Goal: Answer question/provide support: Share knowledge or assist other users

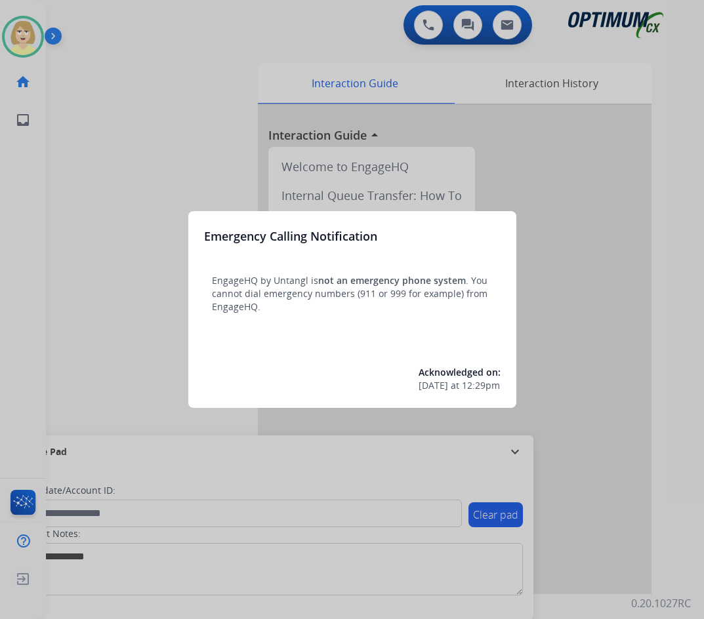
click at [115, 98] on div at bounding box center [352, 309] width 704 height 619
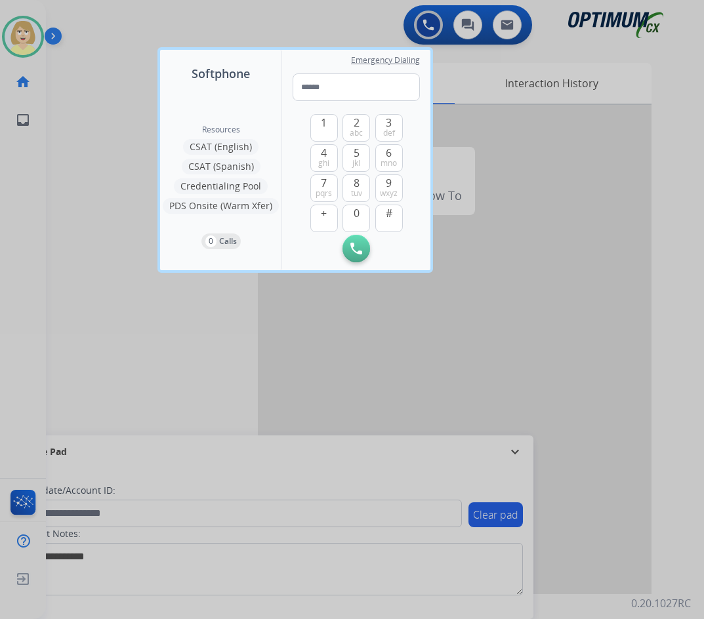
click at [115, 98] on div at bounding box center [352, 309] width 704 height 619
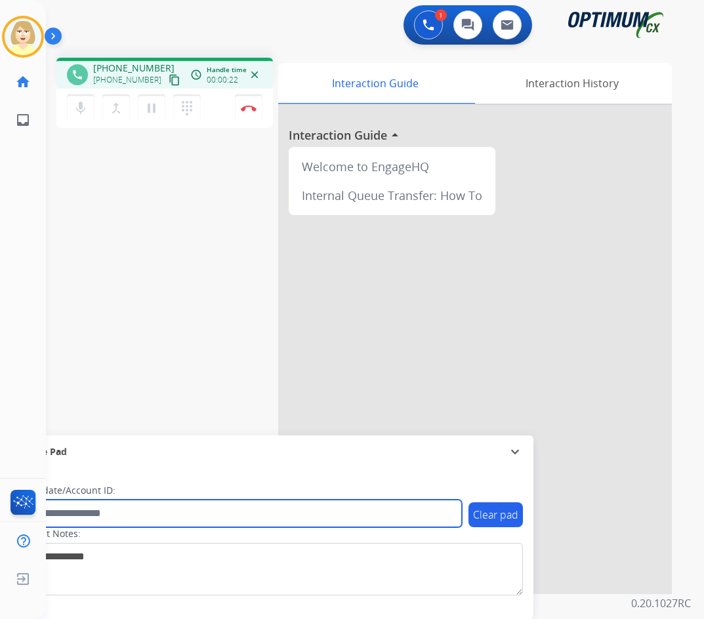
click at [92, 513] on input "text" at bounding box center [239, 514] width 445 height 28
paste input "*******"
type input "*******"
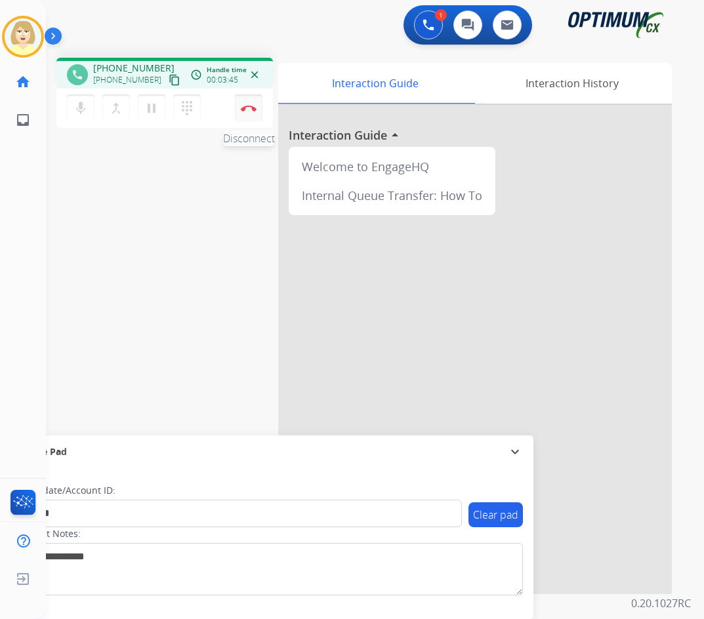
click at [252, 105] on img at bounding box center [249, 108] width 16 height 7
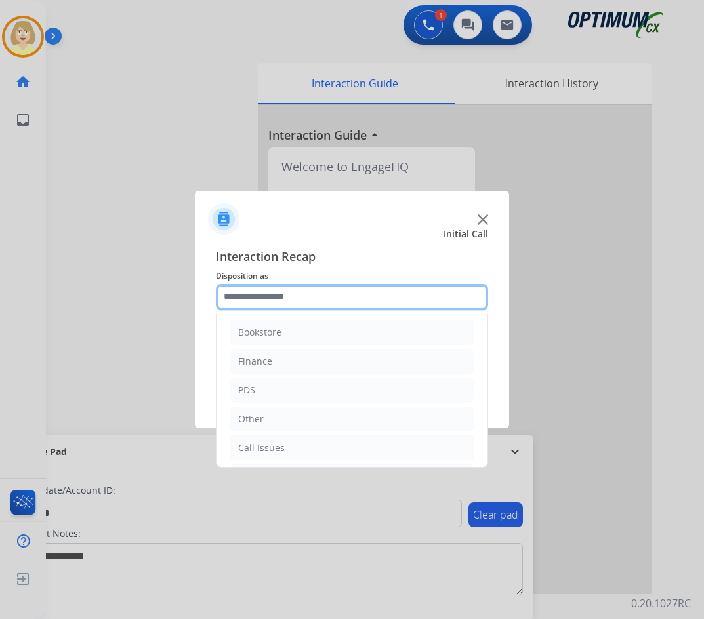
click at [252, 300] on input "text" at bounding box center [352, 297] width 272 height 26
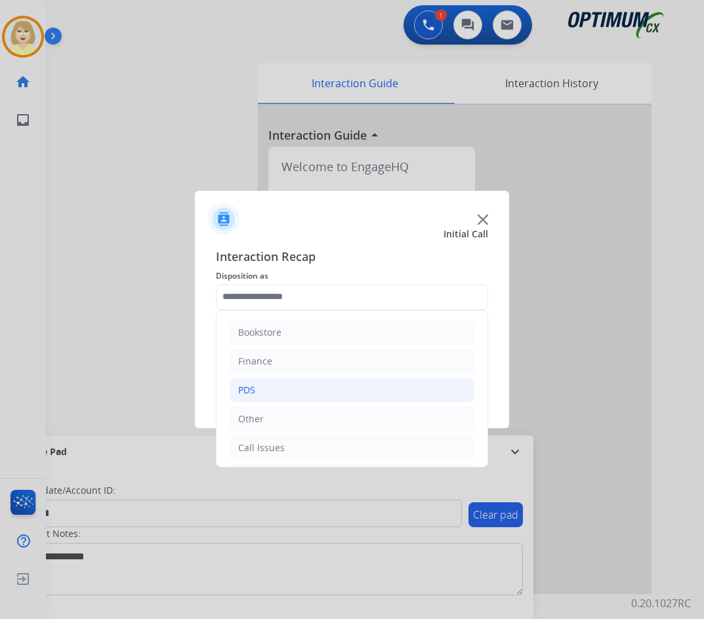
click at [249, 390] on div "PDS" at bounding box center [246, 390] width 17 height 13
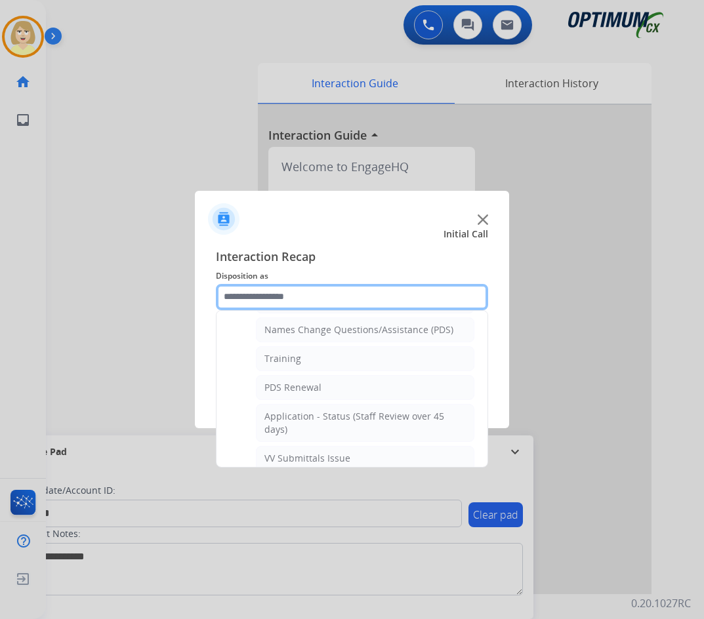
scroll to position [328, 0]
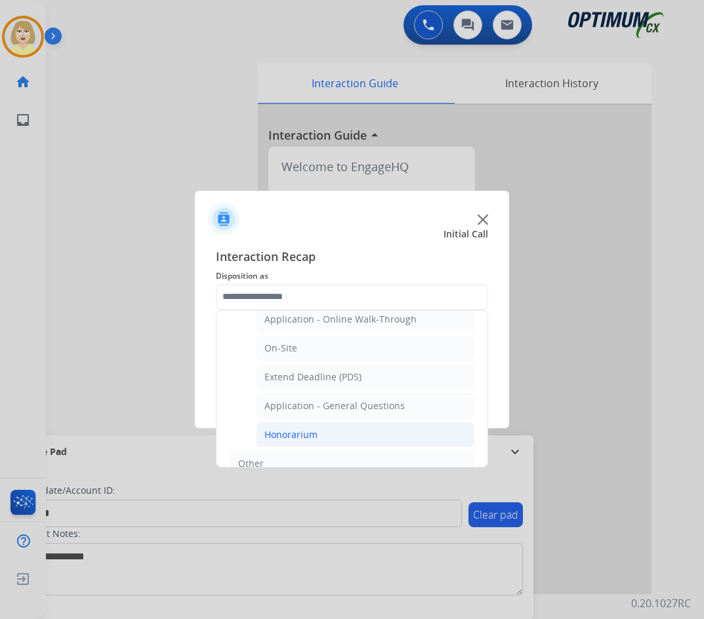
click at [310, 437] on div "Honorarium" at bounding box center [290, 434] width 53 height 13
type input "**********"
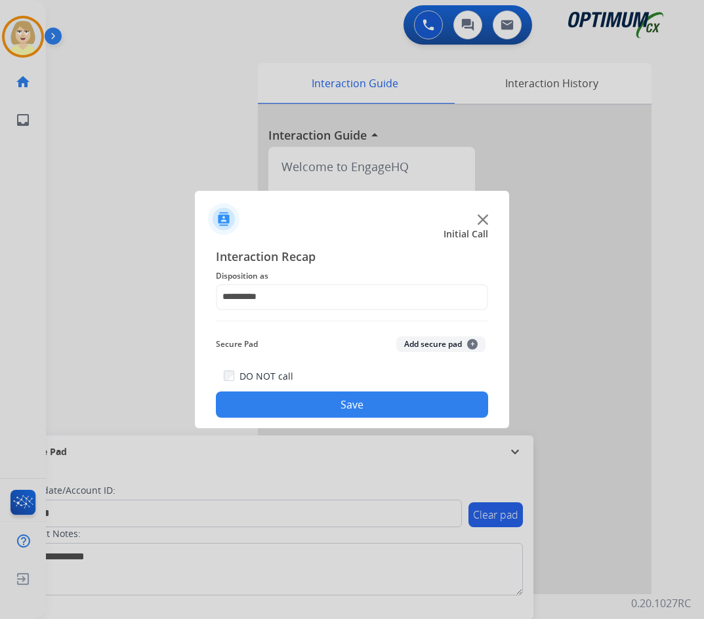
click at [427, 343] on button "Add secure pad +" at bounding box center [440, 344] width 89 height 16
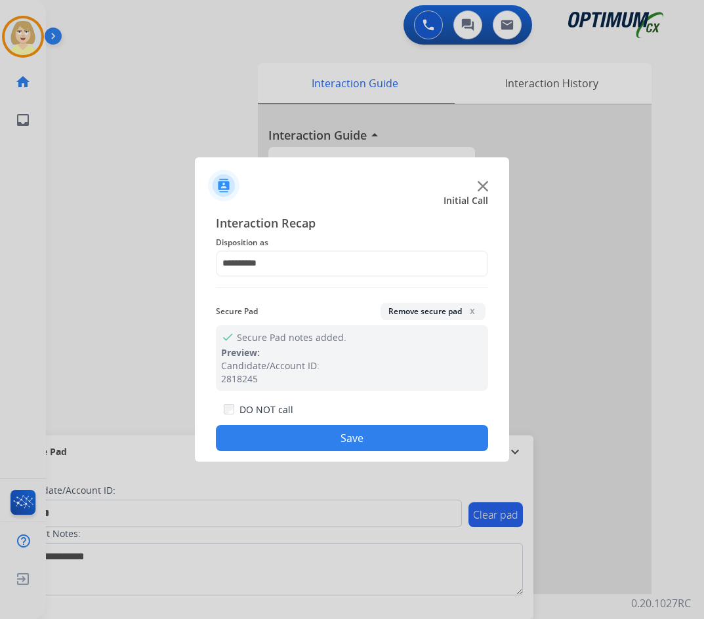
click at [332, 430] on button "Save" at bounding box center [352, 438] width 272 height 26
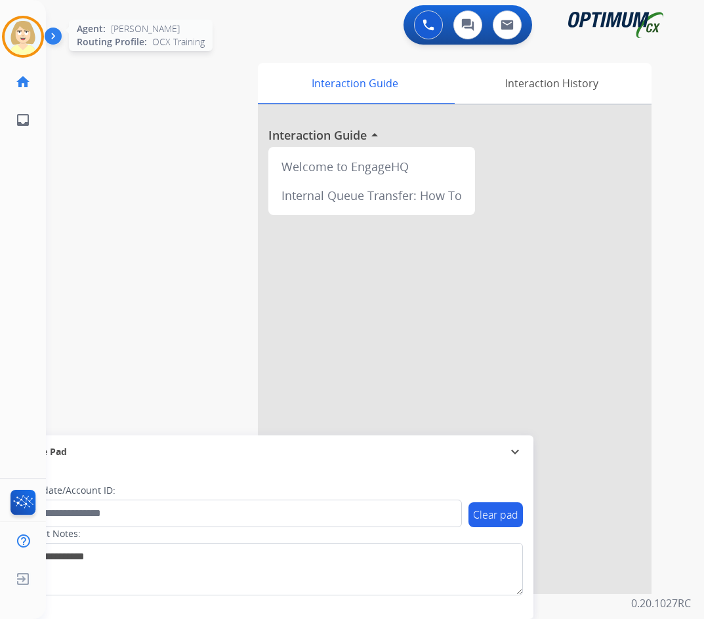
click at [15, 26] on img at bounding box center [23, 36] width 37 height 37
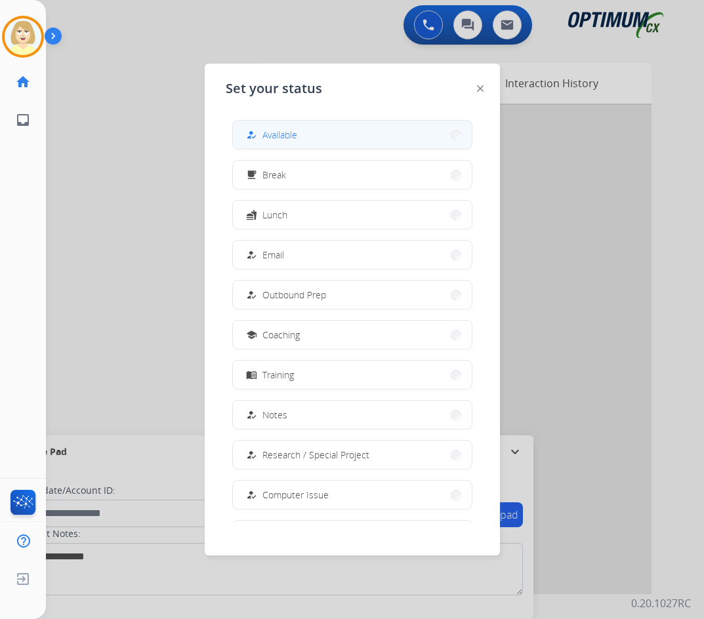
click at [273, 130] on span "Available" at bounding box center [279, 135] width 35 height 14
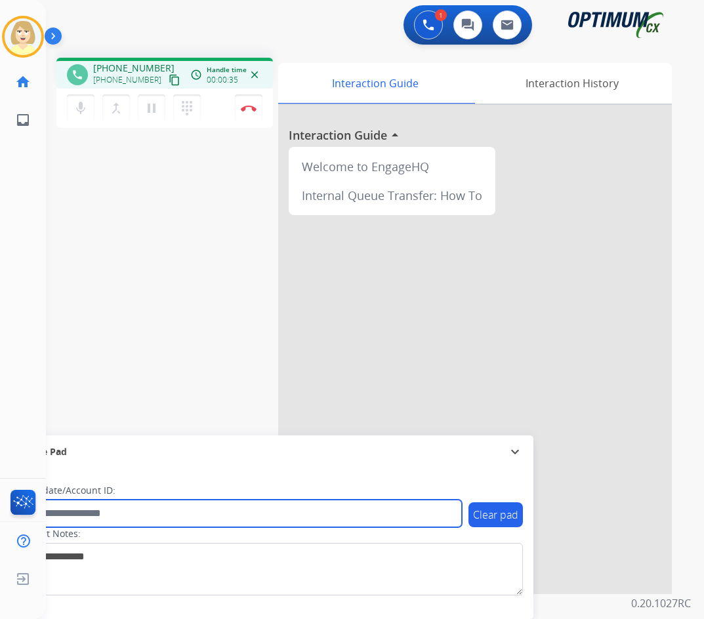
click at [58, 515] on input "text" at bounding box center [239, 514] width 445 height 28
paste input "*******"
type input "*******"
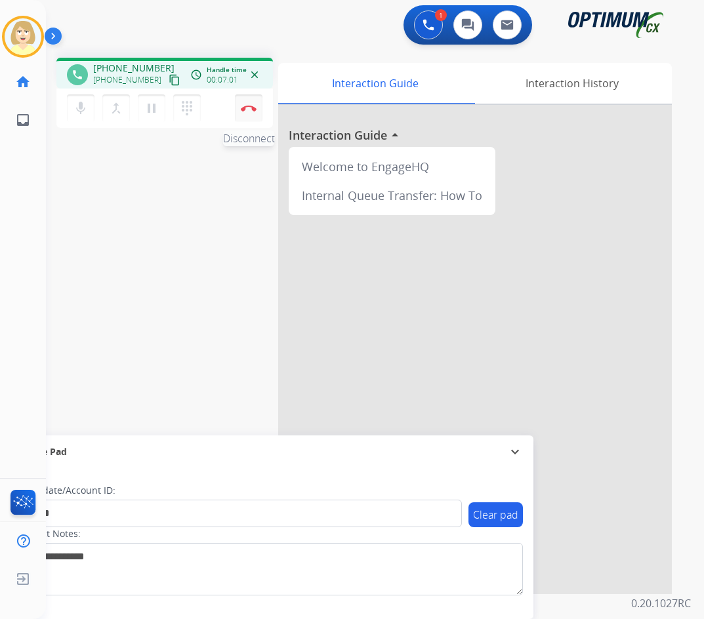
click at [251, 103] on button "Disconnect" at bounding box center [249, 108] width 28 height 28
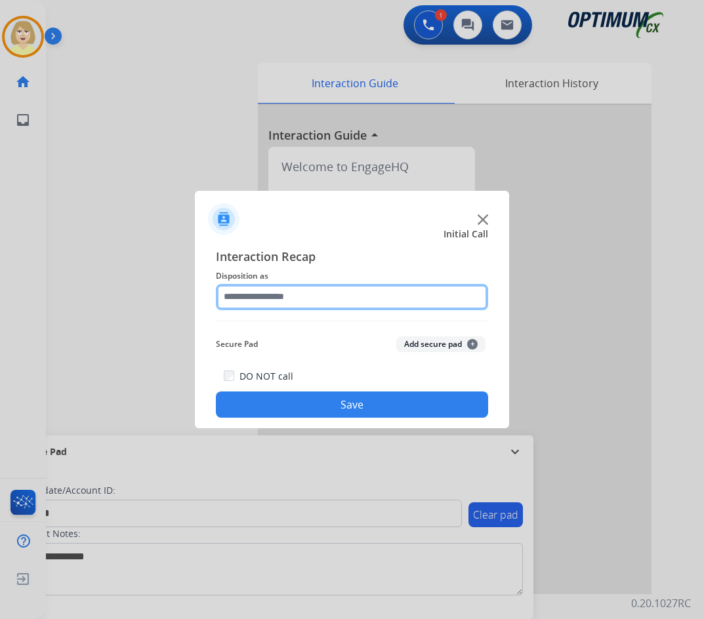
click at [268, 298] on input "text" at bounding box center [352, 297] width 272 height 26
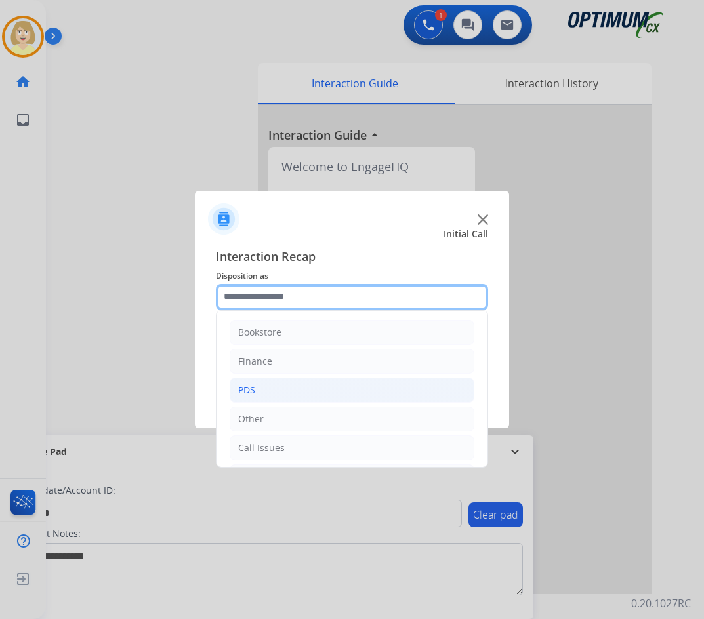
scroll to position [89, 0]
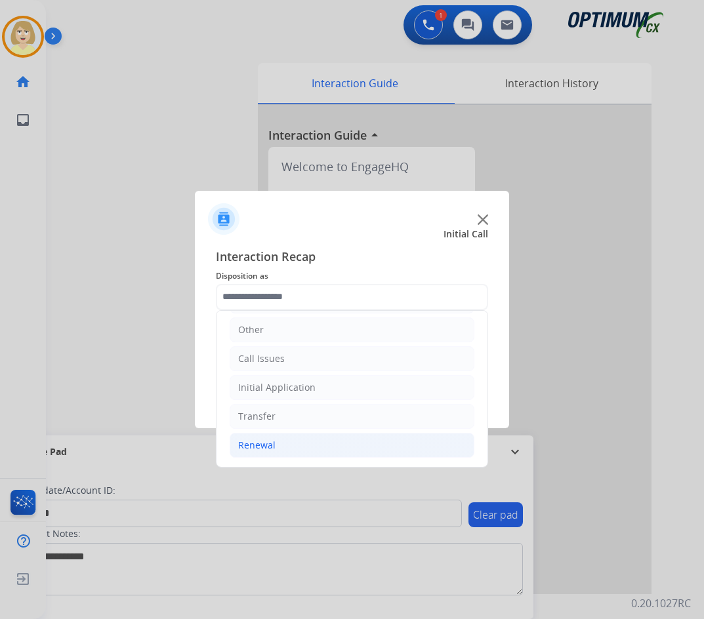
click at [258, 448] on div "Renewal" at bounding box center [256, 445] width 37 height 13
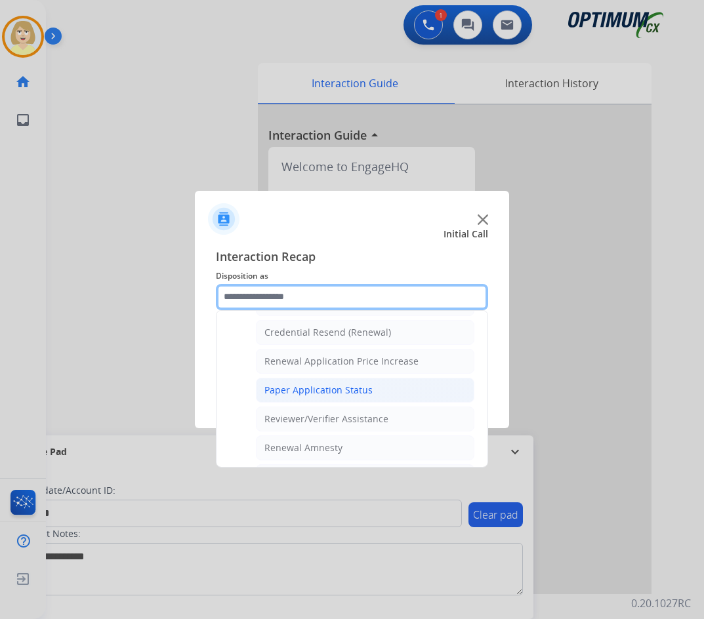
scroll to position [483, 0]
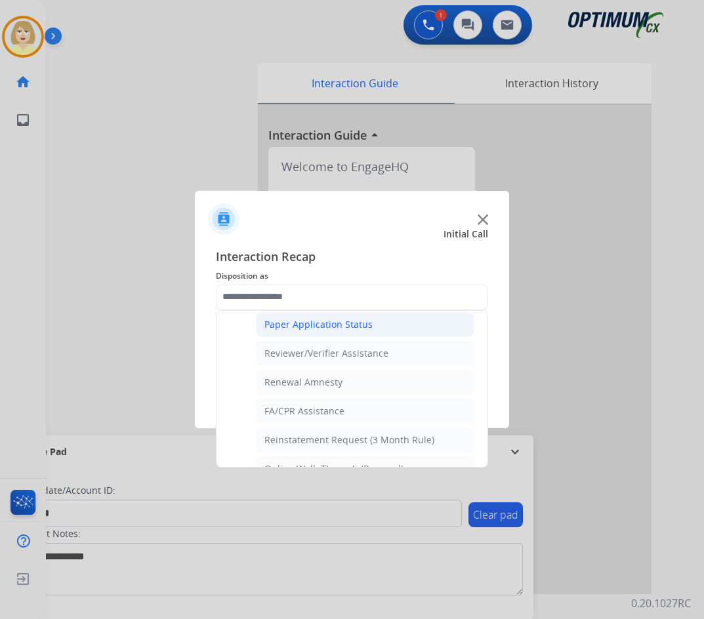
click at [310, 328] on div "Paper Application Status" at bounding box center [318, 324] width 108 height 13
type input "**********"
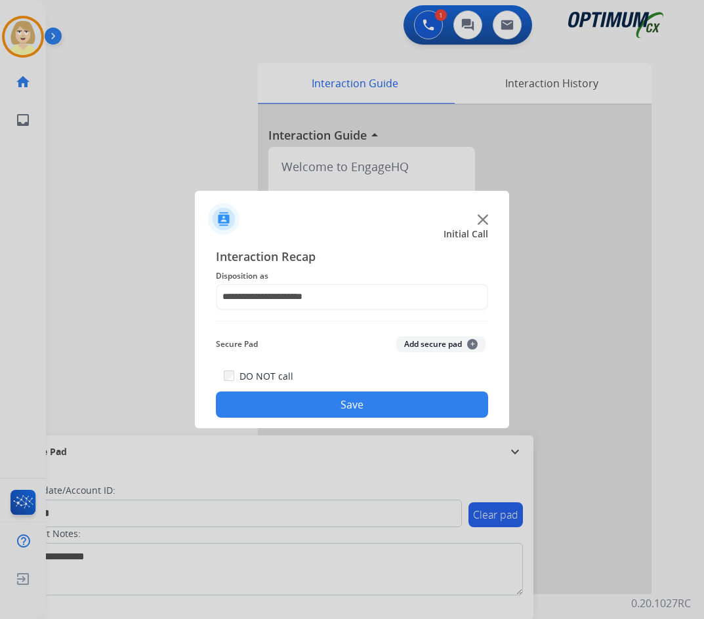
click at [431, 342] on button "Add secure pad +" at bounding box center [440, 344] width 89 height 16
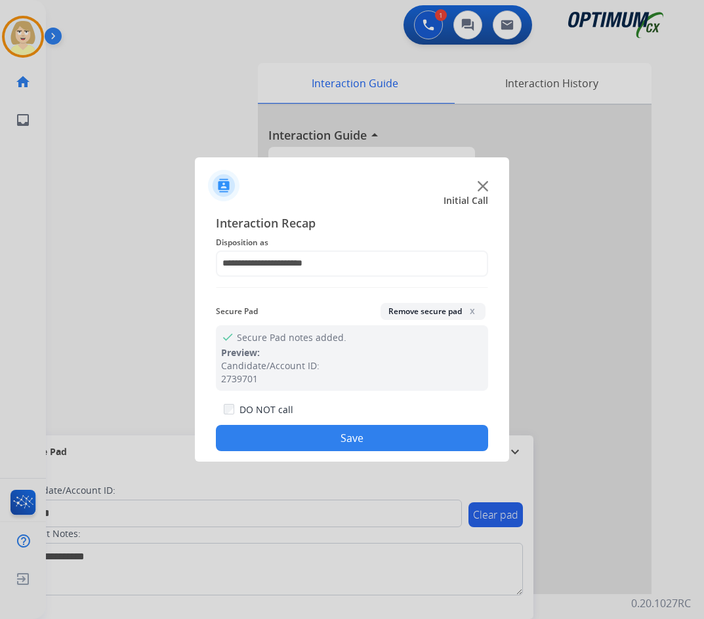
click at [273, 438] on button "Save" at bounding box center [352, 438] width 272 height 26
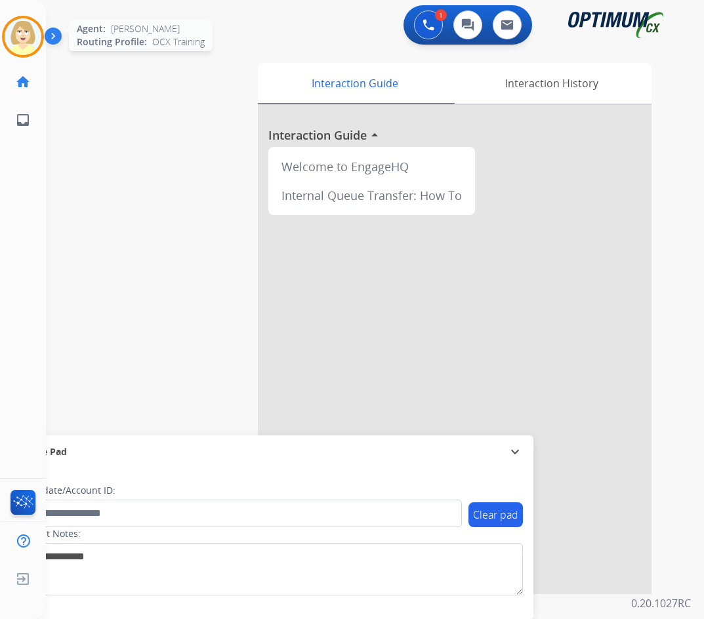
click at [26, 31] on img at bounding box center [23, 36] width 37 height 37
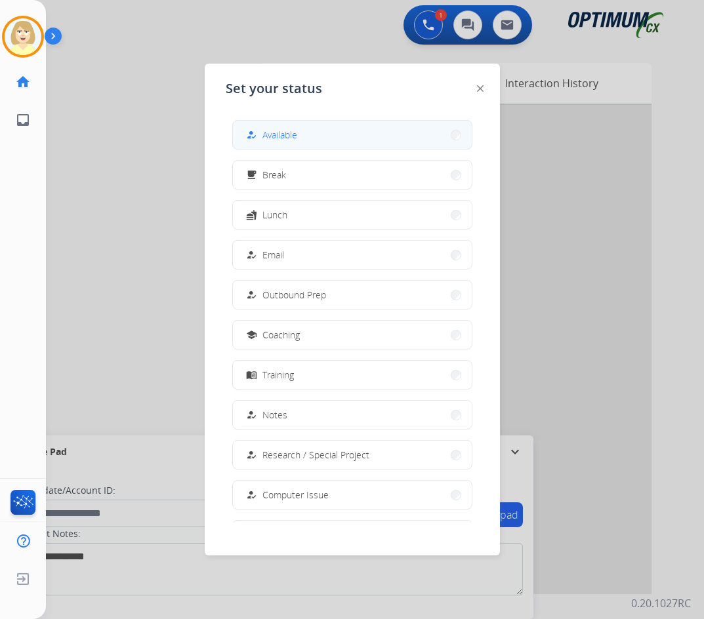
click at [273, 127] on div "how_to_reg Available" at bounding box center [270, 135] width 54 height 16
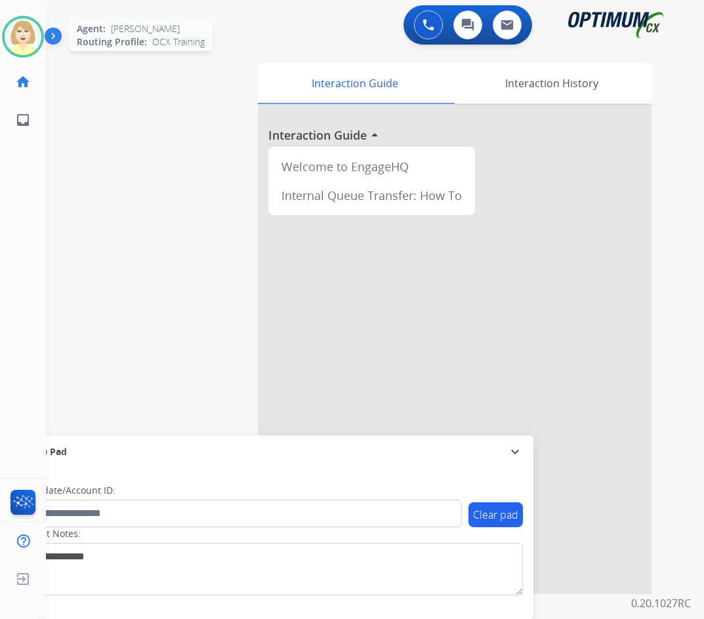
drag, startPoint x: 26, startPoint y: 32, endPoint x: 37, endPoint y: 38, distance: 12.6
click at [26, 32] on img at bounding box center [23, 36] width 37 height 37
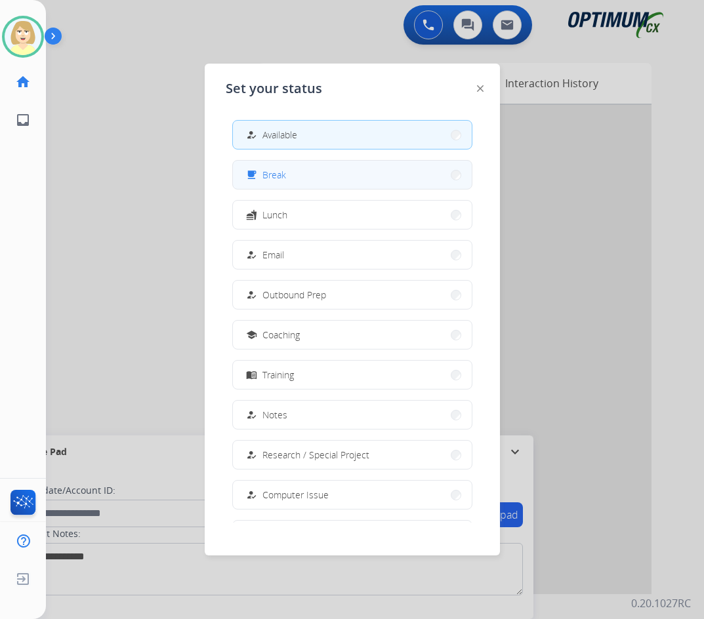
click at [279, 172] on span "Break" at bounding box center [274, 175] width 24 height 14
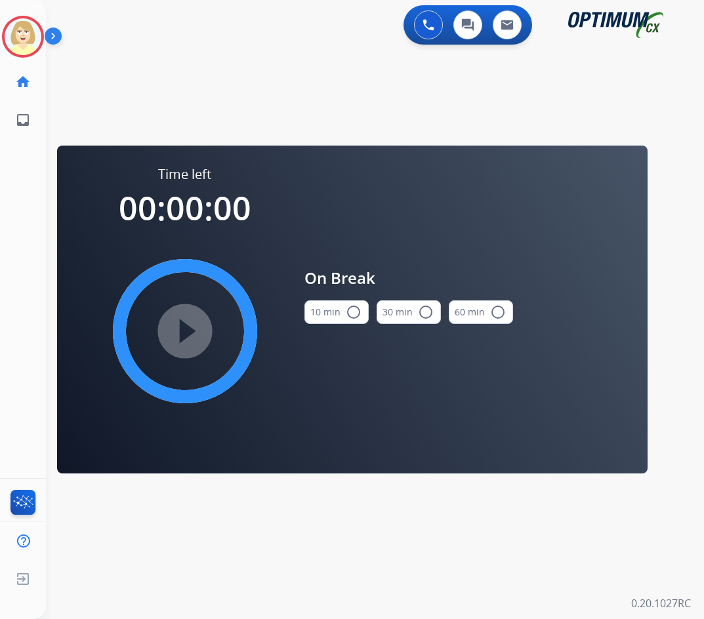
drag, startPoint x: 352, startPoint y: 316, endPoint x: 191, endPoint y: 315, distance: 160.0
click at [351, 316] on mat-icon "radio_button_unchecked" at bounding box center [354, 312] width 16 height 16
click at [181, 323] on mat-icon "play_circle_filled" at bounding box center [185, 331] width 16 height 16
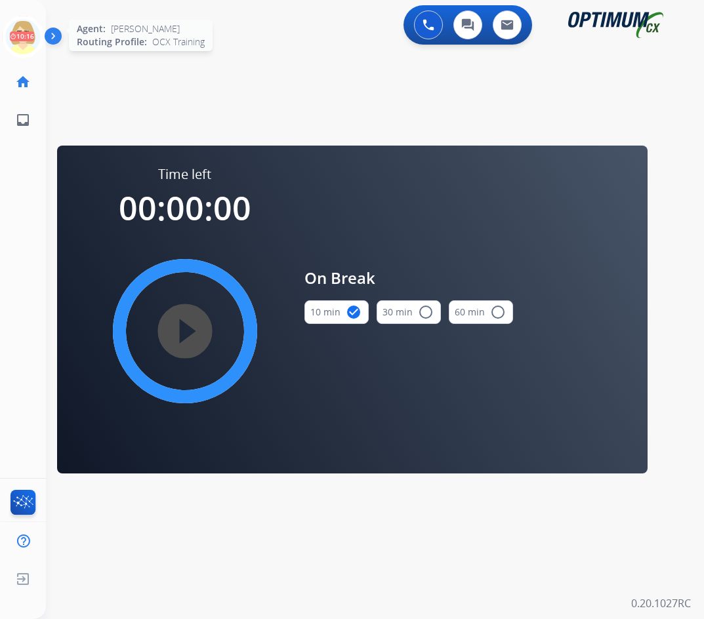
click at [16, 38] on icon at bounding box center [23, 37] width 43 height 43
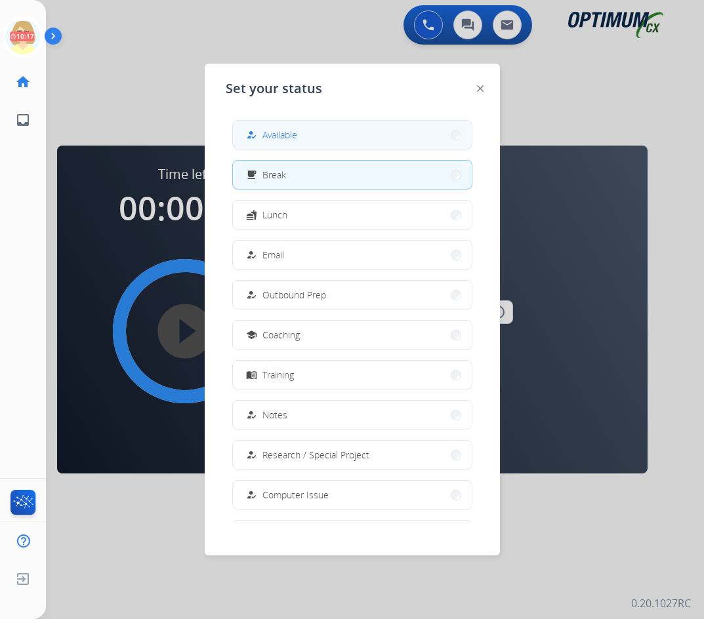
click at [269, 132] on span "Available" at bounding box center [279, 135] width 35 height 14
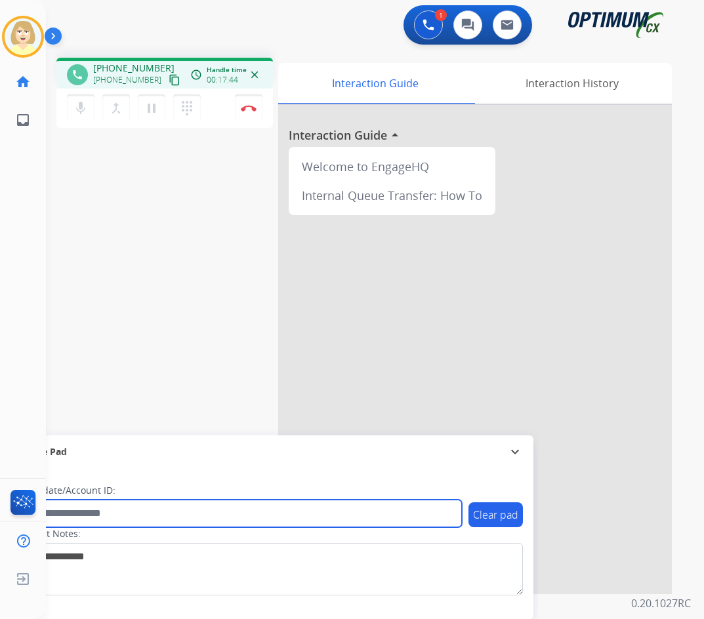
click at [79, 514] on input "text" at bounding box center [239, 514] width 445 height 28
paste input "*******"
type input "*******"
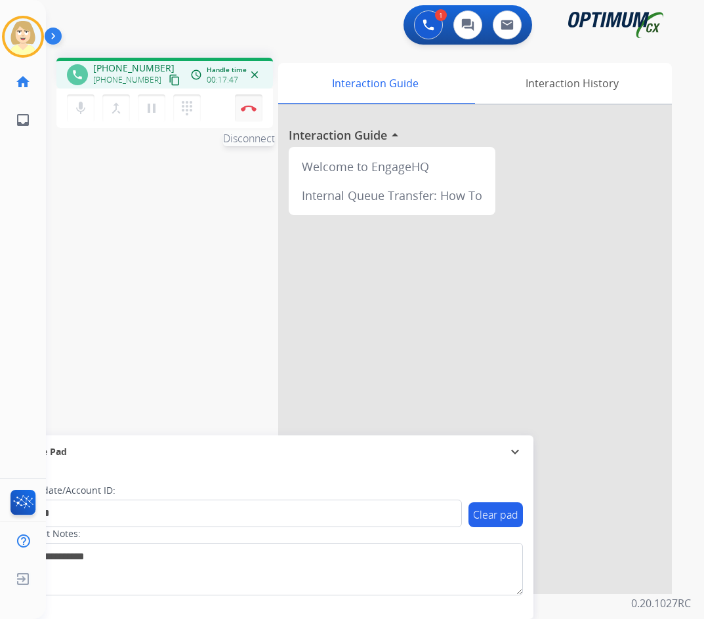
click at [247, 104] on button "Disconnect" at bounding box center [249, 108] width 28 height 28
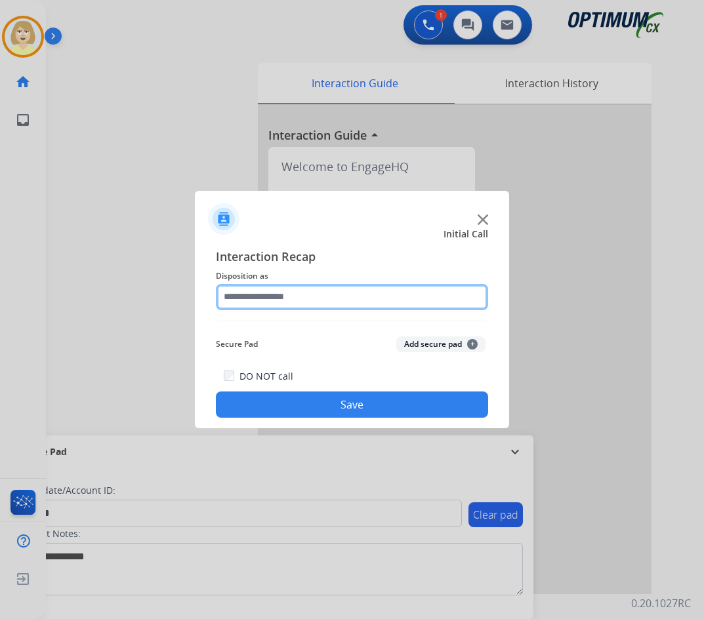
click at [279, 294] on input "text" at bounding box center [352, 297] width 272 height 26
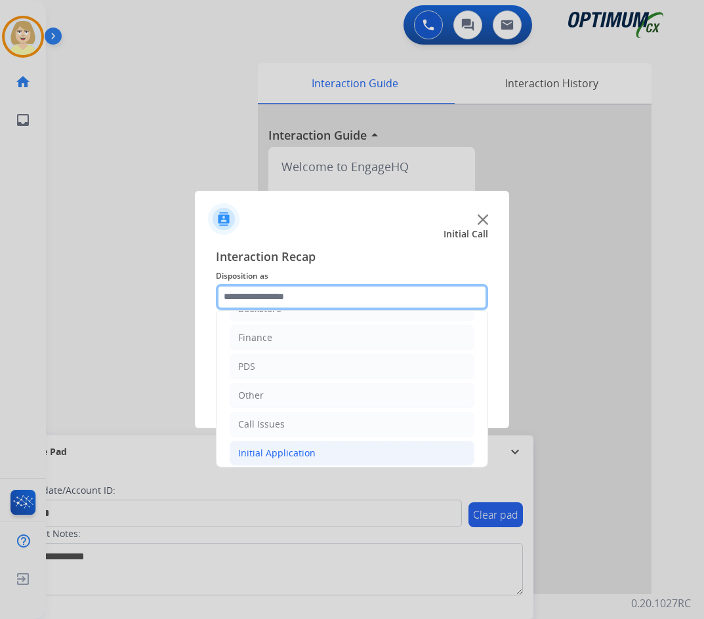
scroll to position [0, 0]
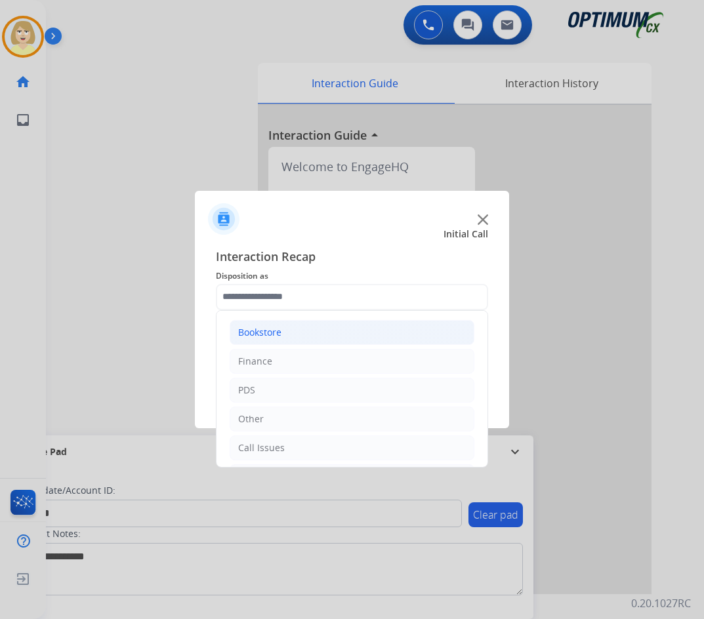
click at [266, 332] on div "Bookstore" at bounding box center [259, 332] width 43 height 13
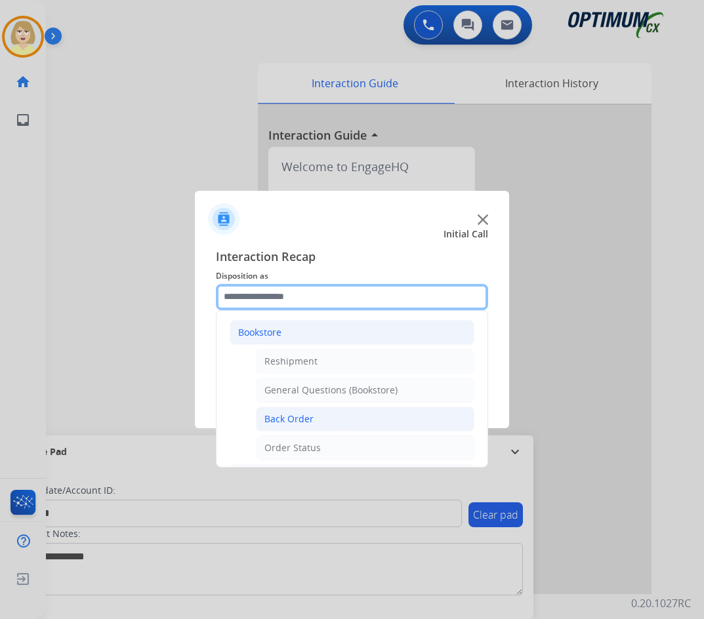
scroll to position [66, 0]
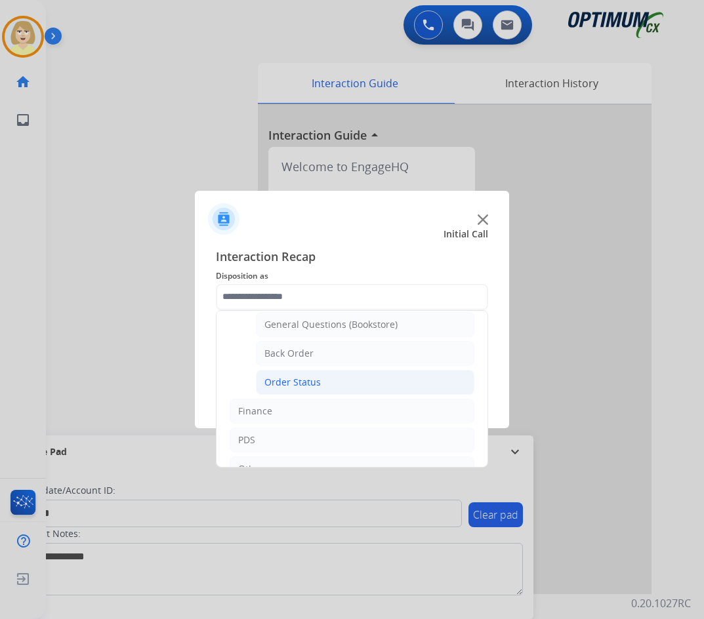
click at [304, 383] on div "Order Status" at bounding box center [292, 382] width 56 height 13
type input "**********"
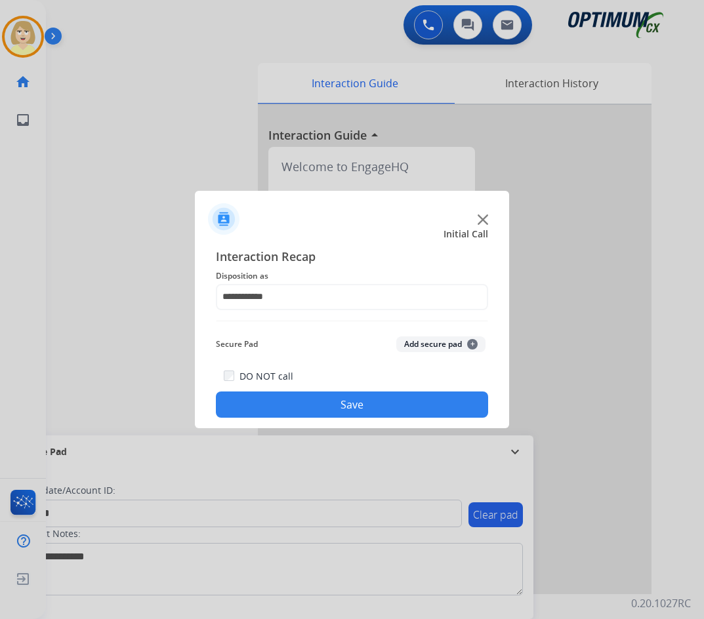
drag, startPoint x: 422, startPoint y: 346, endPoint x: 311, endPoint y: 407, distance: 126.8
click at [421, 344] on button "Add secure pad +" at bounding box center [440, 344] width 89 height 16
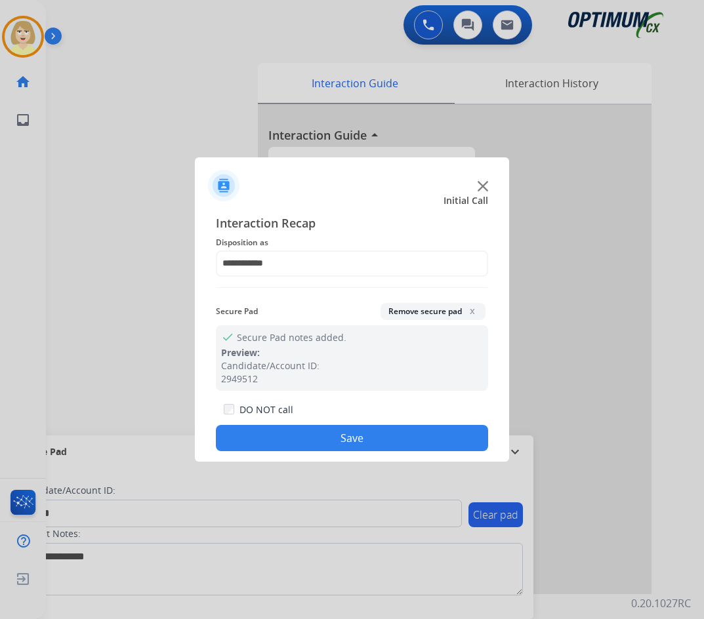
click at [250, 435] on button "Save" at bounding box center [352, 438] width 272 height 26
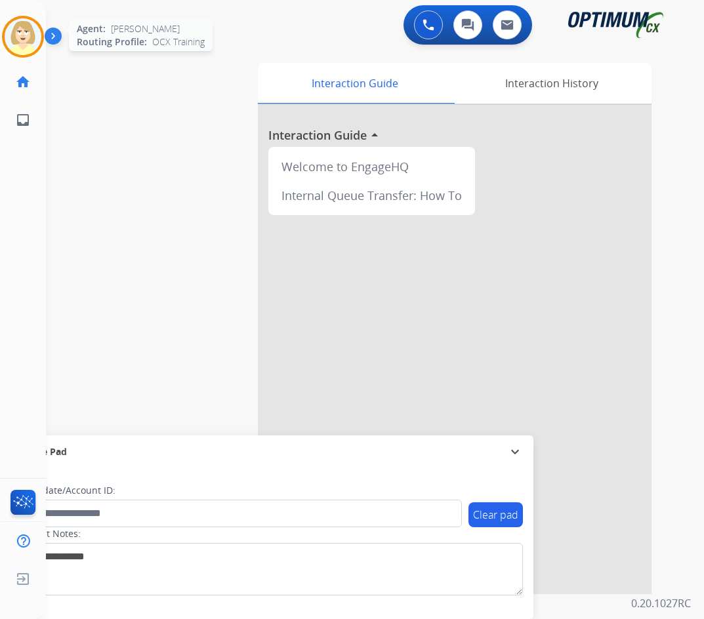
click at [16, 22] on img at bounding box center [23, 36] width 37 height 37
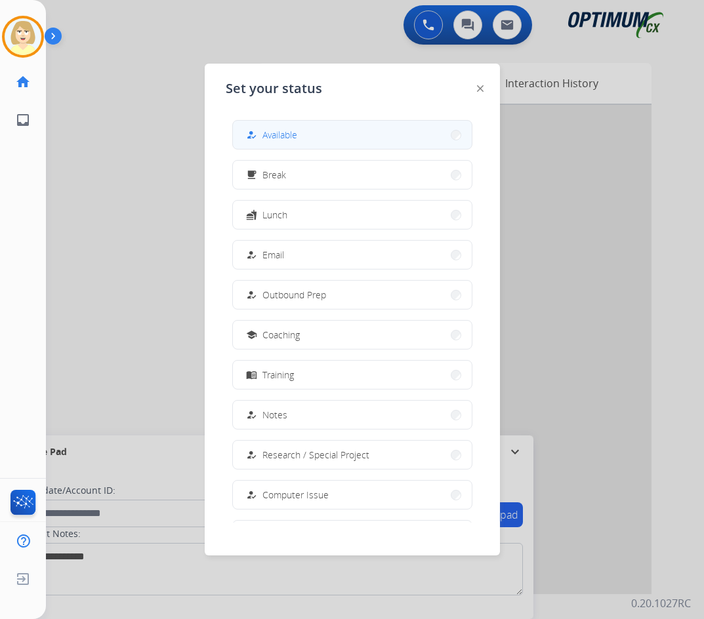
click at [272, 137] on span "Available" at bounding box center [279, 135] width 35 height 14
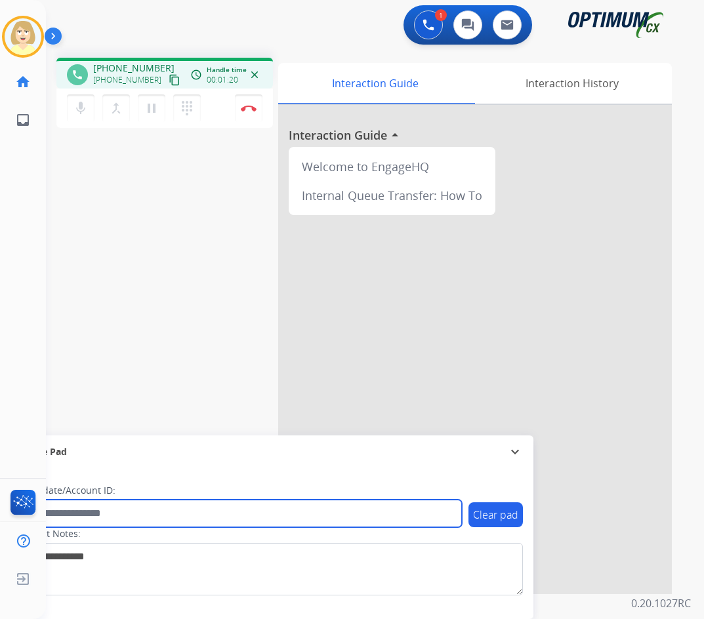
click at [77, 517] on input "text" at bounding box center [239, 514] width 445 height 28
paste input "*******"
type input "*******"
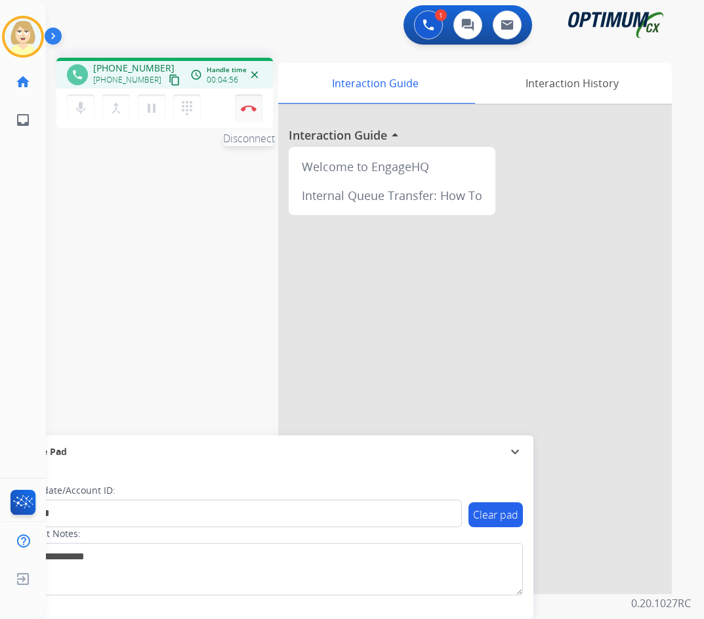
click at [245, 108] on img at bounding box center [249, 108] width 16 height 7
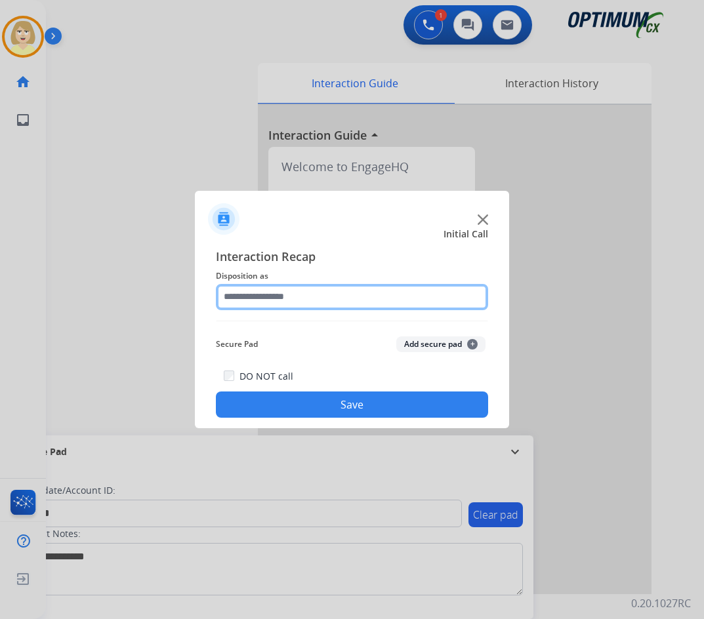
click at [281, 297] on input "text" at bounding box center [352, 297] width 272 height 26
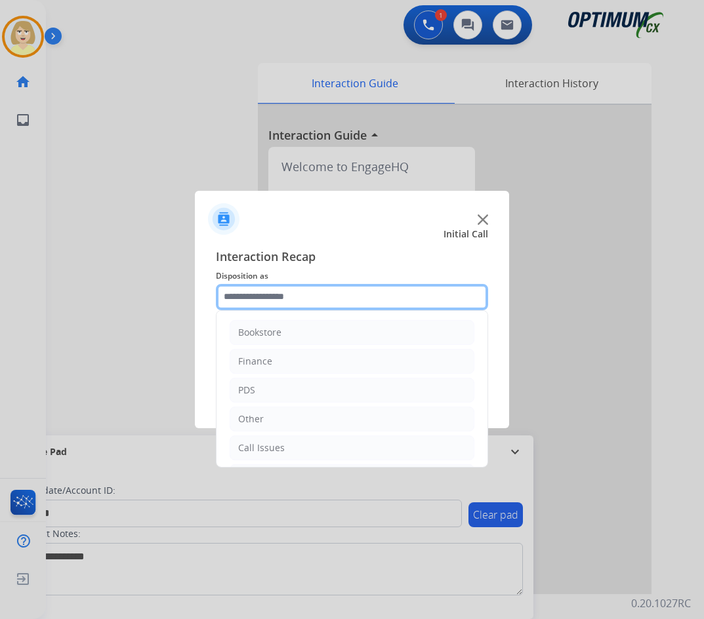
scroll to position [89, 0]
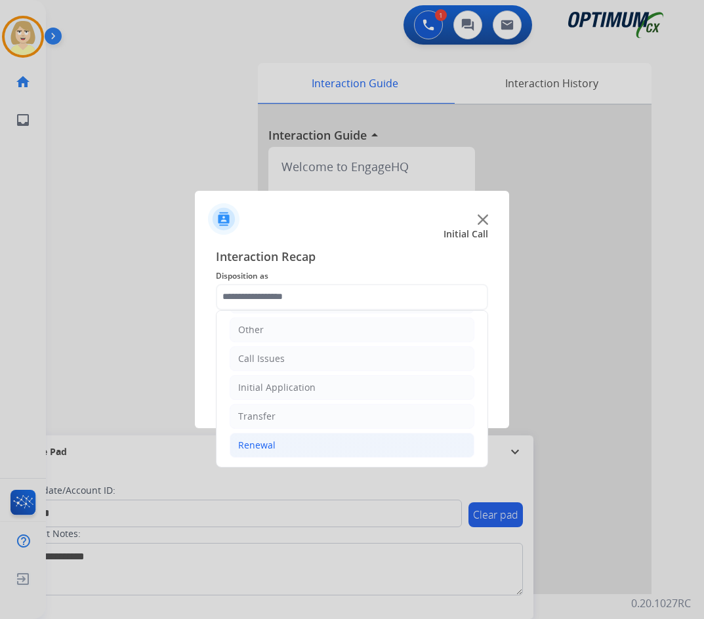
drag, startPoint x: 256, startPoint y: 440, endPoint x: 278, endPoint y: 439, distance: 22.3
click at [256, 441] on div "Renewal" at bounding box center [256, 445] width 37 height 13
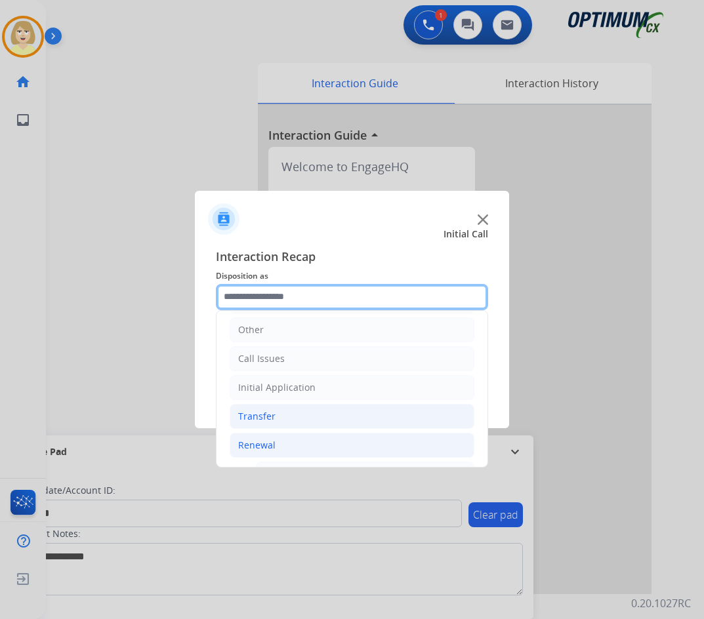
scroll to position [286, 0]
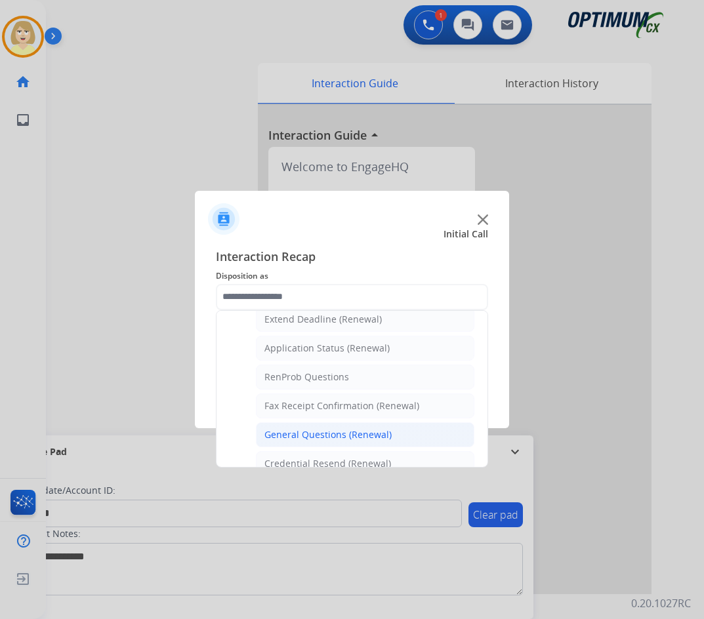
click at [312, 428] on div "General Questions (Renewal)" at bounding box center [327, 434] width 127 height 13
type input "**********"
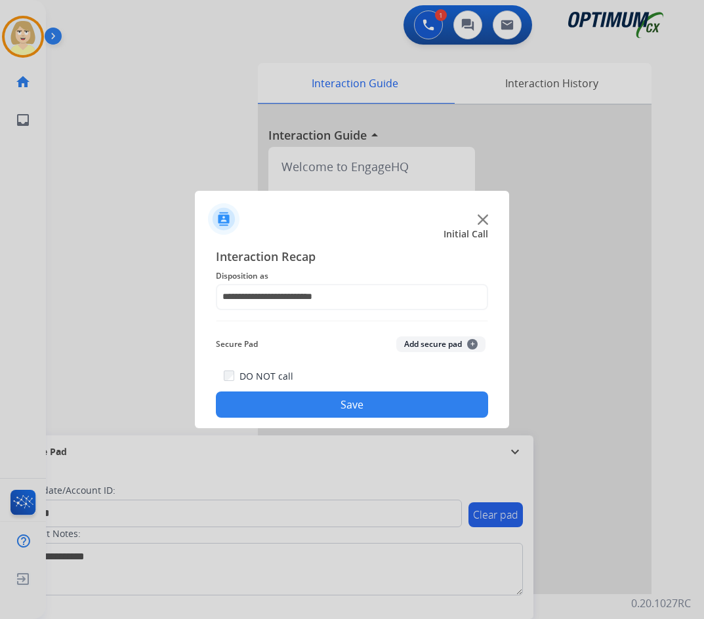
click at [430, 348] on button "Add secure pad +" at bounding box center [440, 344] width 89 height 16
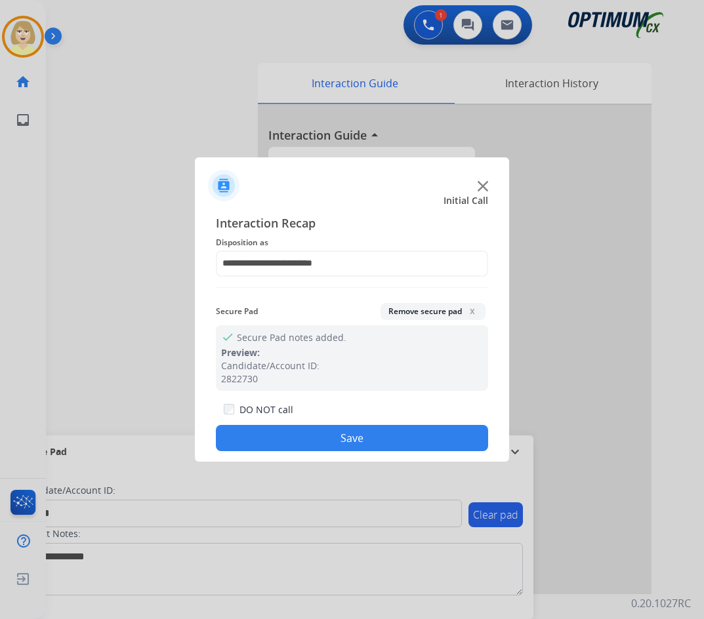
click at [344, 428] on button "Save" at bounding box center [352, 438] width 272 height 26
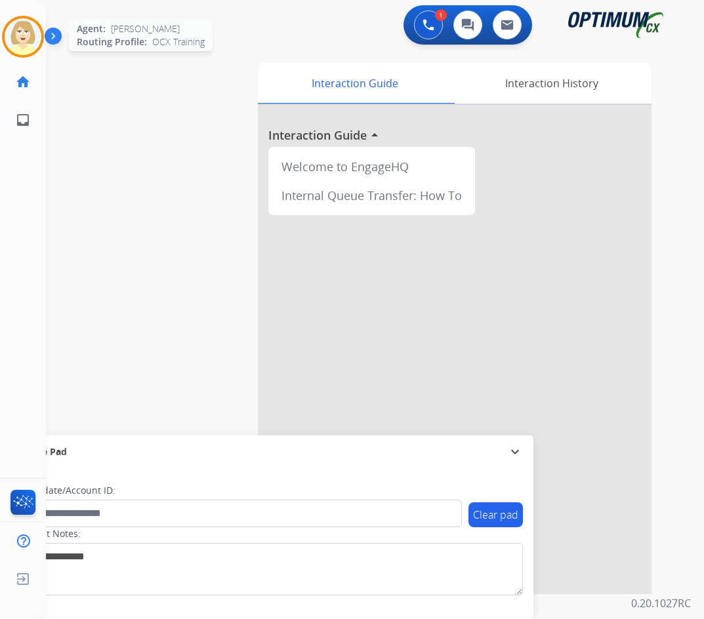
click at [20, 28] on img at bounding box center [23, 36] width 37 height 37
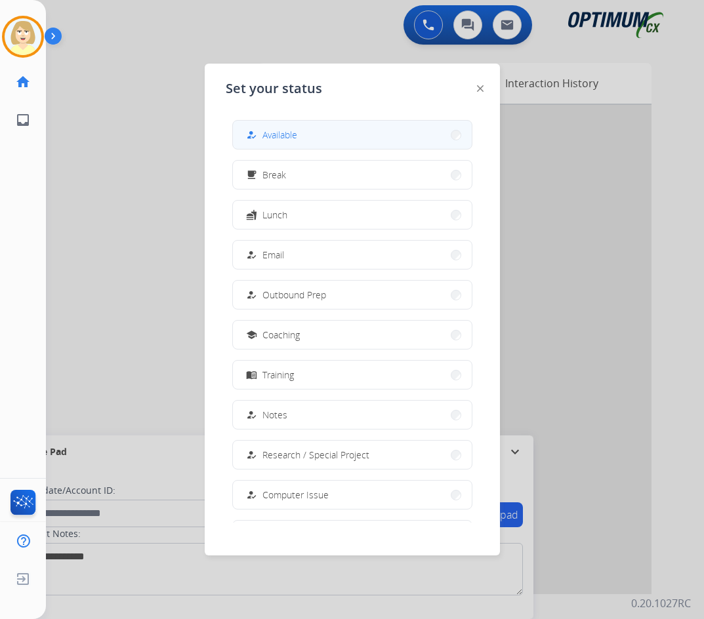
click at [275, 140] on span "Available" at bounding box center [279, 135] width 35 height 14
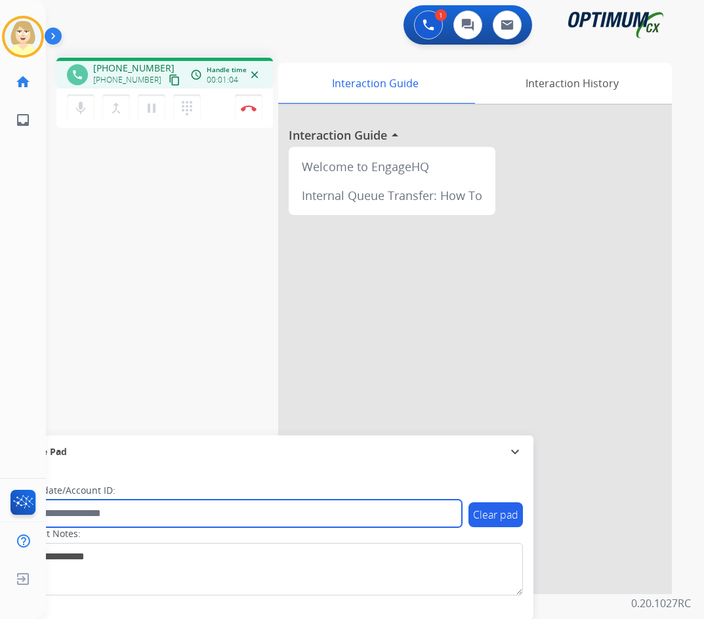
click at [102, 511] on input "text" at bounding box center [239, 514] width 445 height 28
paste input "*******"
type input "*******"
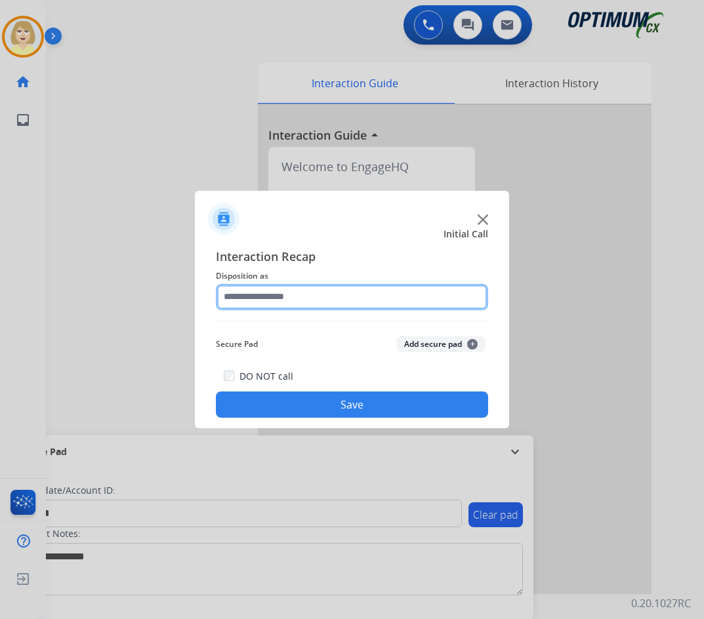
click at [304, 298] on input "text" at bounding box center [352, 297] width 272 height 26
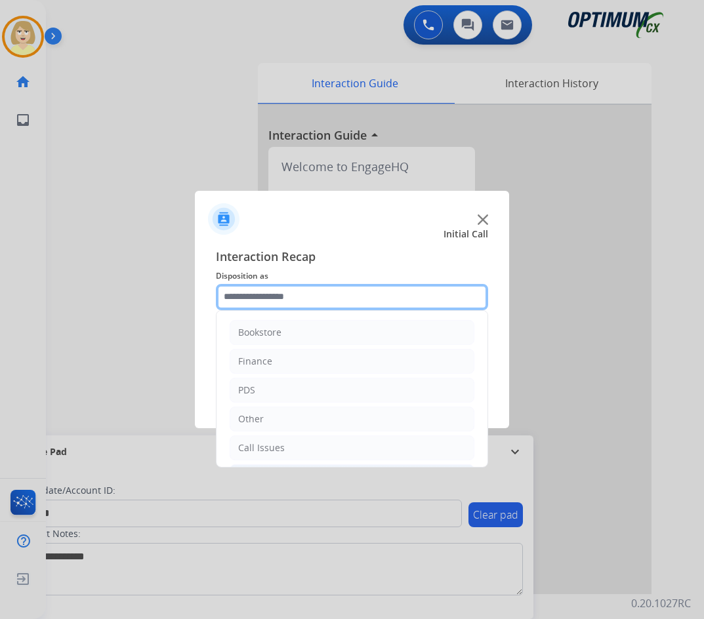
scroll to position [89, 0]
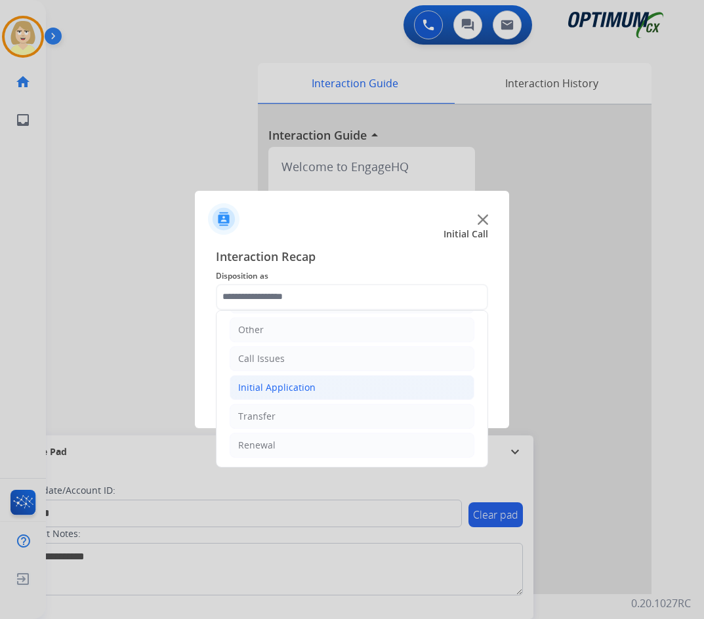
click at [287, 387] on div "Initial Application" at bounding box center [276, 387] width 77 height 13
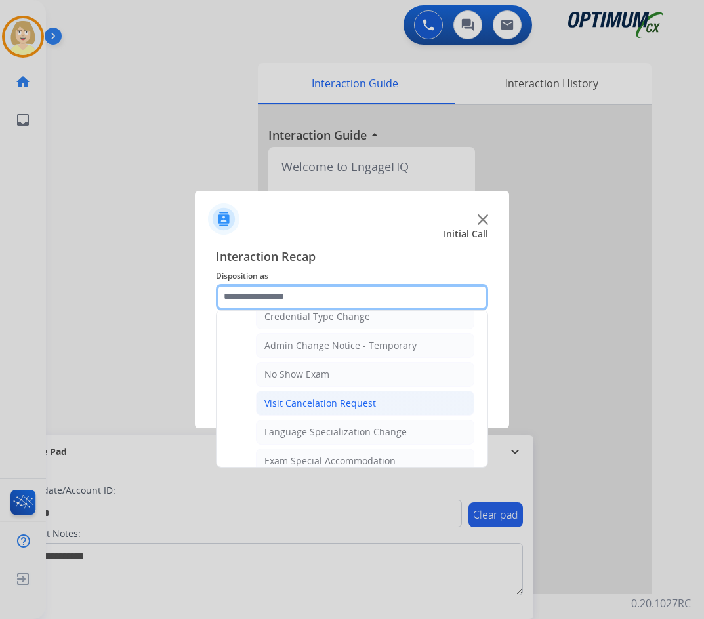
scroll to position [679, 0]
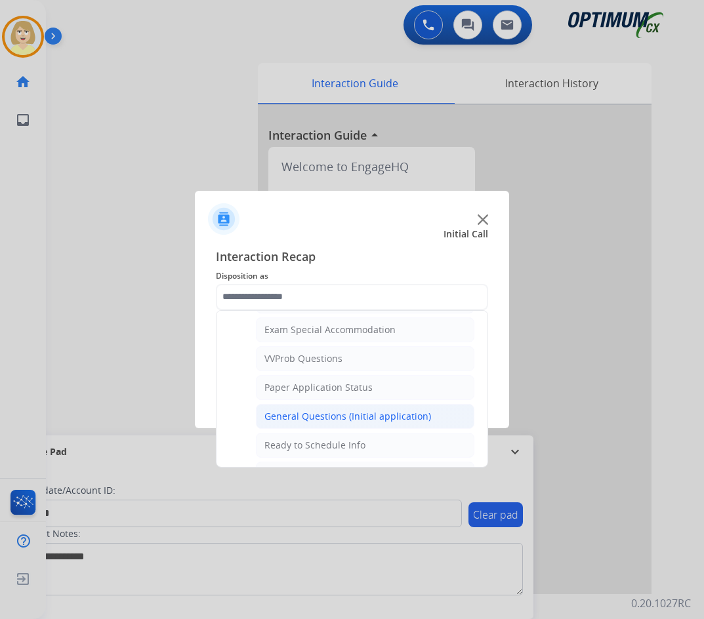
click at [307, 415] on div "General Questions (Initial application)" at bounding box center [347, 416] width 167 height 13
type input "**********"
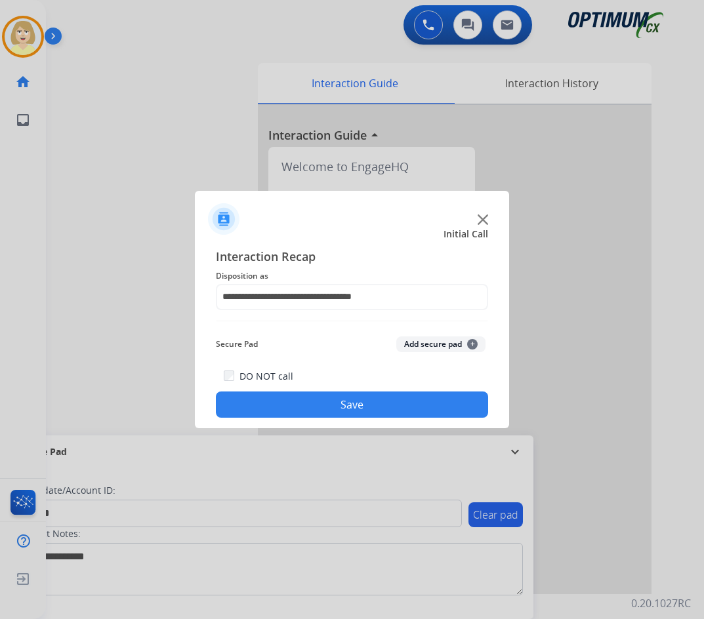
click at [410, 339] on button "Add secure pad +" at bounding box center [440, 344] width 89 height 16
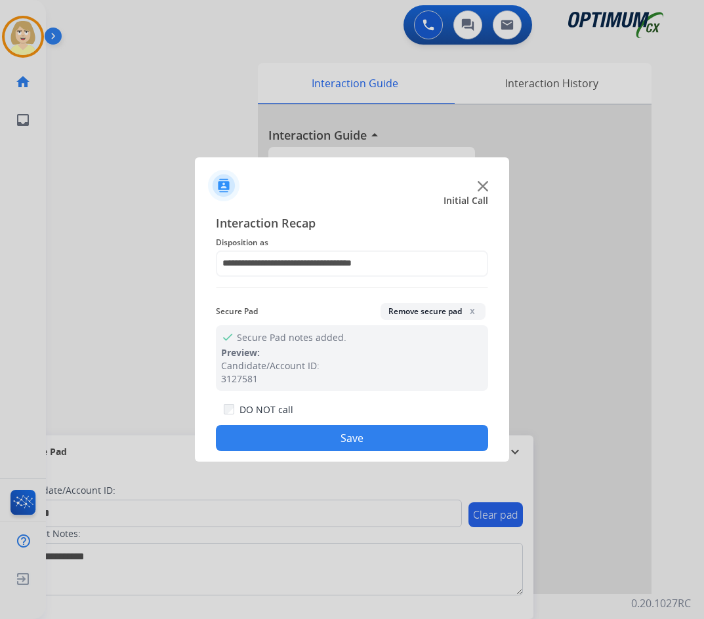
click at [337, 433] on button "Save" at bounding box center [352, 438] width 272 height 26
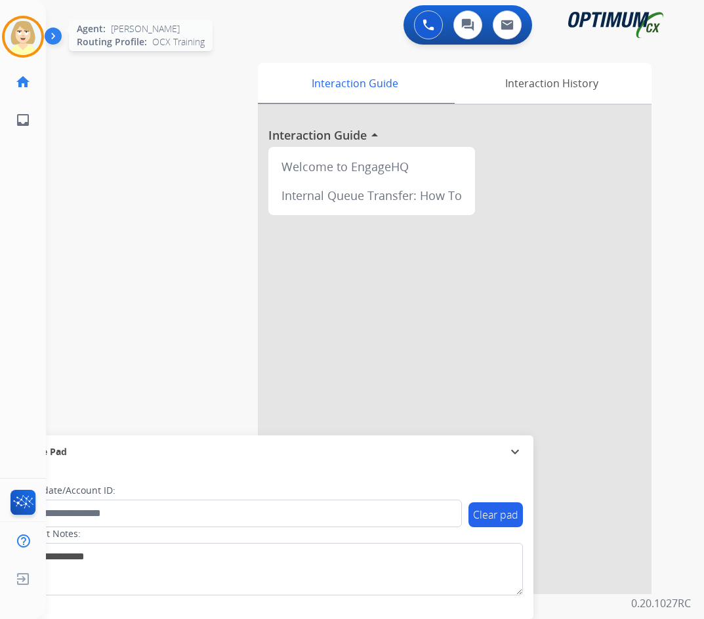
click at [26, 35] on img at bounding box center [23, 36] width 37 height 37
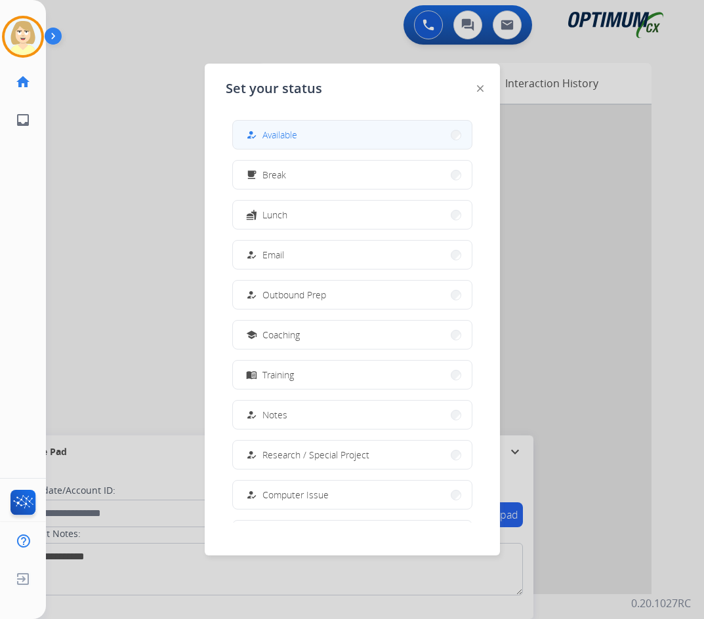
click at [279, 140] on span "Available" at bounding box center [279, 135] width 35 height 14
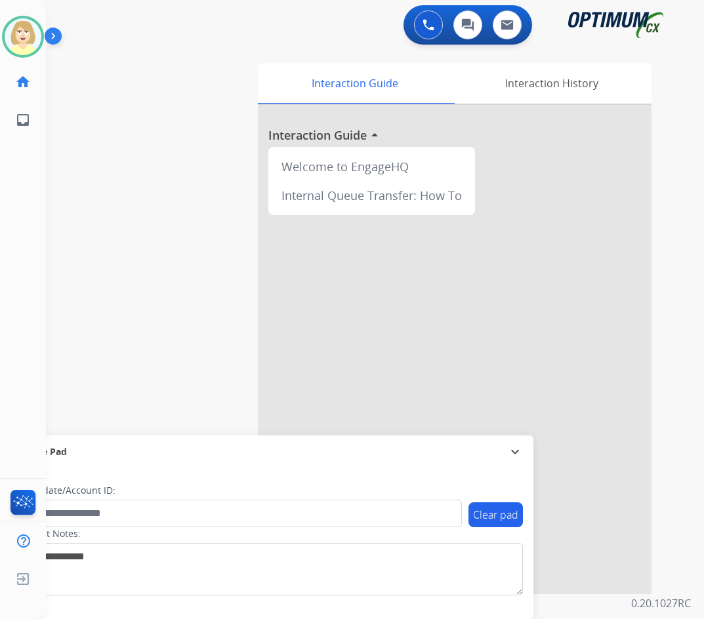
click at [129, 262] on div "swap_horiz Break voice bridge close_fullscreen Connect 3-Way Call merge_type Se…" at bounding box center [359, 320] width 626 height 547
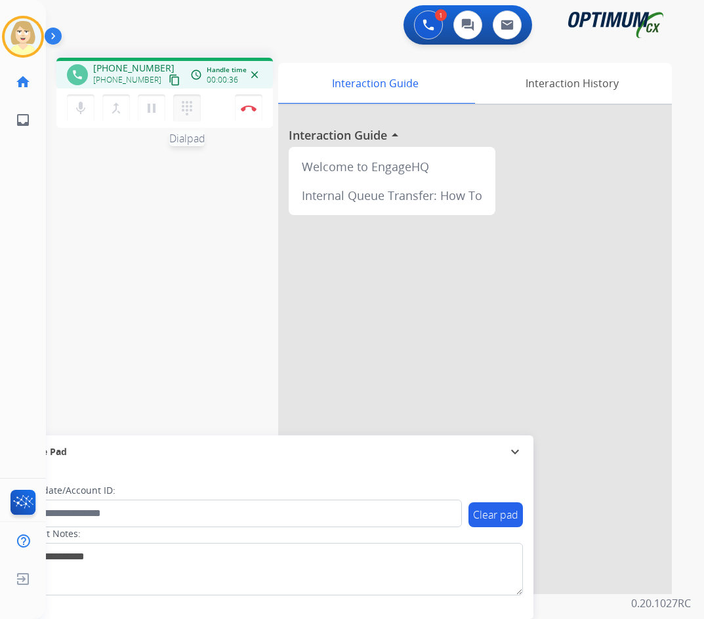
click at [188, 111] on mat-icon "dialpad" at bounding box center [187, 108] width 16 height 16
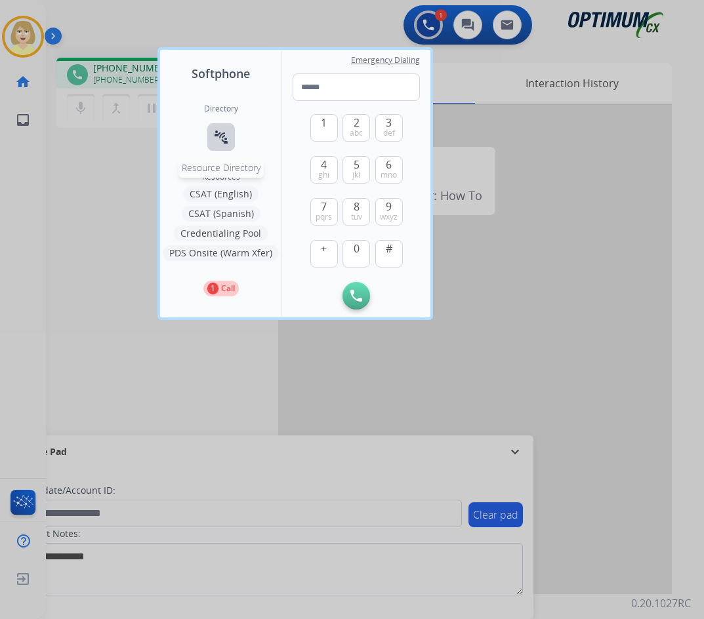
click at [220, 137] on mat-icon "connect_without_contact" at bounding box center [221, 137] width 16 height 16
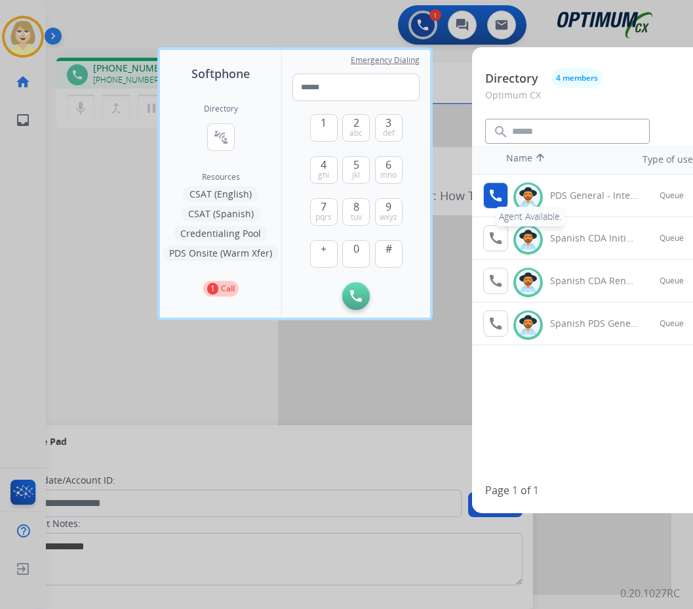
click at [495, 191] on mat-icon "call" at bounding box center [496, 196] width 16 height 16
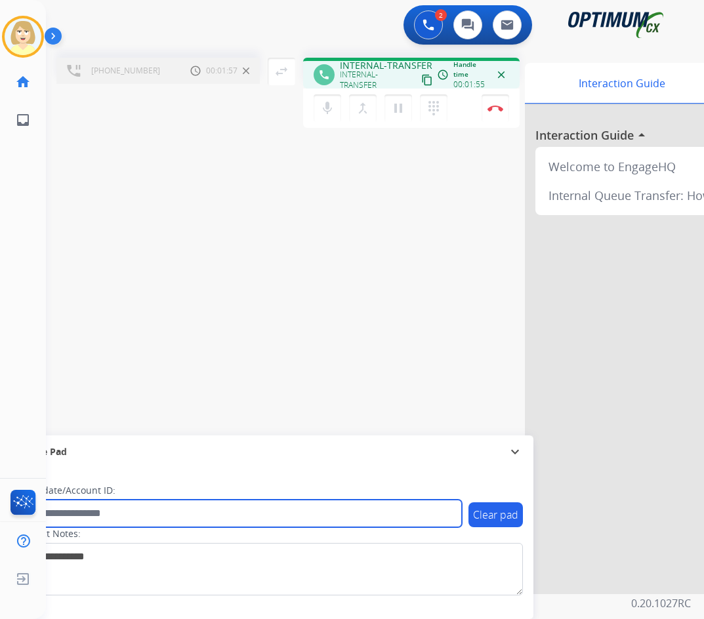
click at [110, 513] on input "text" at bounding box center [239, 514] width 445 height 28
paste input "*******"
type input "*******"
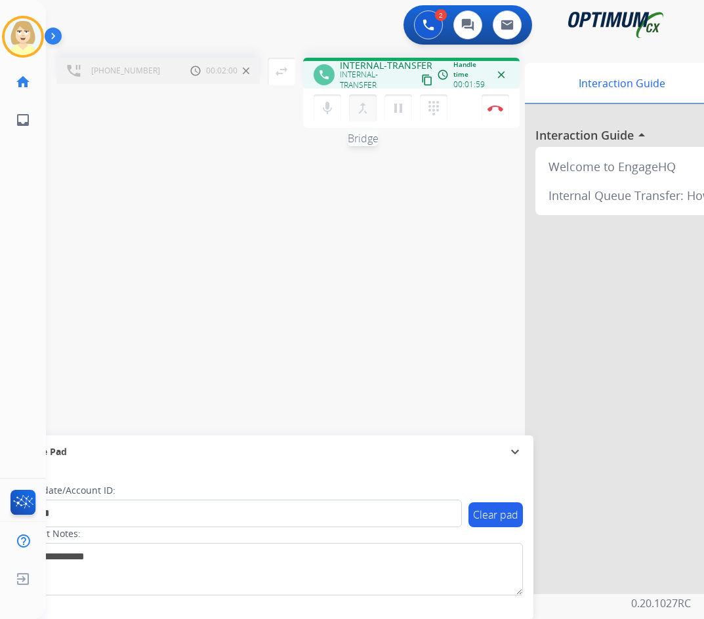
click at [359, 106] on mat-icon "merge_type" at bounding box center [363, 108] width 16 height 16
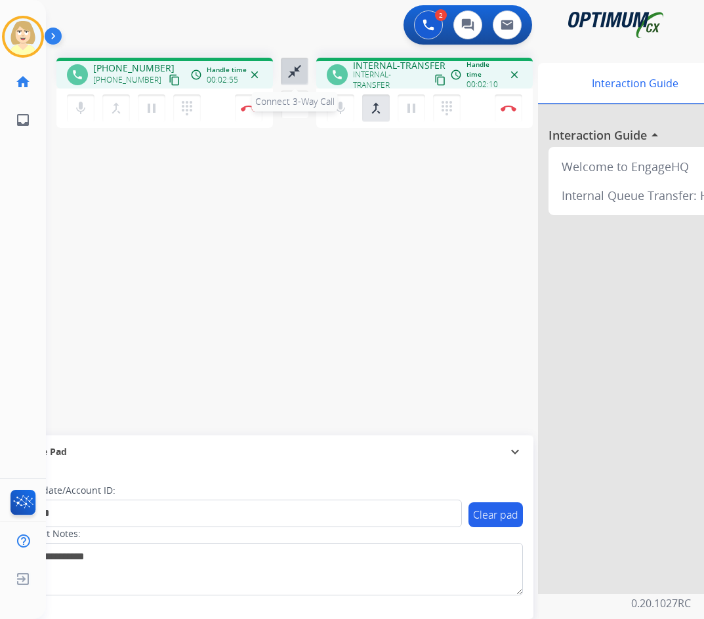
click at [295, 66] on mat-icon "close_fullscreen" at bounding box center [295, 72] width 16 height 16
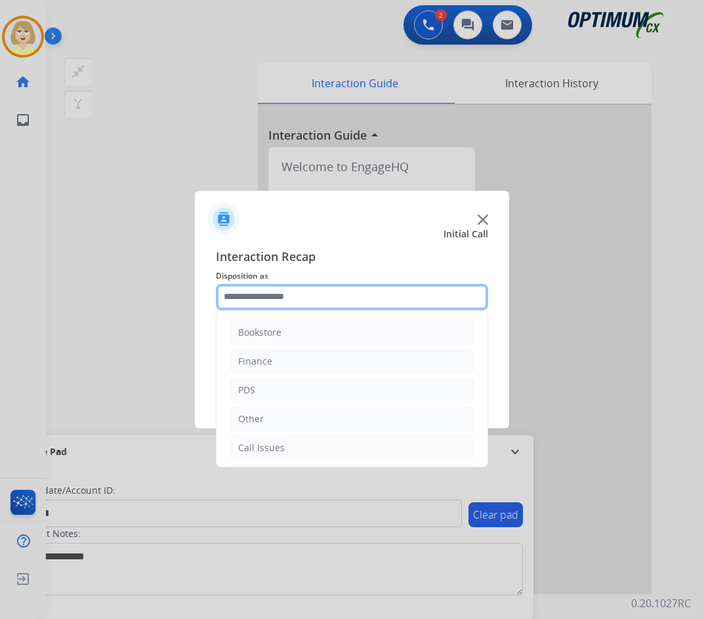
click at [264, 295] on input "text" at bounding box center [352, 297] width 272 height 26
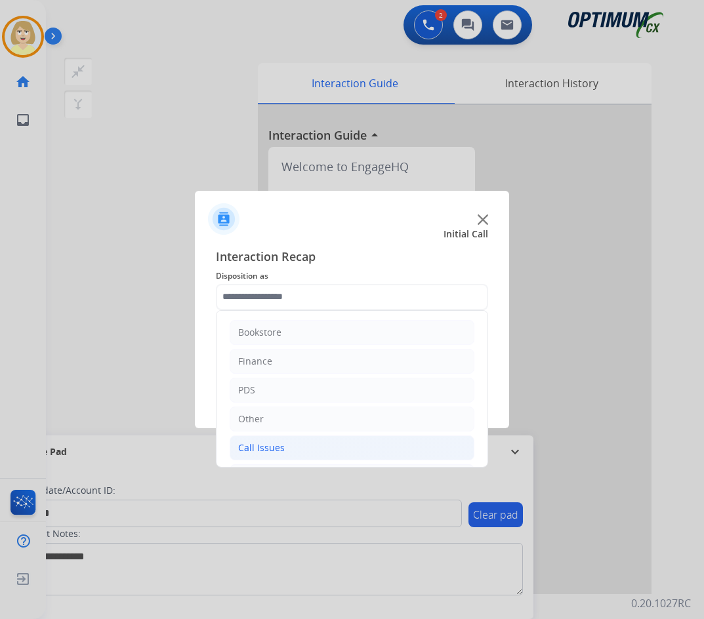
click at [269, 447] on div "Call Issues" at bounding box center [261, 447] width 47 height 13
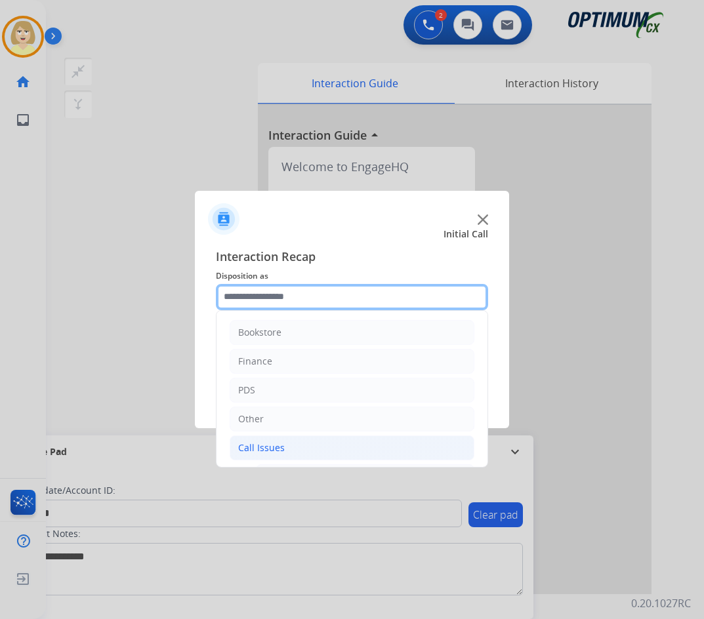
scroll to position [66, 0]
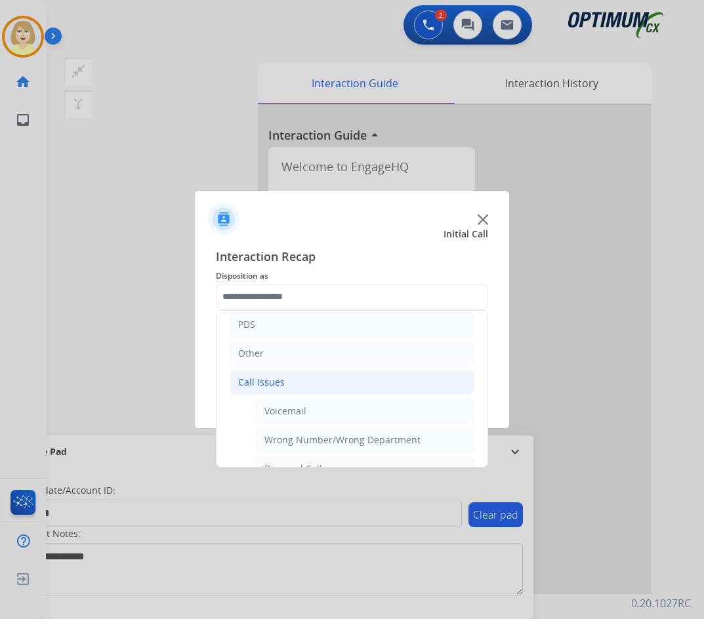
click at [304, 443] on div "Wrong Number/Wrong Department" at bounding box center [342, 439] width 156 height 13
type input "**********"
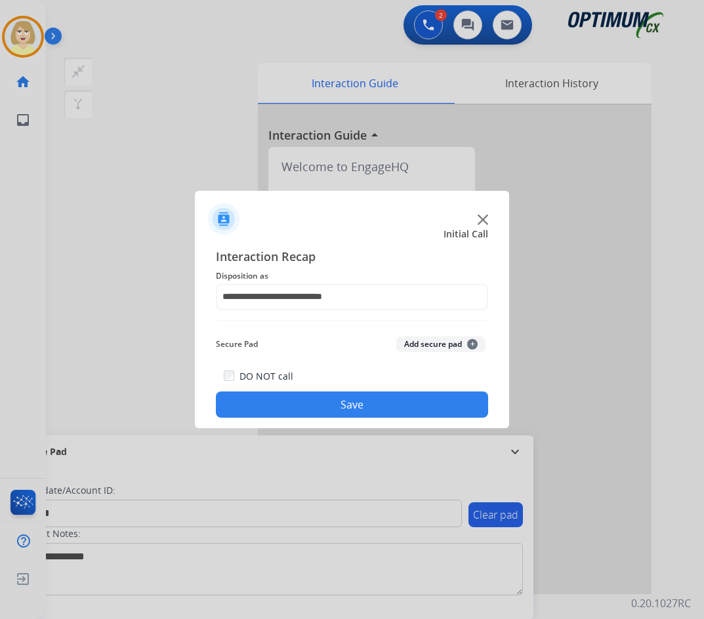
click at [424, 340] on button "Add secure pad +" at bounding box center [440, 344] width 89 height 16
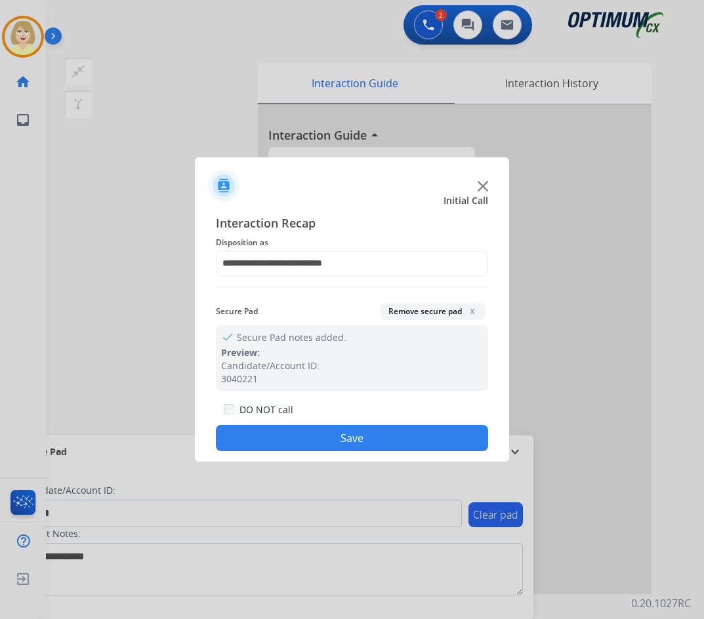
click at [308, 439] on button "Save" at bounding box center [352, 438] width 272 height 26
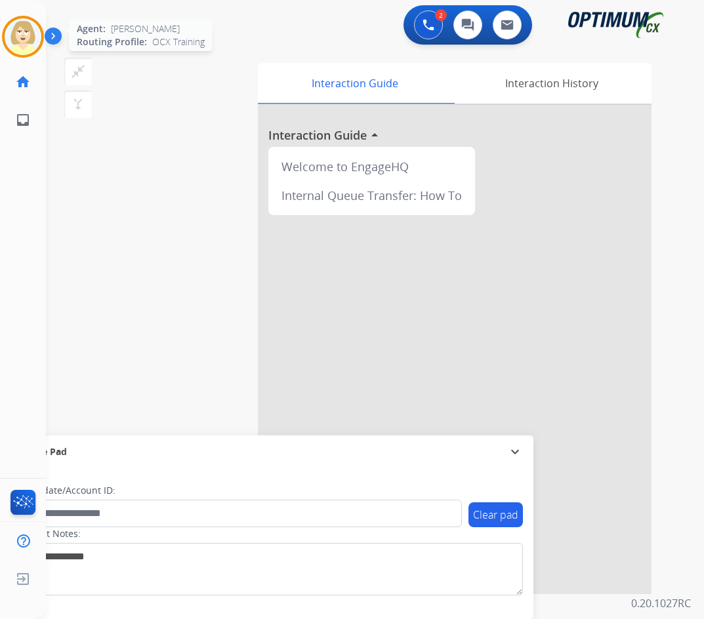
click at [30, 30] on img at bounding box center [23, 36] width 37 height 37
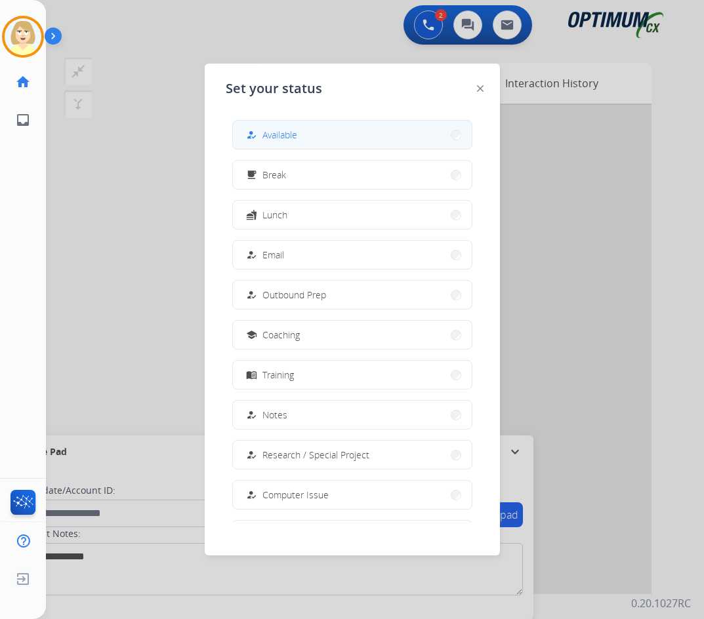
click at [270, 132] on span "Available" at bounding box center [279, 135] width 35 height 14
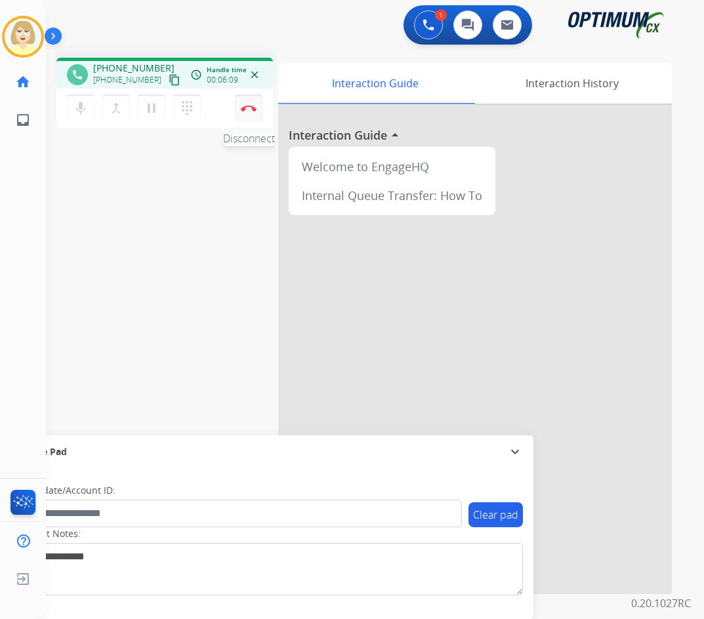
click at [246, 104] on button "Disconnect" at bounding box center [249, 108] width 28 height 28
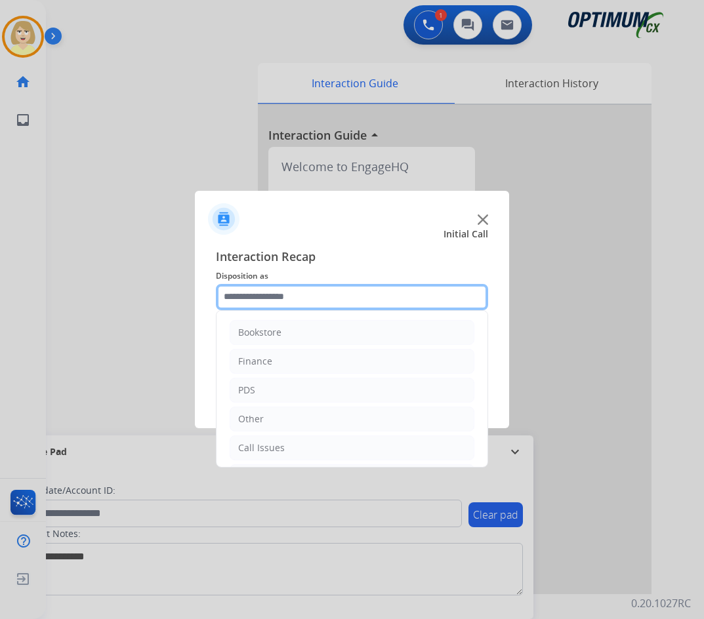
click at [284, 300] on input "text" at bounding box center [352, 297] width 272 height 26
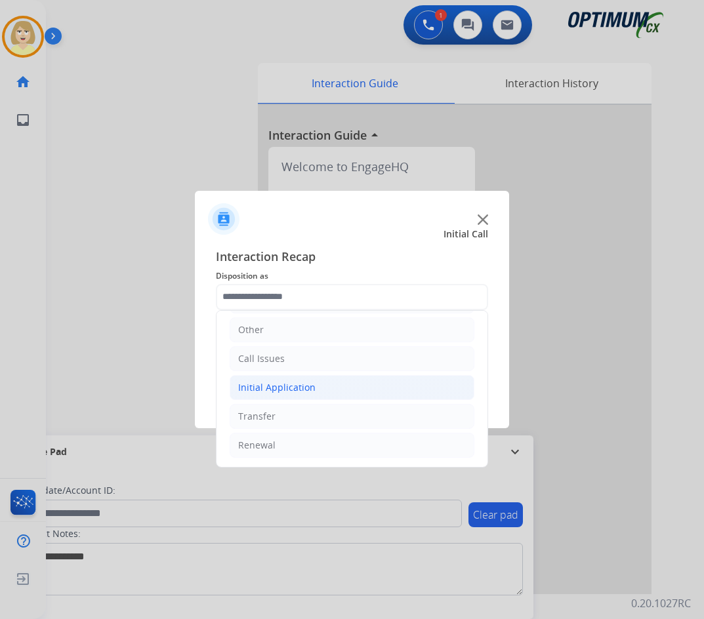
click at [309, 386] on div "Initial Application" at bounding box center [276, 387] width 77 height 13
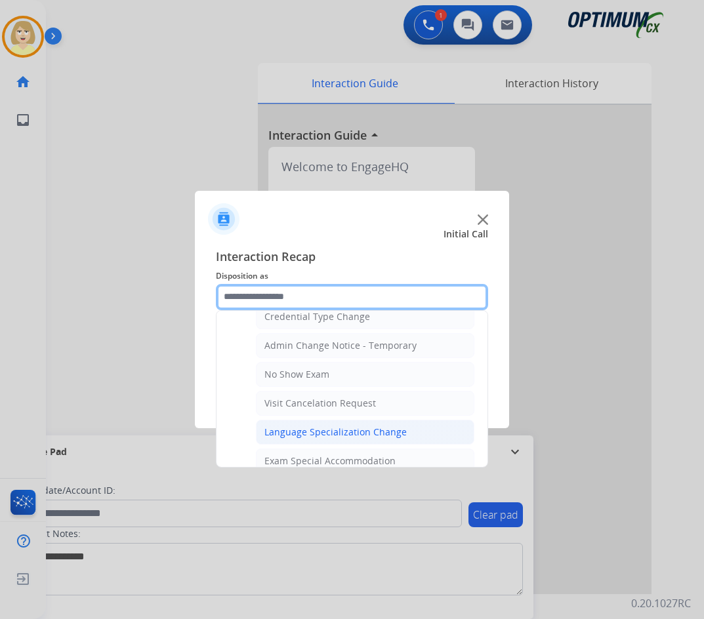
scroll to position [745, 0]
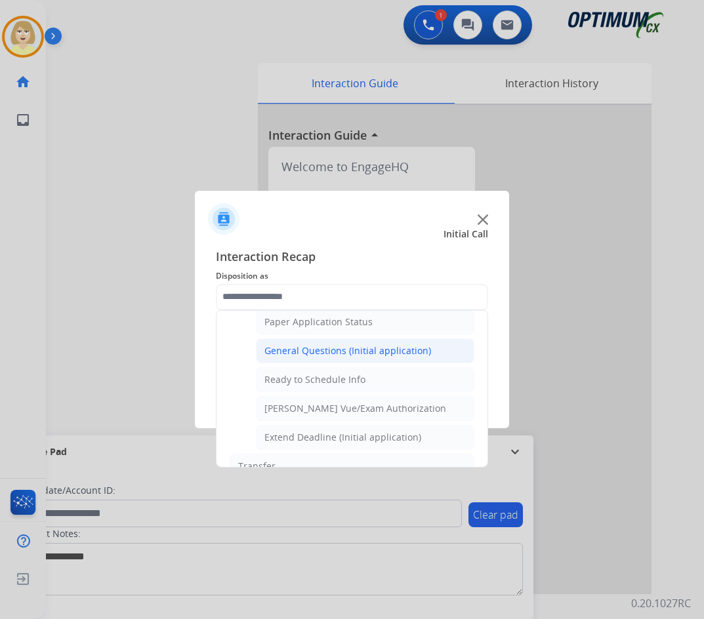
click at [327, 351] on div "General Questions (Initial application)" at bounding box center [347, 350] width 167 height 13
type input "**********"
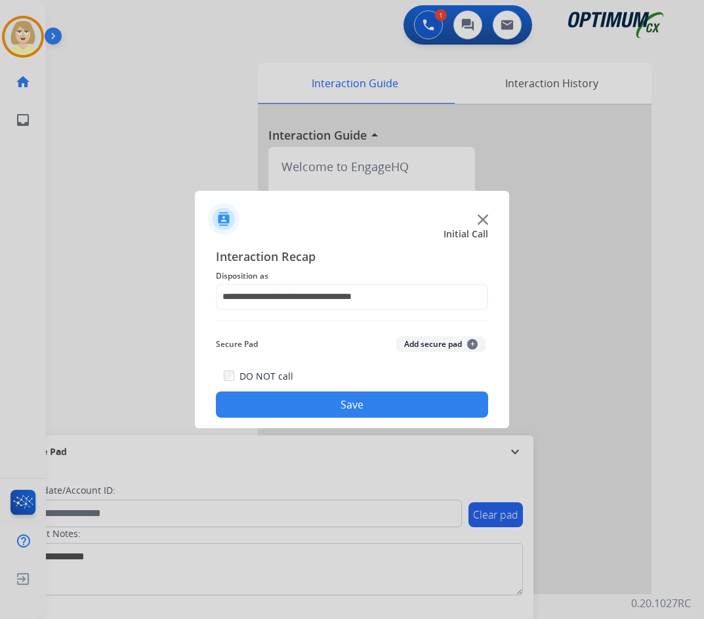
drag, startPoint x: 285, startPoint y: 408, endPoint x: 33, endPoint y: 180, distance: 339.9
click at [285, 407] on button "Save" at bounding box center [352, 405] width 272 height 26
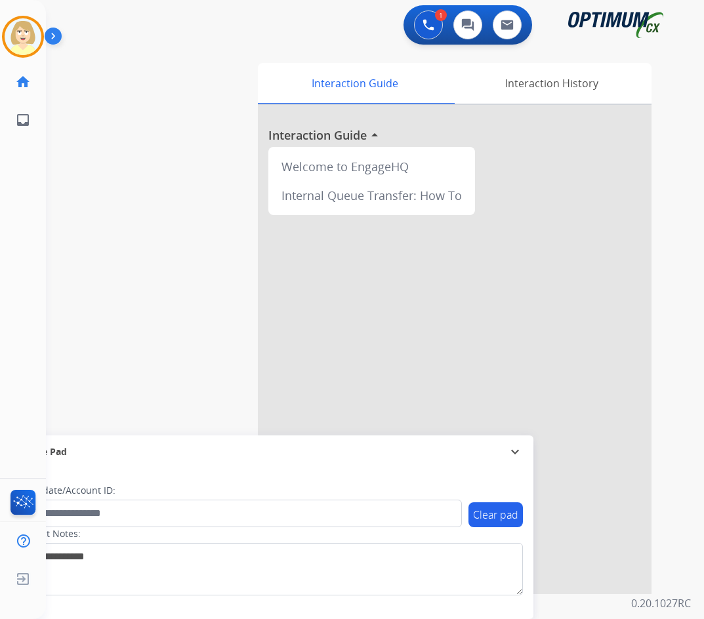
drag, startPoint x: 22, startPoint y: 39, endPoint x: 56, endPoint y: 35, distance: 33.7
click at [22, 38] on img at bounding box center [23, 36] width 37 height 37
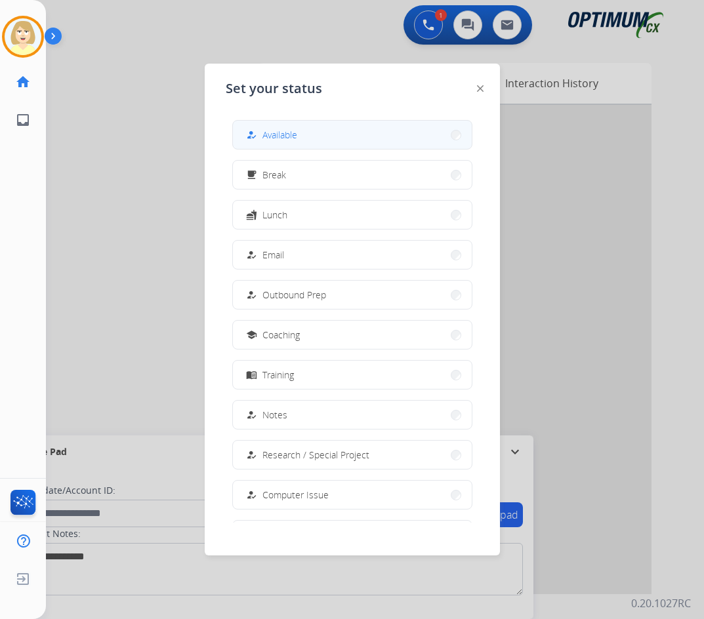
click at [289, 133] on span "Available" at bounding box center [279, 135] width 35 height 14
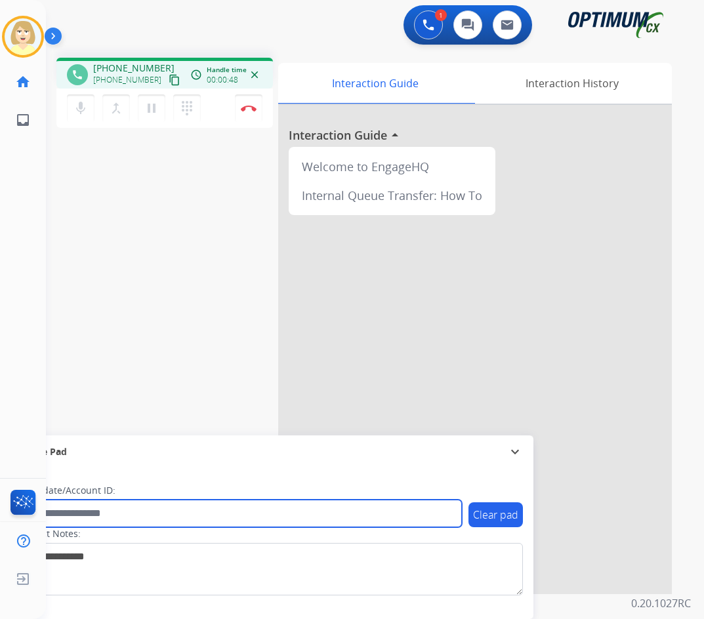
click at [110, 512] on input "text" at bounding box center [239, 514] width 445 height 28
paste input "*******"
type input "*******"
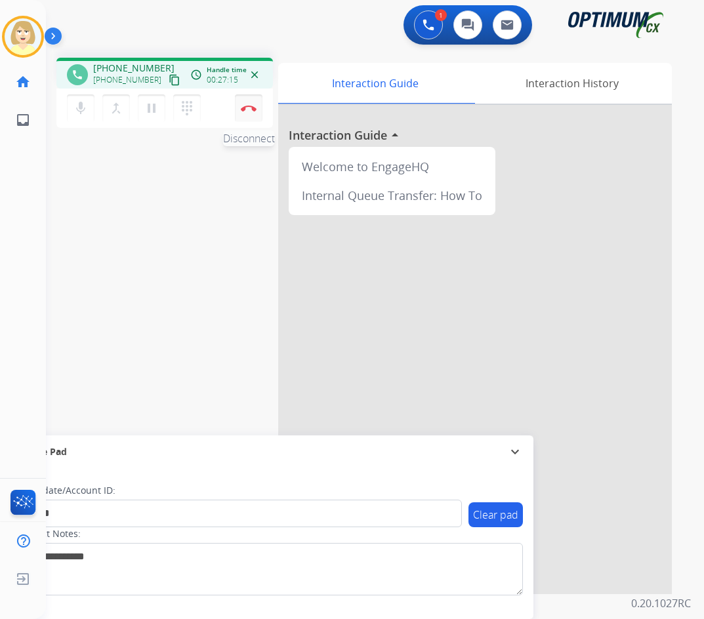
click at [250, 108] on img at bounding box center [249, 108] width 16 height 7
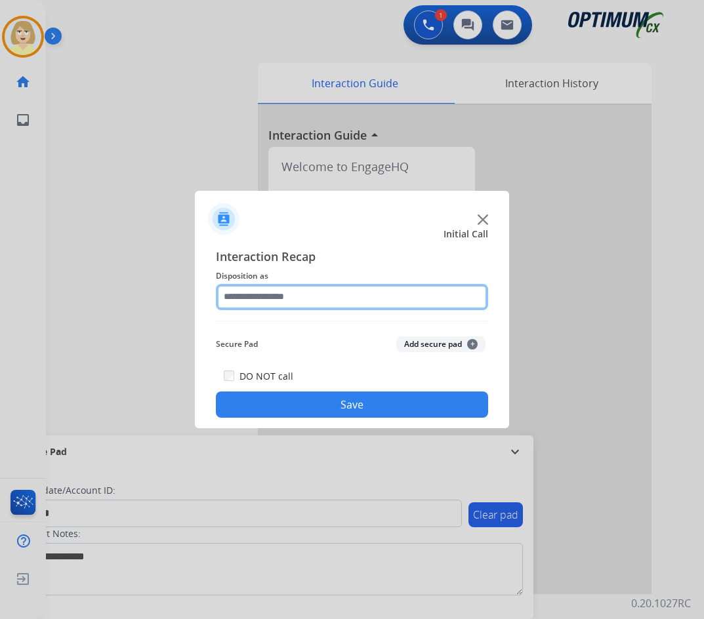
click at [292, 294] on input "text" at bounding box center [352, 297] width 272 height 26
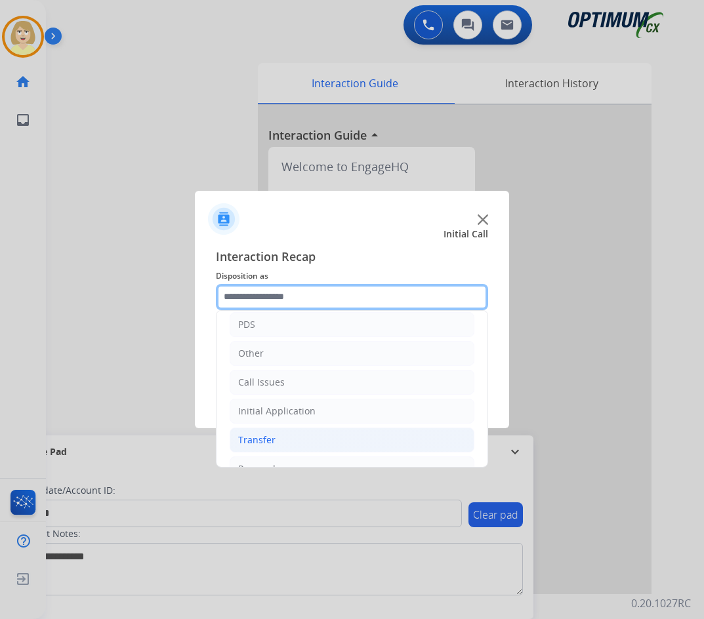
scroll to position [89, 0]
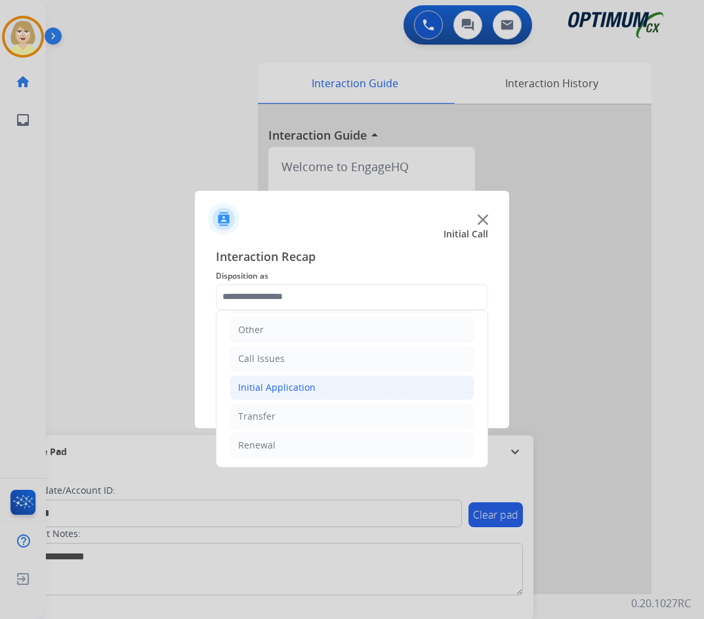
click at [284, 388] on div "Initial Application" at bounding box center [276, 387] width 77 height 13
click at [317, 416] on div "Credential Resend (Initial application)" at bounding box center [347, 416] width 166 height 13
type input "**********"
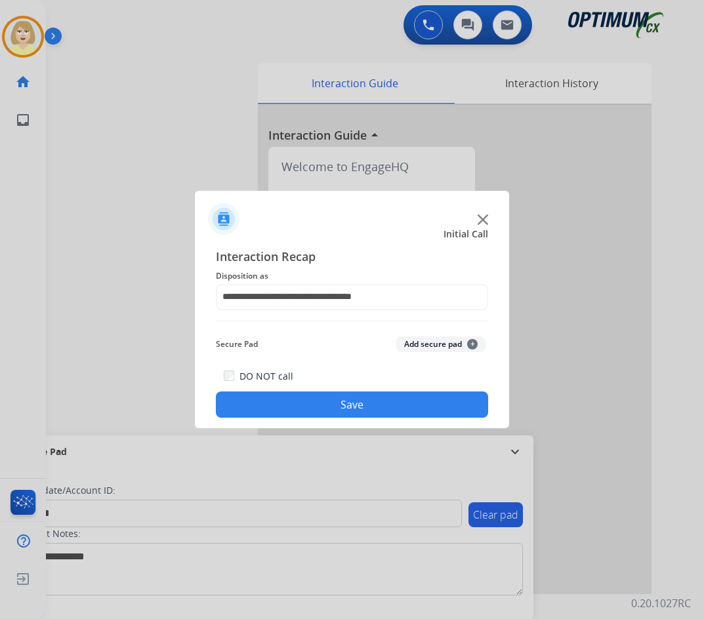
click at [422, 344] on button "Add secure pad +" at bounding box center [440, 344] width 89 height 16
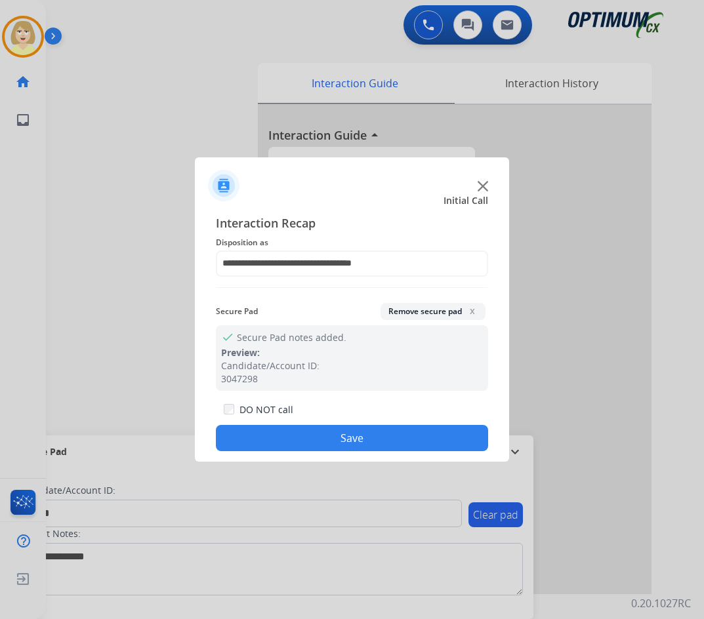
click at [344, 435] on button "Save" at bounding box center [352, 438] width 272 height 26
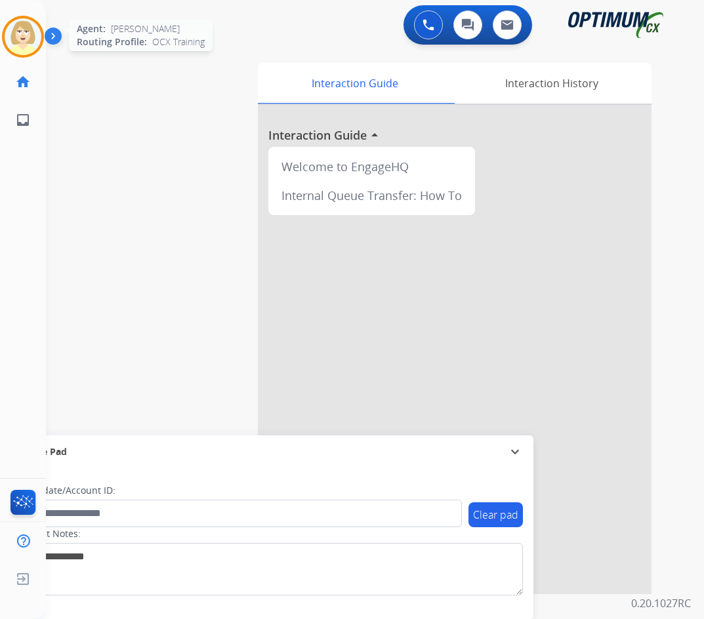
click at [27, 35] on img at bounding box center [23, 36] width 37 height 37
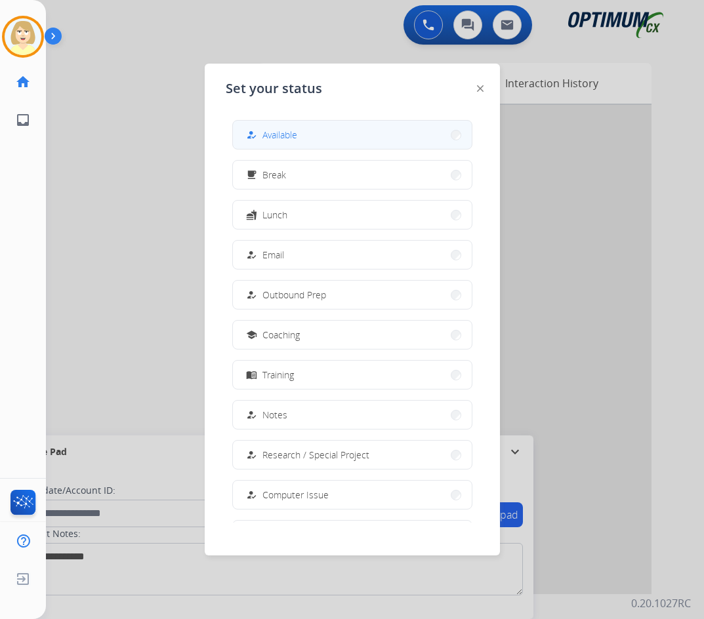
click at [270, 127] on div "how_to_reg Available" at bounding box center [270, 135] width 54 height 16
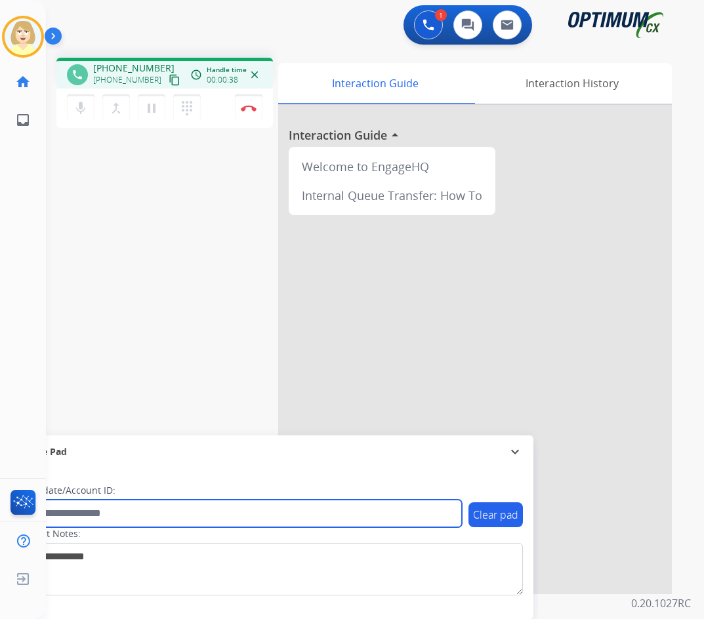
click at [104, 510] on input "text" at bounding box center [239, 514] width 445 height 28
paste input "*******"
type input "*******"
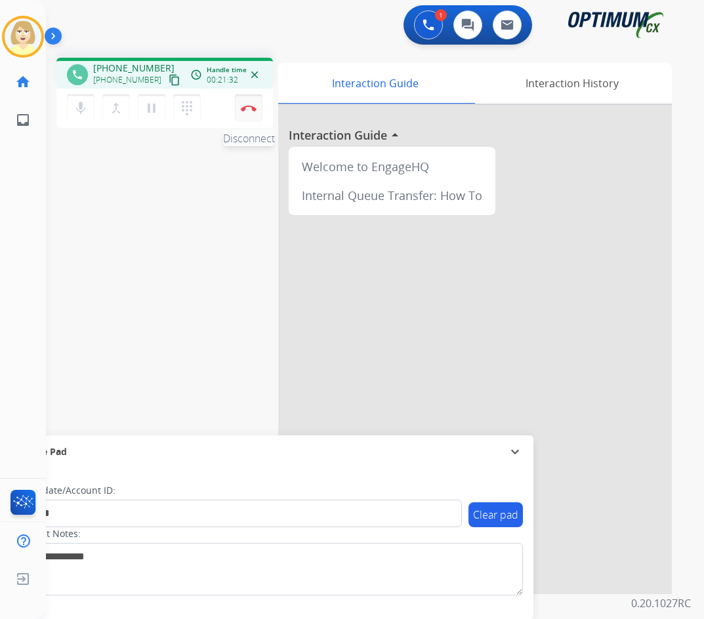
click at [247, 104] on button "Disconnect" at bounding box center [249, 108] width 28 height 28
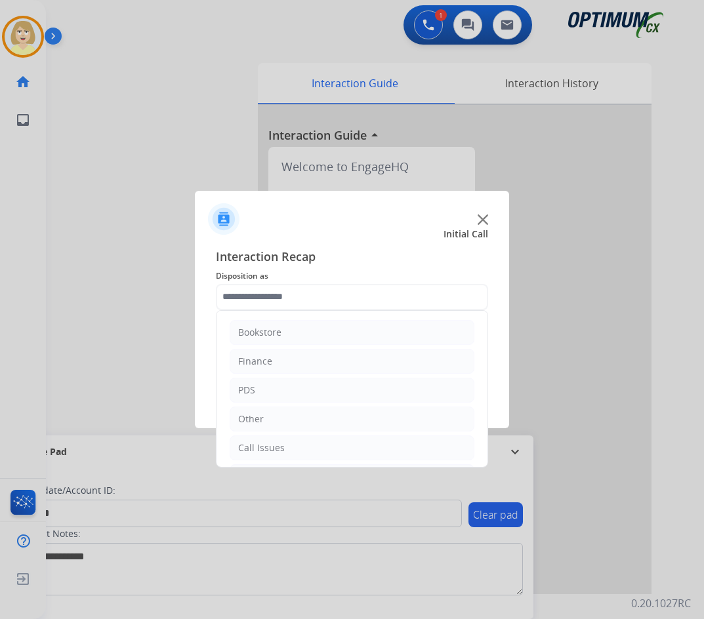
click at [262, 298] on input "text" at bounding box center [352, 297] width 272 height 26
click at [279, 390] on div "Initial Application" at bounding box center [276, 387] width 77 height 13
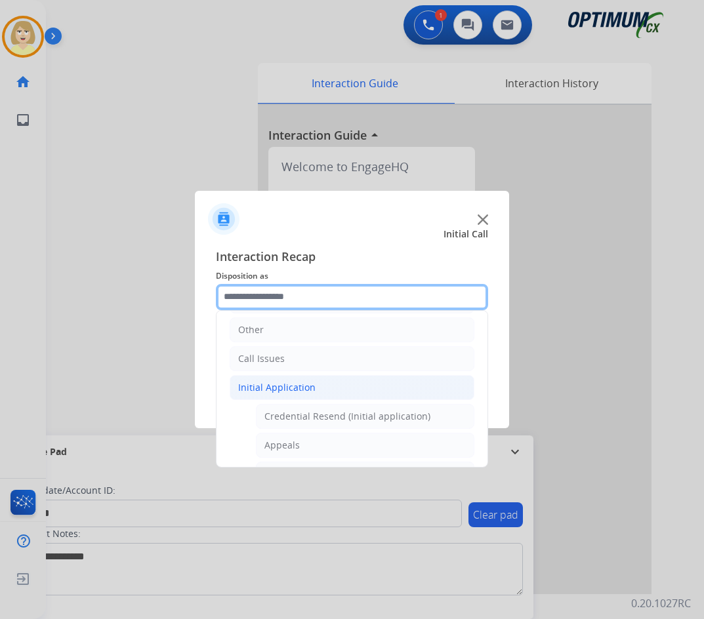
scroll to position [220, 0]
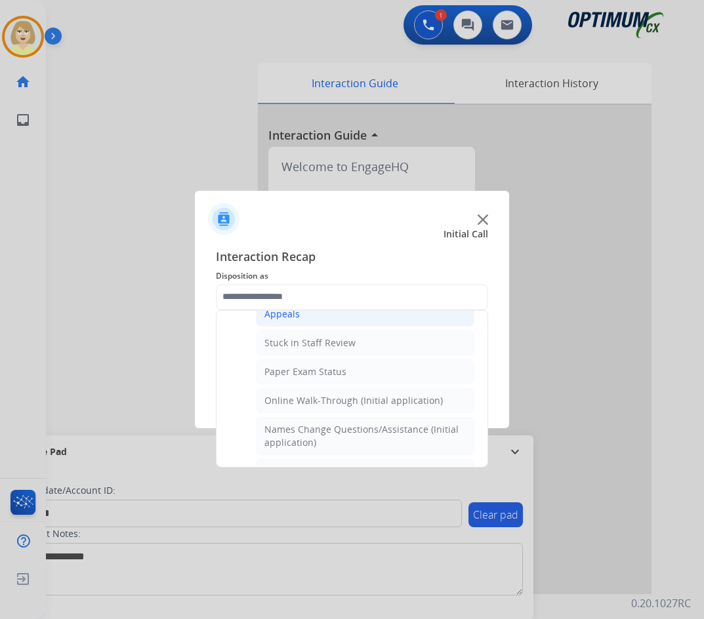
click at [292, 313] on div "Appeals" at bounding box center [281, 314] width 35 height 13
type input "*******"
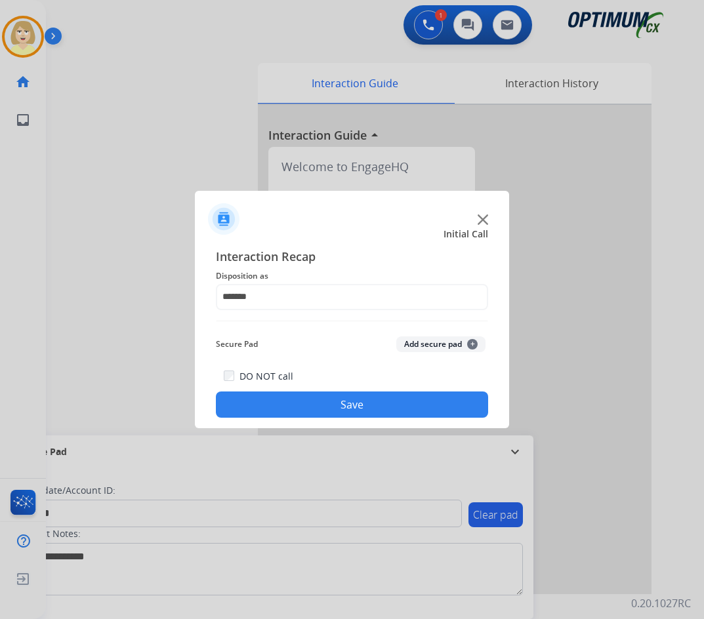
click at [409, 345] on button "Add secure pad +" at bounding box center [440, 344] width 89 height 16
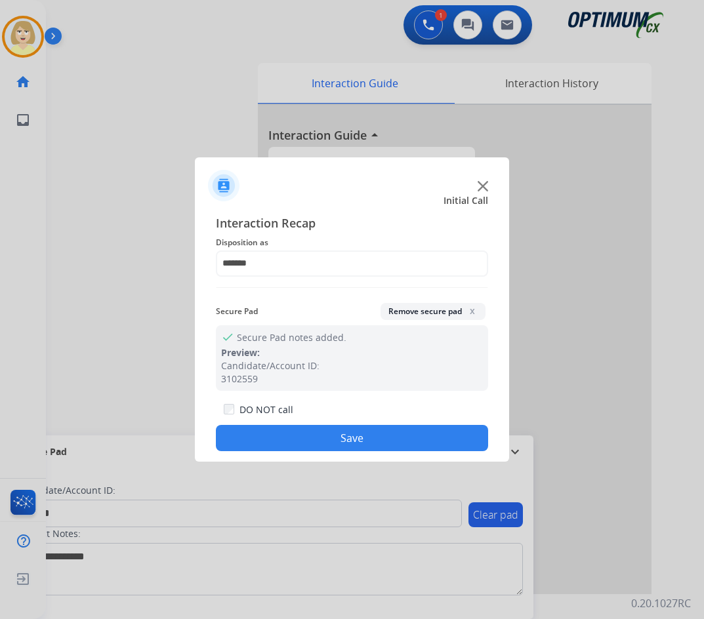
drag, startPoint x: 243, startPoint y: 437, endPoint x: 118, endPoint y: 324, distance: 168.6
click at [241, 435] on button "Save" at bounding box center [352, 438] width 272 height 26
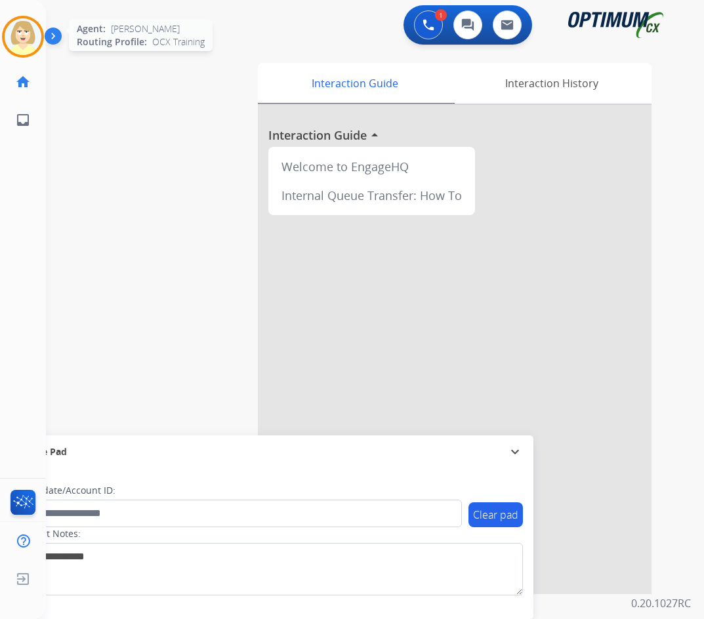
click at [28, 30] on img at bounding box center [23, 36] width 37 height 37
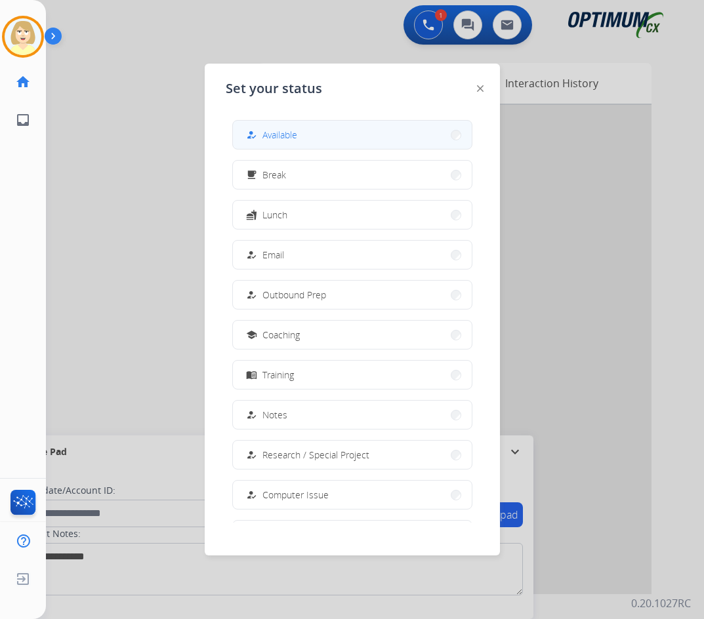
click at [268, 133] on span "Available" at bounding box center [279, 135] width 35 height 14
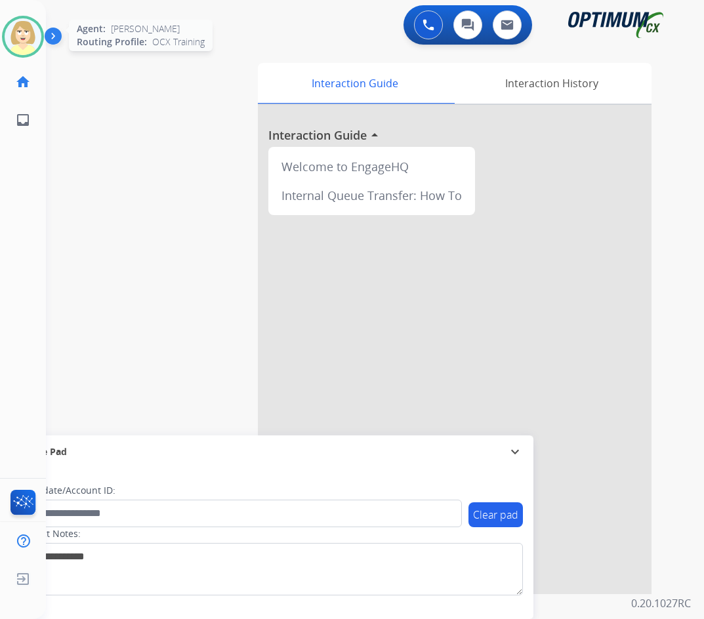
click at [20, 31] on img at bounding box center [23, 36] width 37 height 37
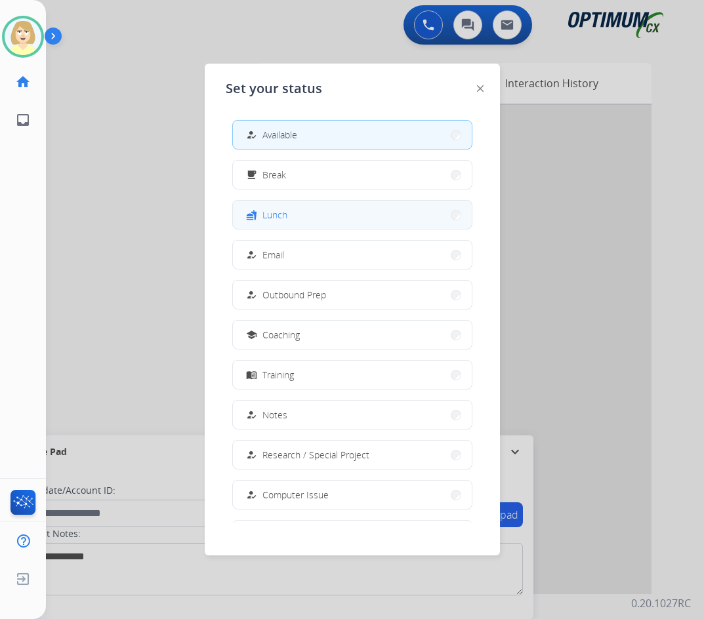
click at [262, 214] on div "fastfood Lunch" at bounding box center [265, 215] width 44 height 16
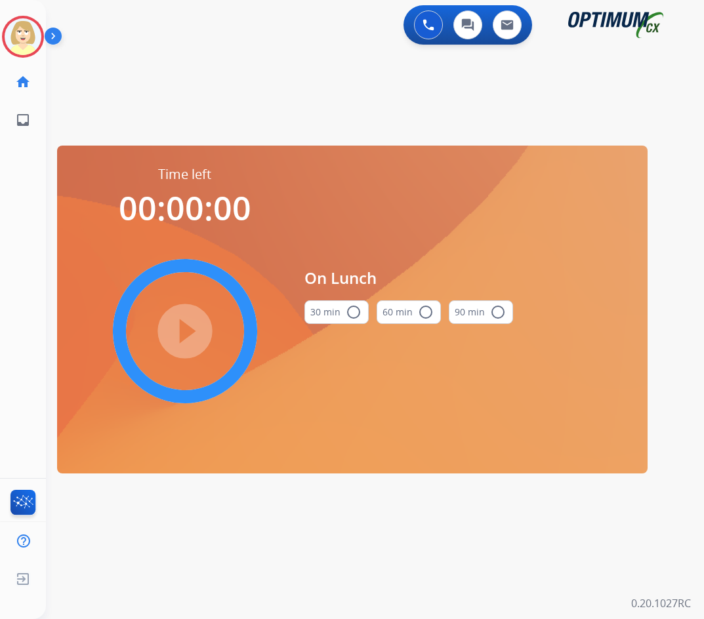
click at [346, 307] on mat-icon "radio_button_unchecked" at bounding box center [354, 312] width 16 height 16
click at [177, 329] on mat-icon "play_circle_filled" at bounding box center [185, 331] width 16 height 16
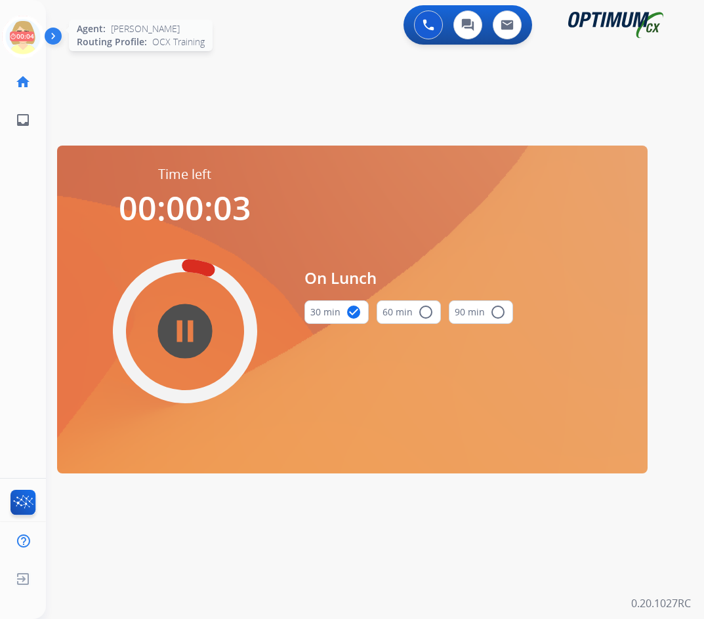
click at [26, 31] on icon at bounding box center [23, 37] width 43 height 43
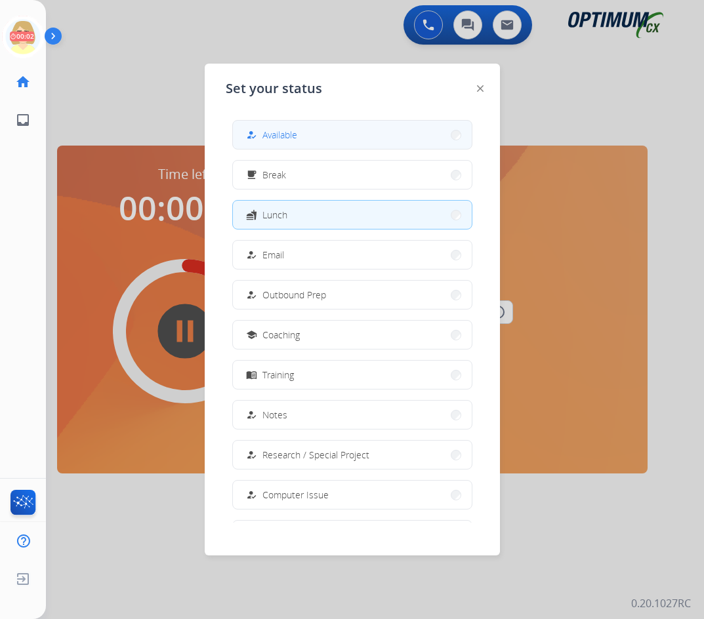
click at [291, 135] on span "Available" at bounding box center [279, 135] width 35 height 14
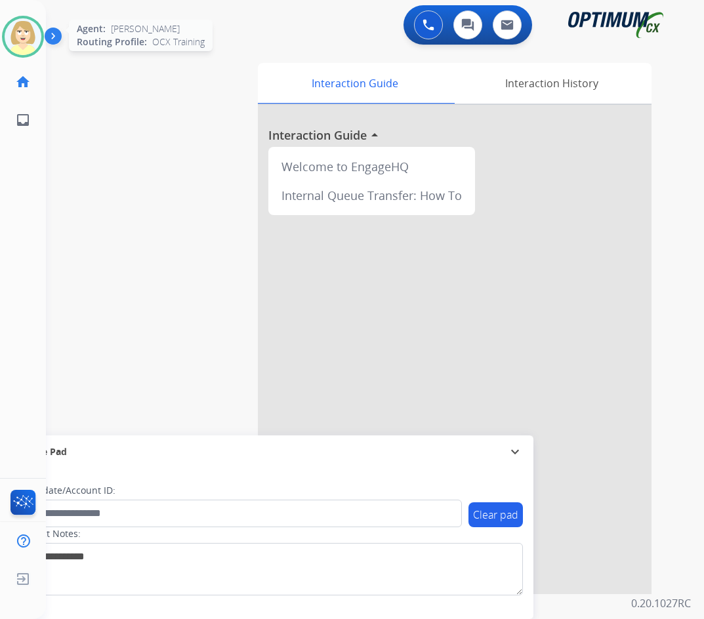
click at [24, 32] on img at bounding box center [23, 36] width 37 height 37
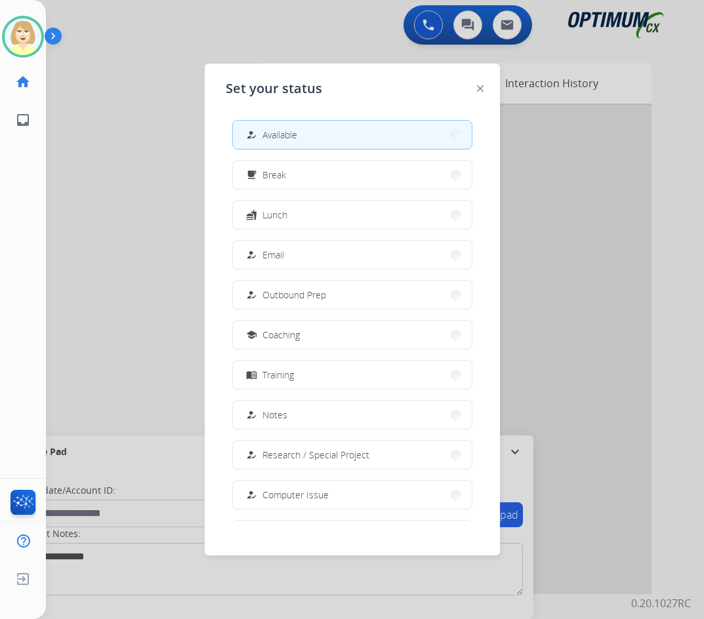
click at [265, 128] on div "how_to_reg Available" at bounding box center [270, 135] width 54 height 16
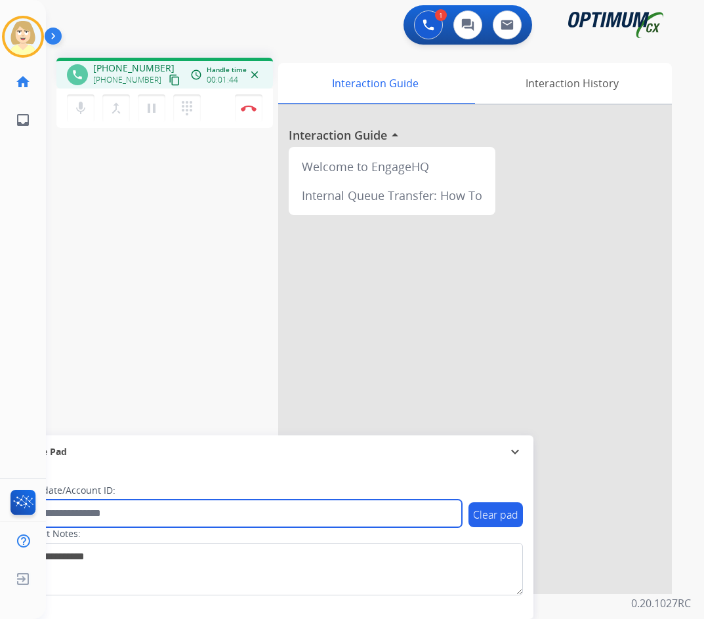
click at [83, 514] on input "text" at bounding box center [239, 514] width 445 height 28
paste input "*******"
type input "*******"
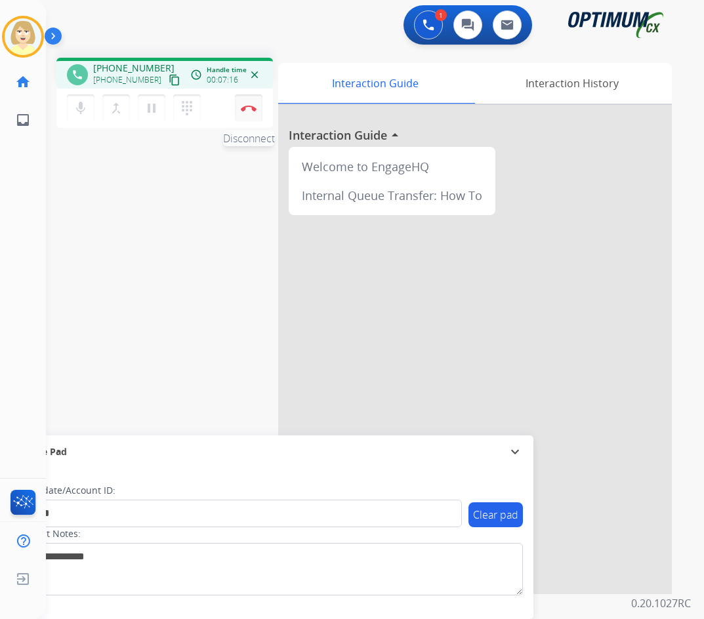
click at [247, 104] on button "Disconnect" at bounding box center [249, 108] width 28 height 28
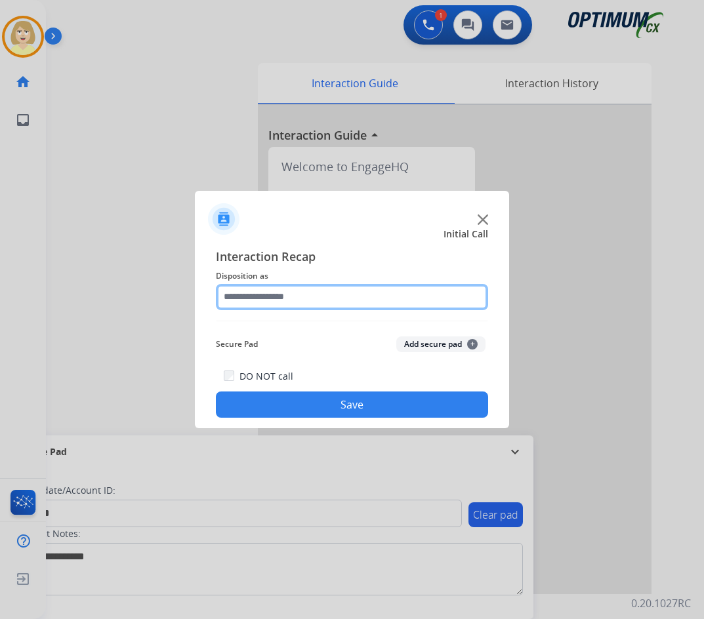
click at [256, 295] on input "text" at bounding box center [352, 297] width 272 height 26
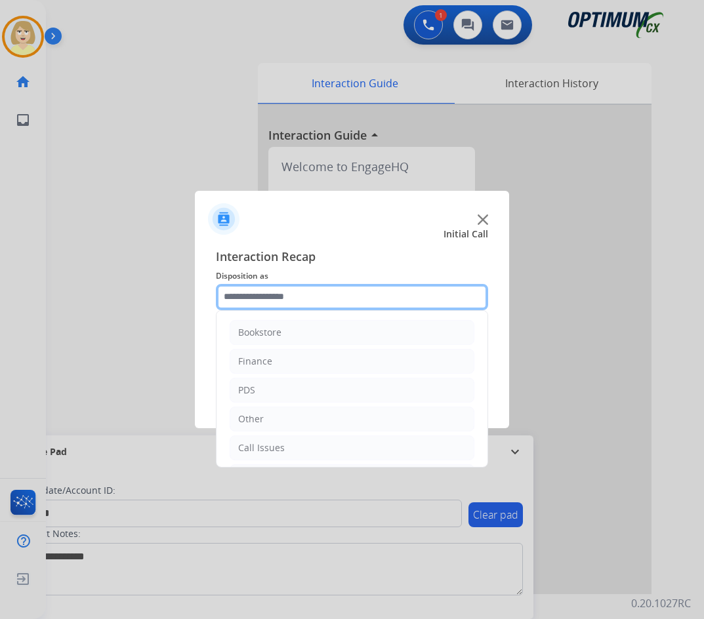
scroll to position [89, 0]
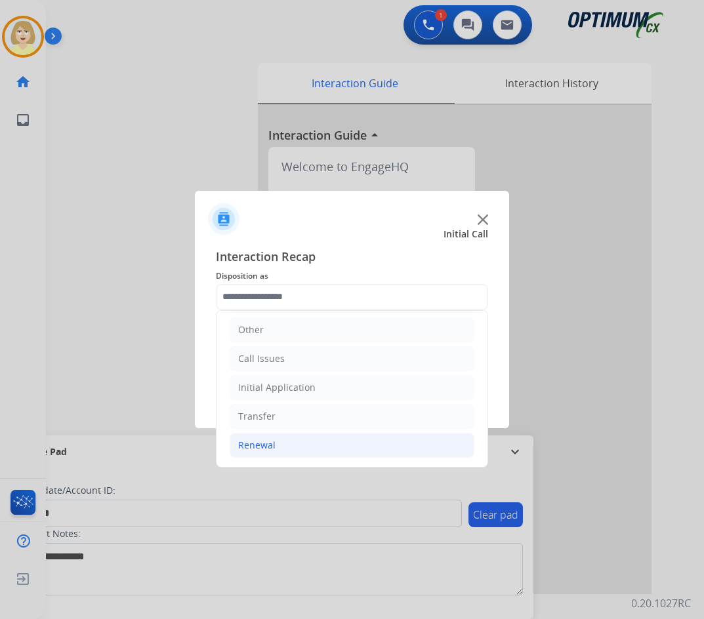
click at [259, 445] on div "Renewal" at bounding box center [256, 445] width 37 height 13
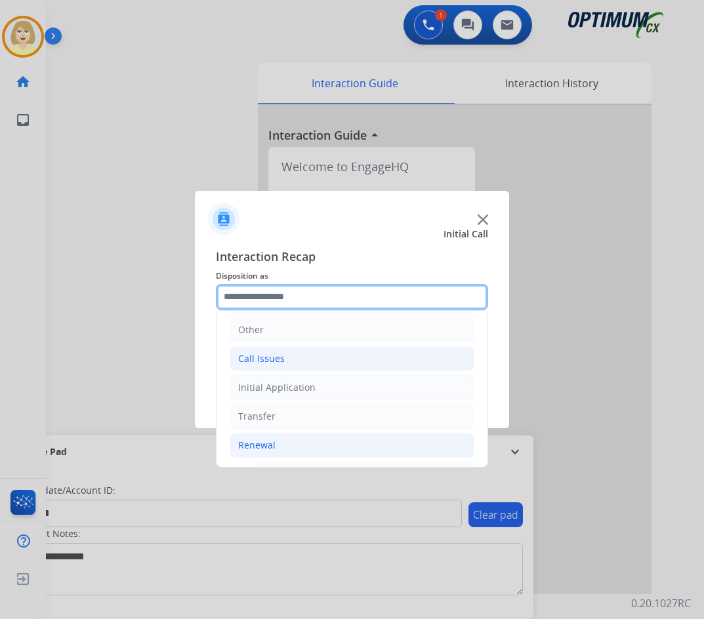
scroll to position [286, 0]
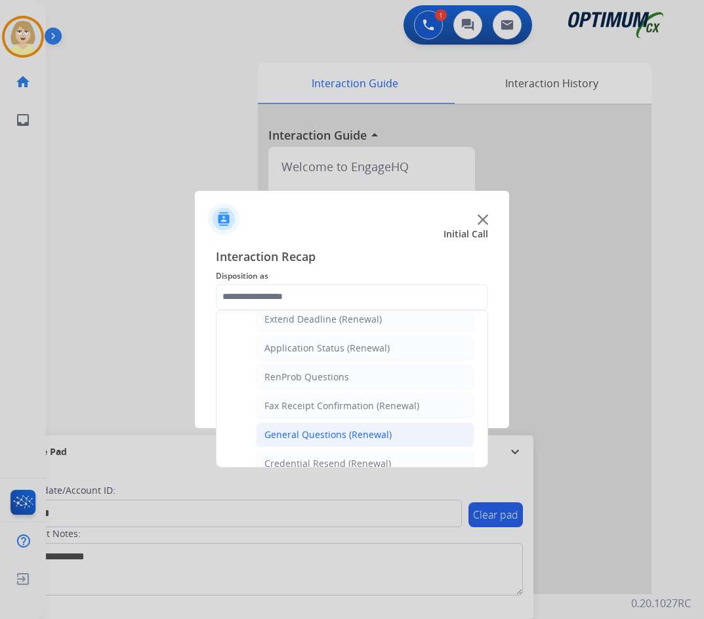
click at [312, 430] on div "General Questions (Renewal)" at bounding box center [327, 434] width 127 height 13
type input "**********"
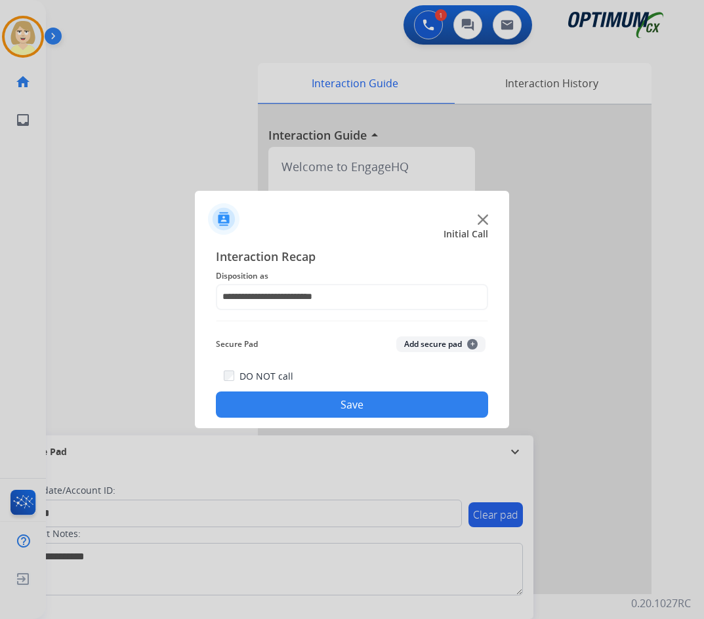
click at [421, 342] on button "Add secure pad +" at bounding box center [440, 344] width 89 height 16
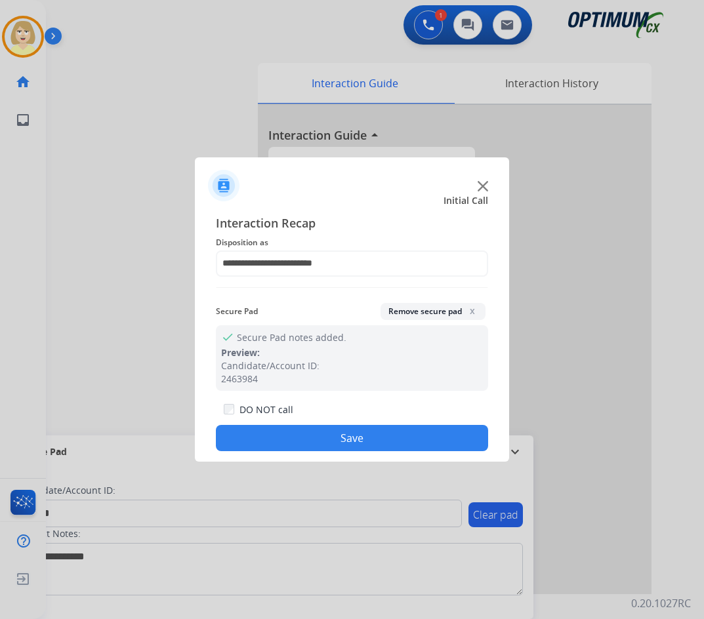
click at [266, 436] on button "Save" at bounding box center [352, 438] width 272 height 26
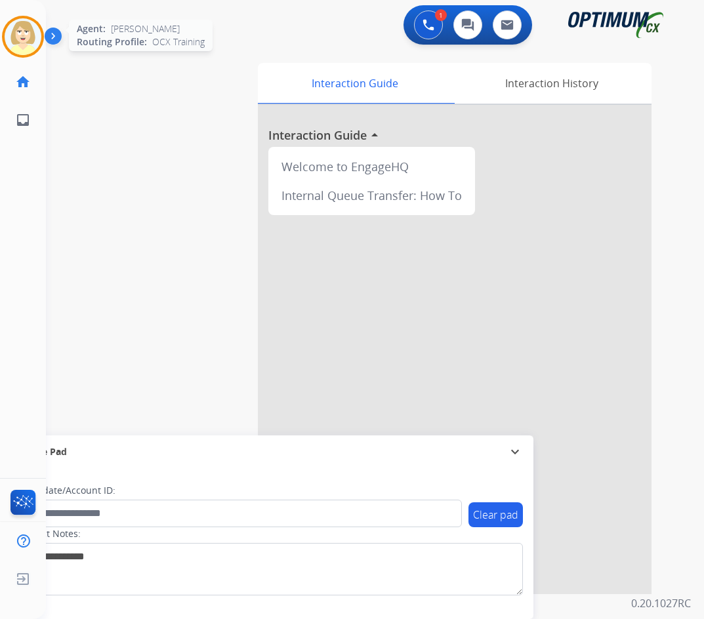
click at [17, 31] on img at bounding box center [23, 36] width 37 height 37
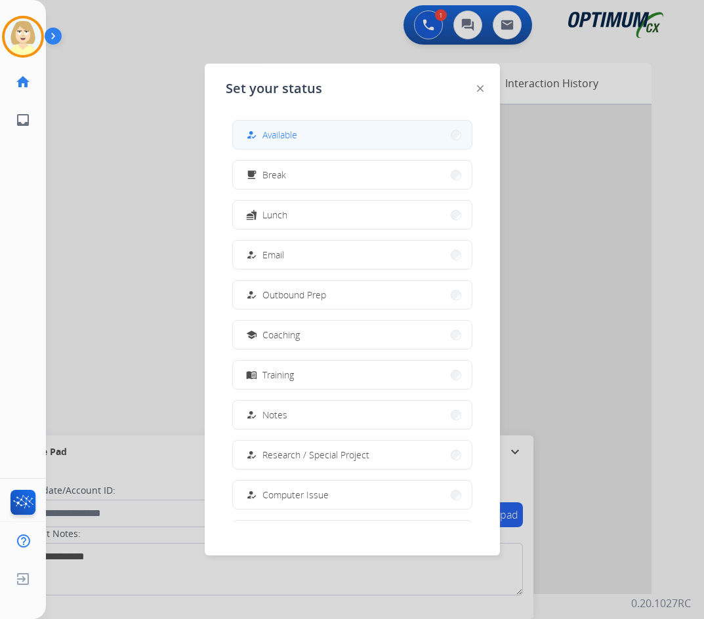
click at [287, 136] on span "Available" at bounding box center [279, 135] width 35 height 14
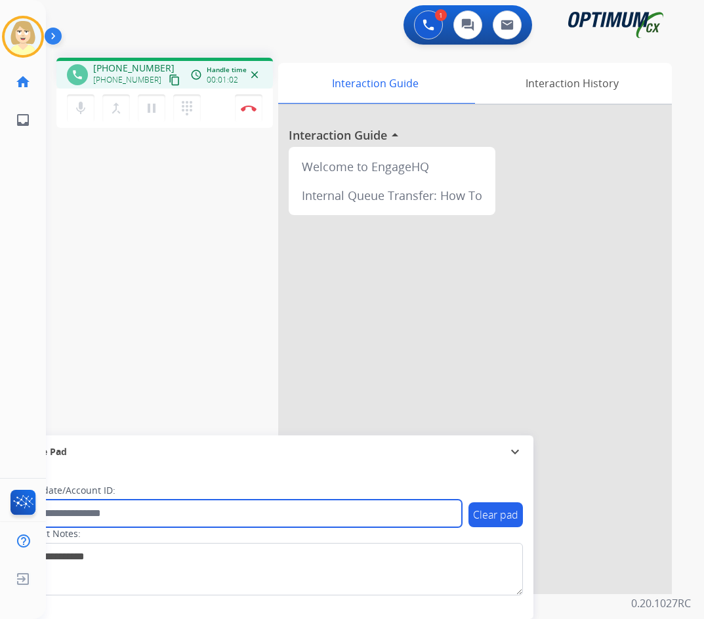
click at [79, 506] on input "text" at bounding box center [239, 514] width 445 height 28
paste input "*******"
type input "*******"
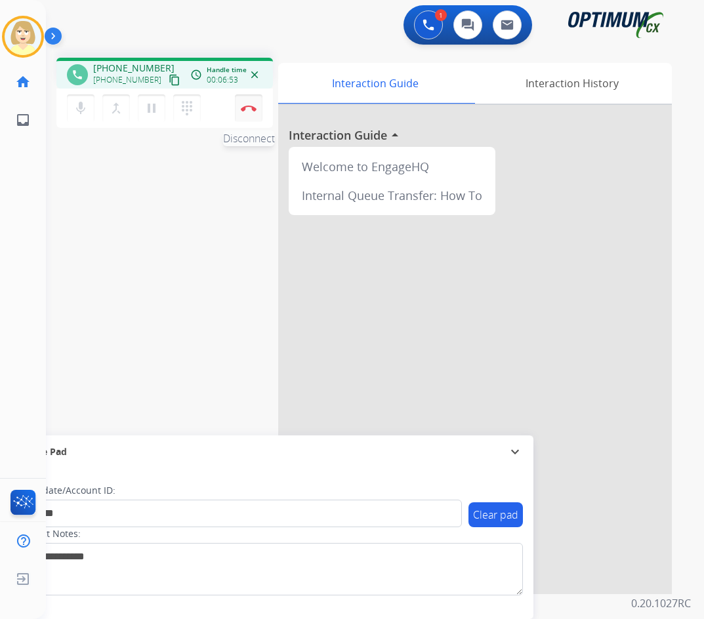
click at [250, 105] on img at bounding box center [249, 108] width 16 height 7
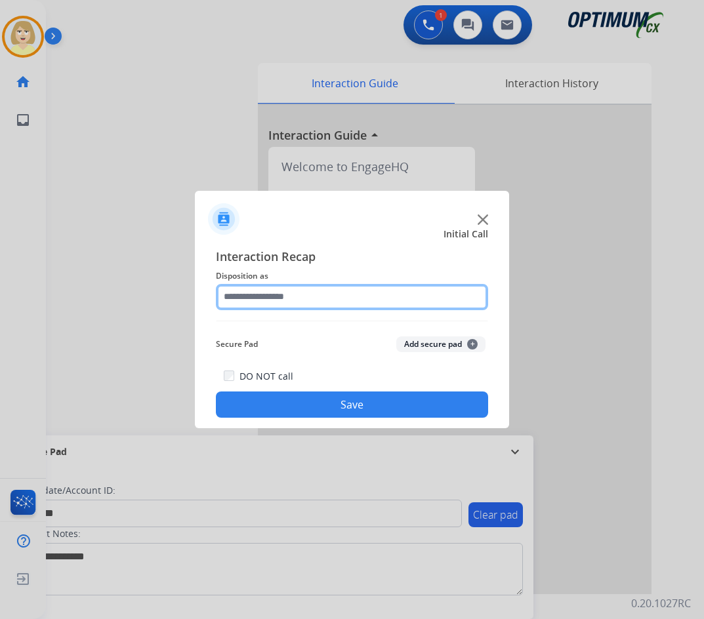
click at [238, 299] on input "text" at bounding box center [352, 297] width 272 height 26
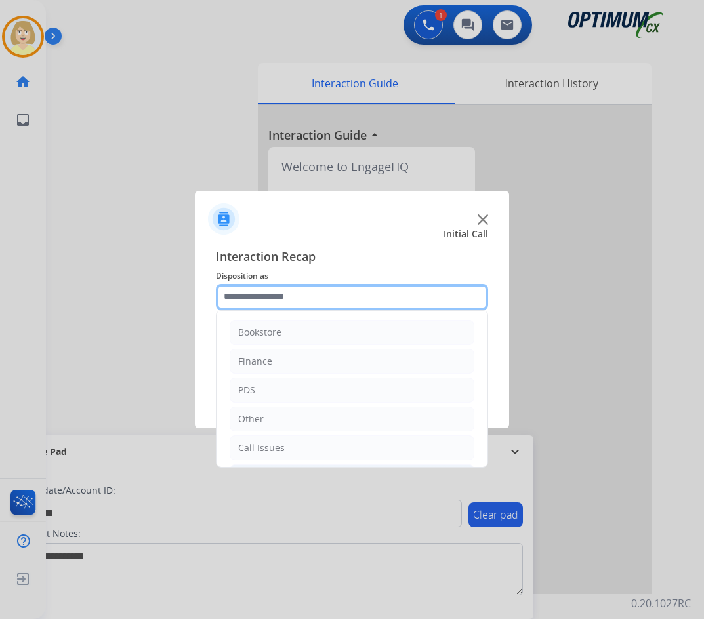
scroll to position [89, 0]
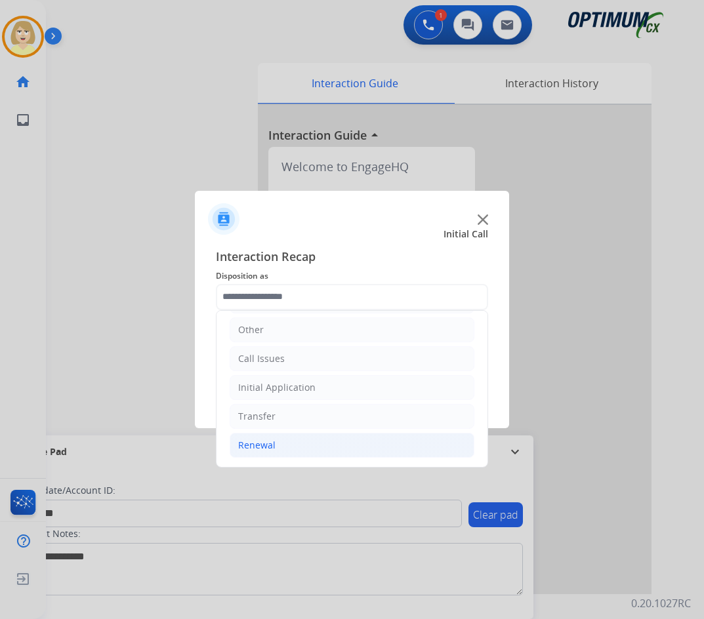
click at [257, 441] on div "Renewal" at bounding box center [256, 445] width 37 height 13
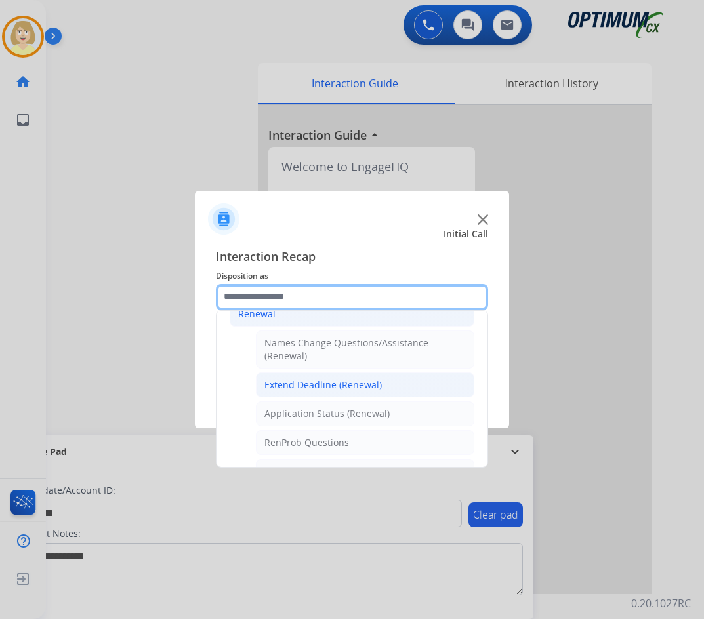
scroll to position [352, 0]
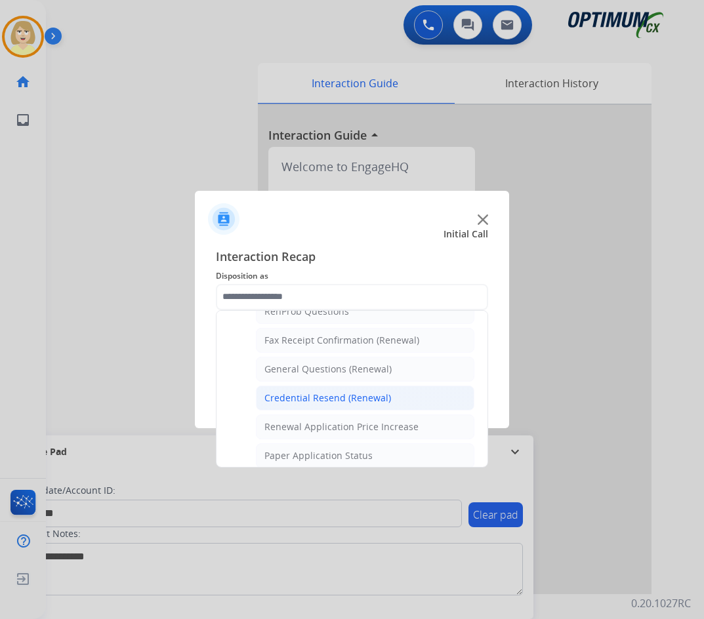
click at [318, 399] on div "Credential Resend (Renewal)" at bounding box center [327, 398] width 127 height 13
type input "**********"
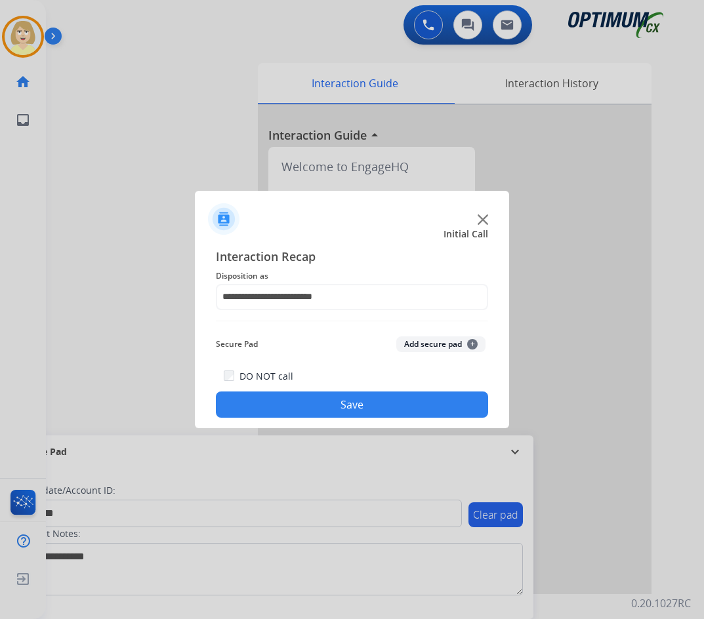
click at [422, 345] on button "Add secure pad +" at bounding box center [440, 344] width 89 height 16
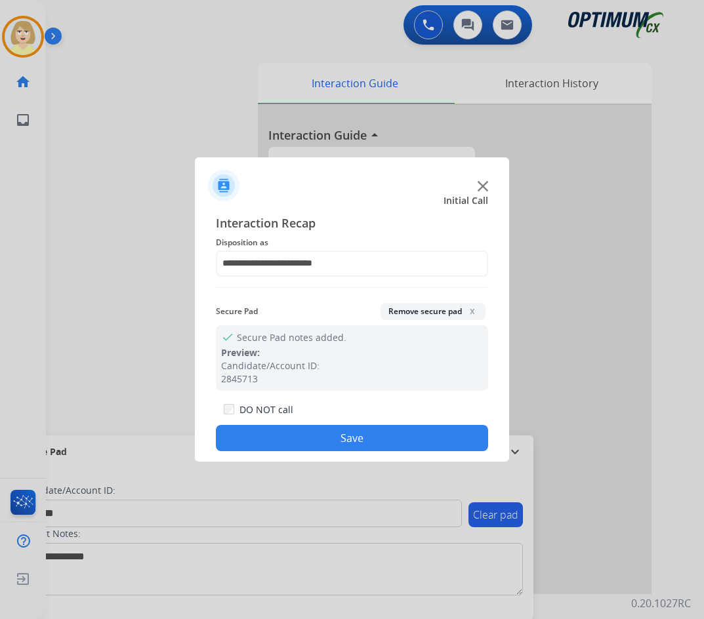
click at [327, 432] on button "Save" at bounding box center [352, 438] width 272 height 26
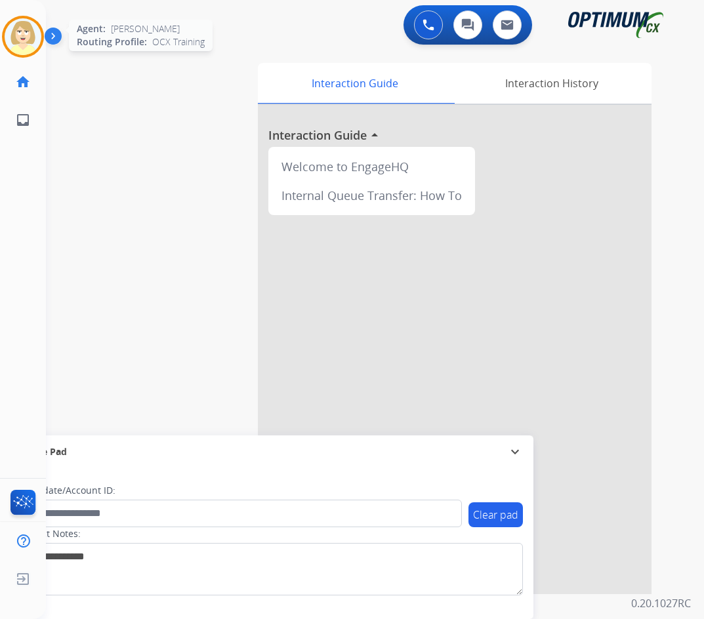
click at [21, 37] on img at bounding box center [23, 36] width 37 height 37
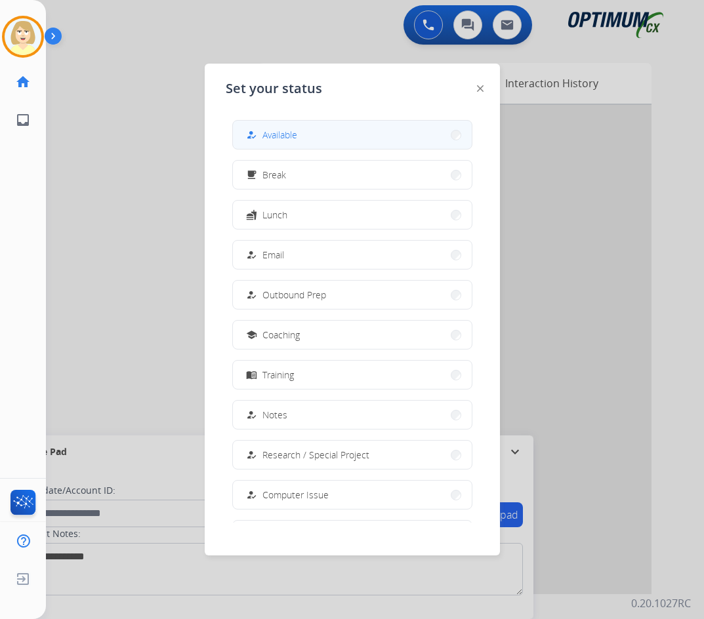
click at [295, 136] on span "Available" at bounding box center [279, 135] width 35 height 14
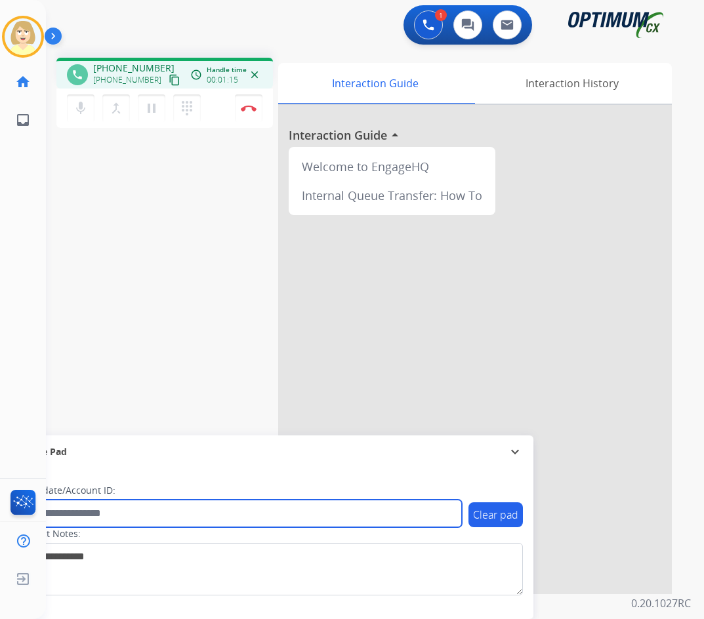
click at [91, 515] on input "text" at bounding box center [239, 514] width 445 height 28
paste input "*******"
type input "*******"
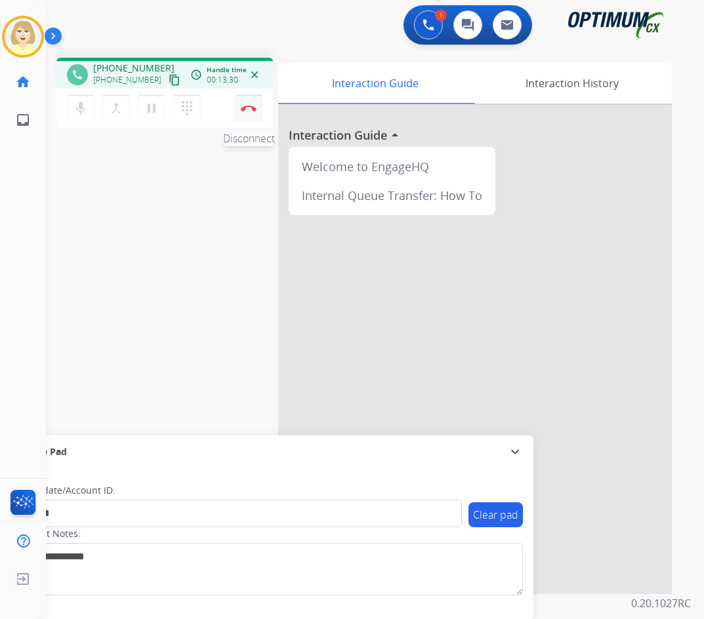
click at [250, 103] on button "Disconnect" at bounding box center [249, 108] width 28 height 28
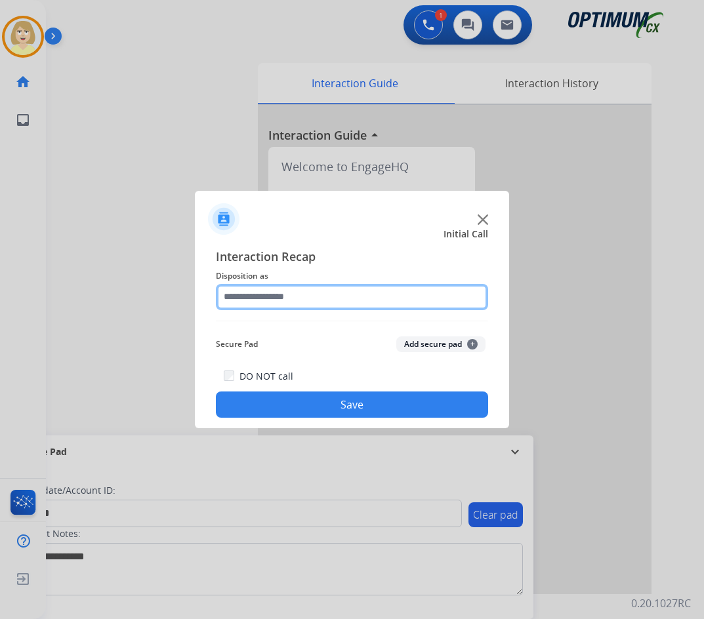
click at [249, 300] on input "text" at bounding box center [352, 297] width 272 height 26
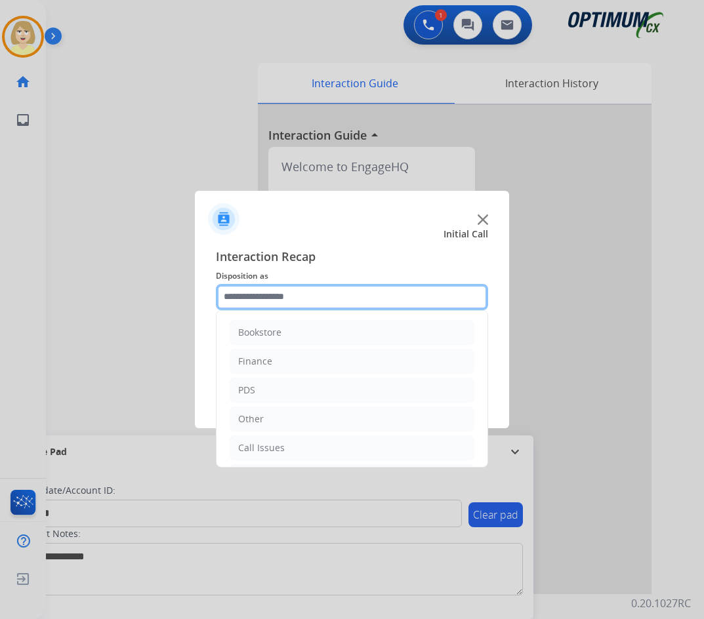
scroll to position [89, 0]
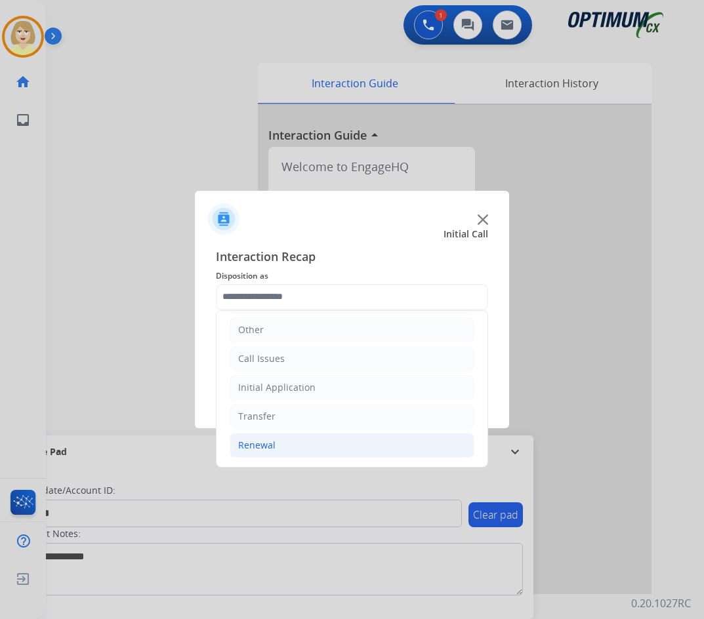
click at [249, 443] on div "Renewal" at bounding box center [256, 445] width 37 height 13
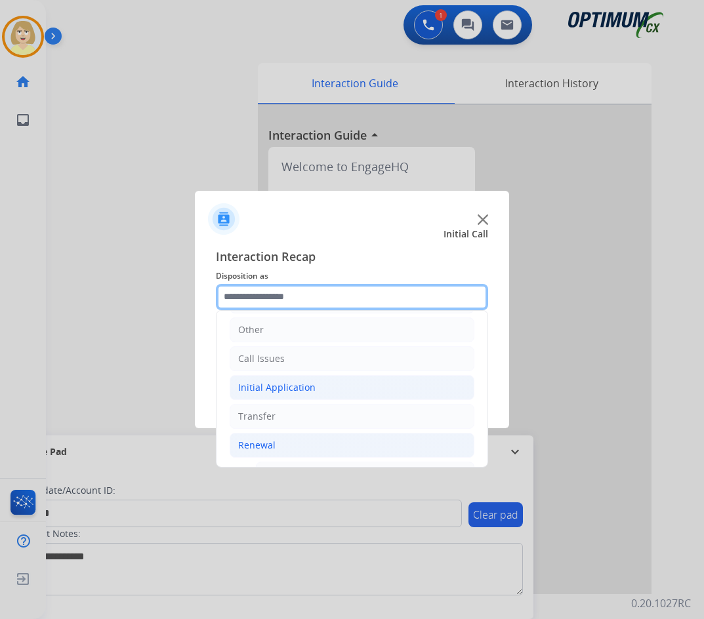
scroll to position [352, 0]
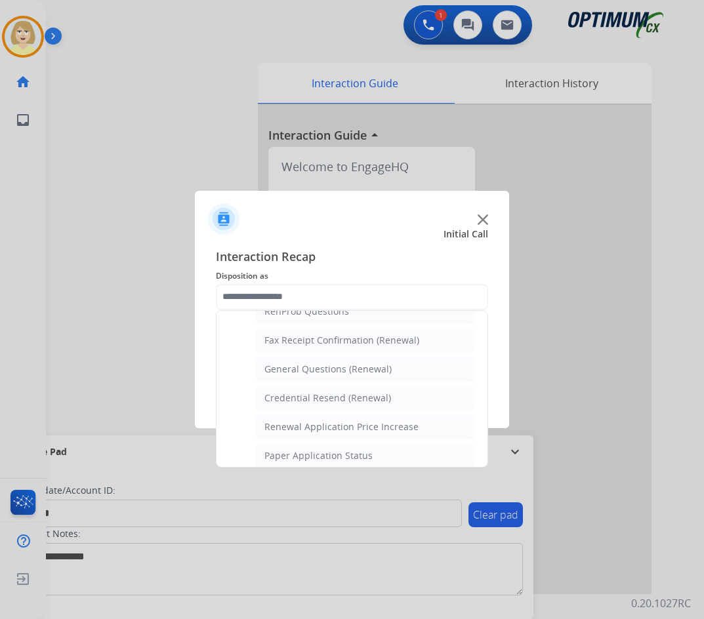
click at [310, 369] on div "General Questions (Renewal)" at bounding box center [327, 369] width 127 height 13
type input "**********"
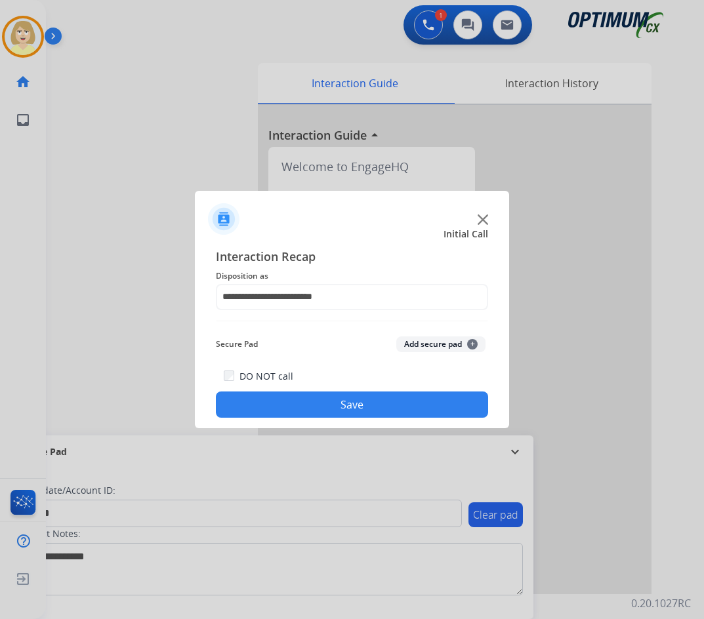
click at [426, 342] on button "Add secure pad +" at bounding box center [440, 344] width 89 height 16
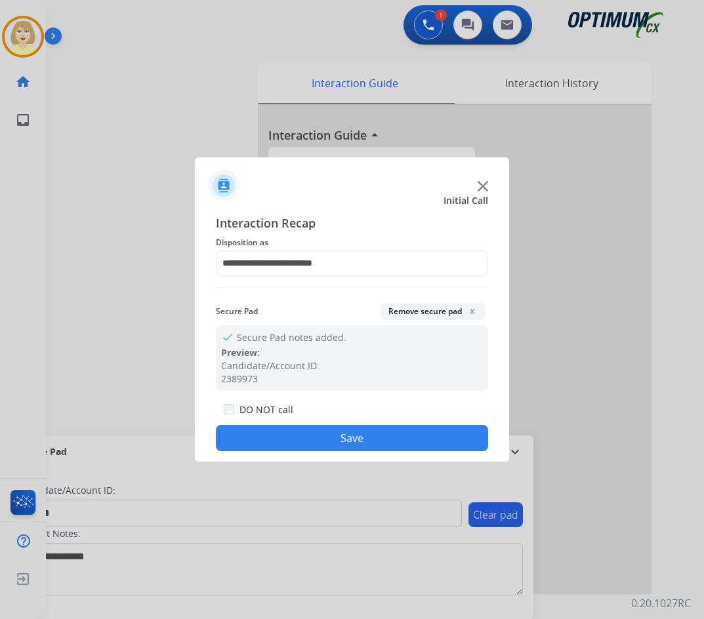
click at [336, 429] on button "Save" at bounding box center [352, 438] width 272 height 26
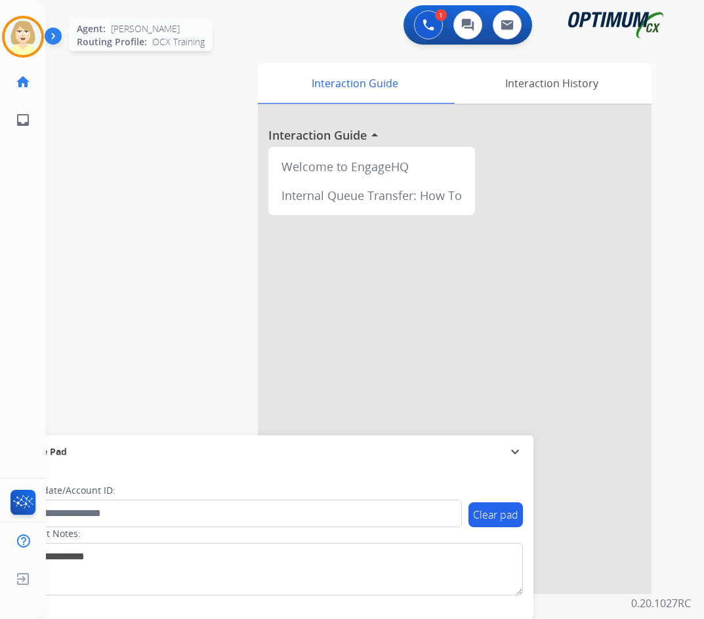
click at [30, 35] on img at bounding box center [23, 36] width 37 height 37
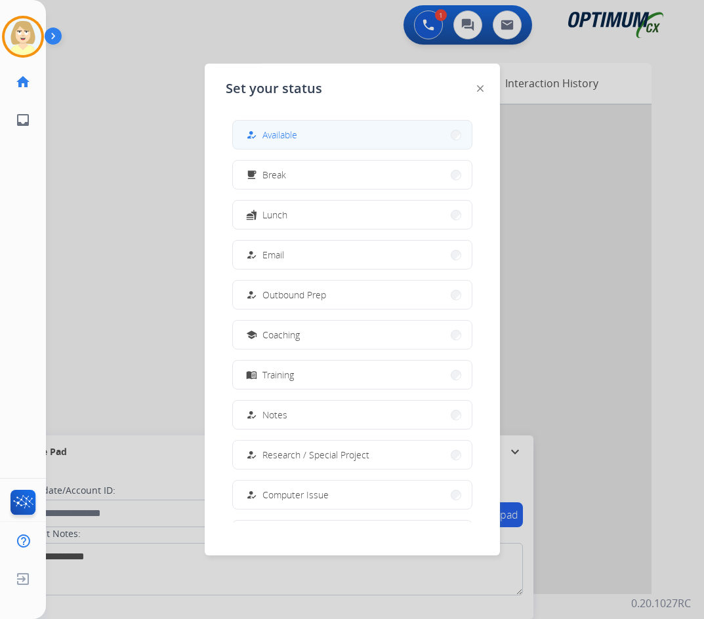
click at [275, 133] on span "Available" at bounding box center [279, 135] width 35 height 14
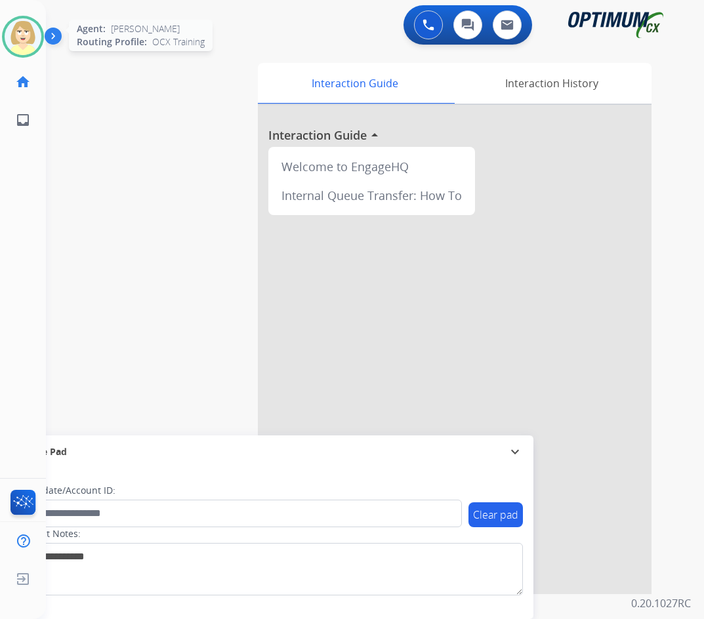
click at [22, 33] on img at bounding box center [23, 36] width 37 height 37
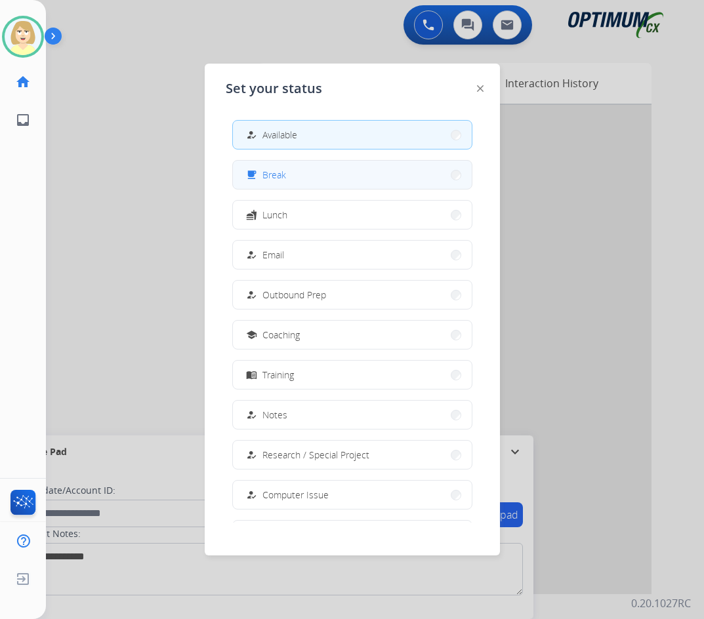
click at [281, 173] on span "Break" at bounding box center [274, 175] width 24 height 14
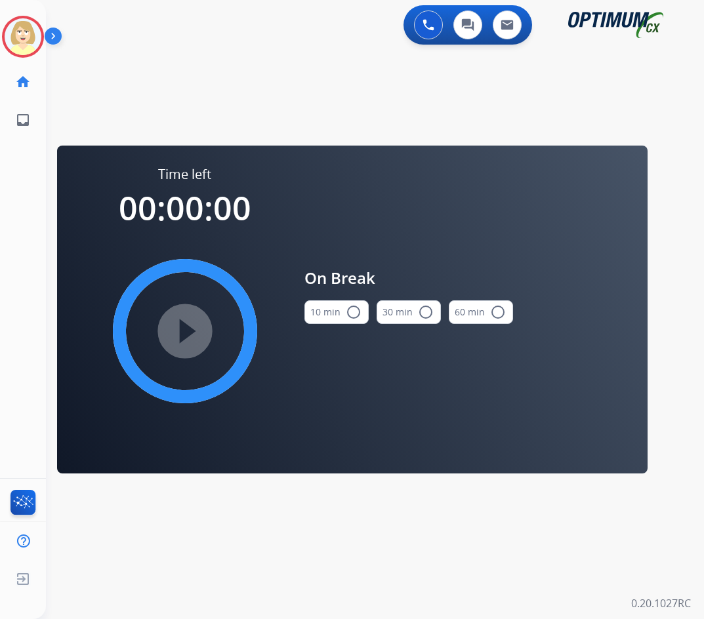
click at [348, 308] on mat-icon "radio_button_unchecked" at bounding box center [354, 312] width 16 height 16
click at [180, 327] on mat-icon "play_circle_filled" at bounding box center [185, 331] width 16 height 16
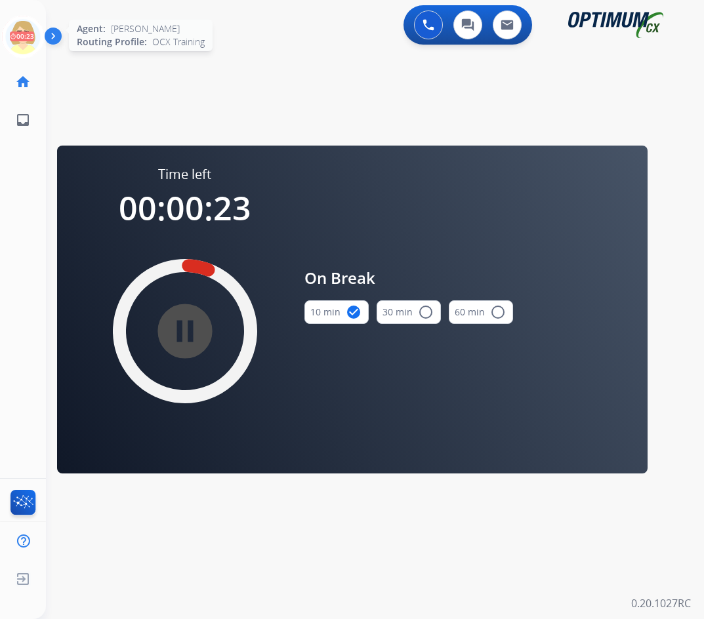
click at [18, 28] on icon at bounding box center [23, 37] width 43 height 43
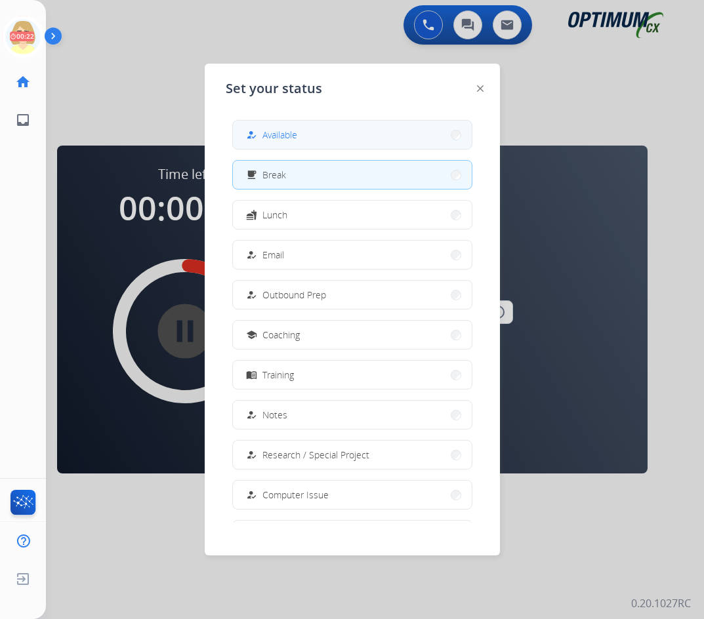
click at [276, 136] on span "Available" at bounding box center [279, 135] width 35 height 14
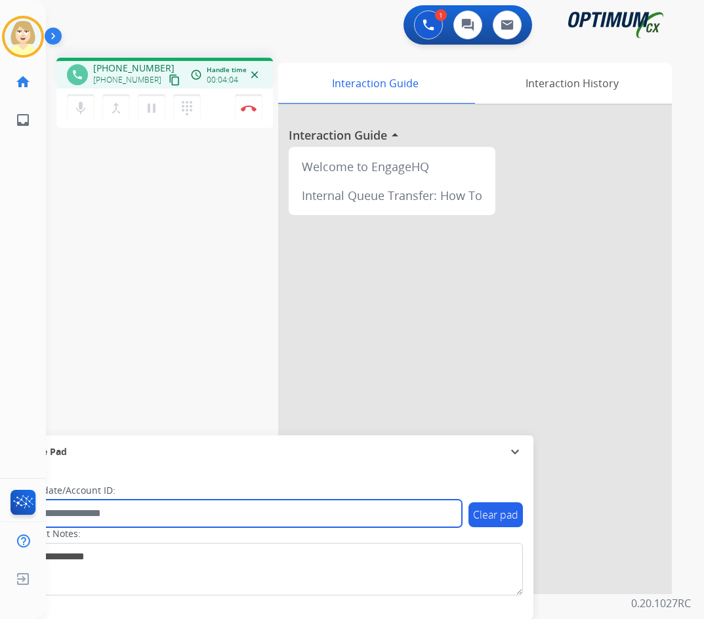
click at [102, 519] on input "text" at bounding box center [239, 514] width 445 height 28
paste input "*******"
type input "*******"
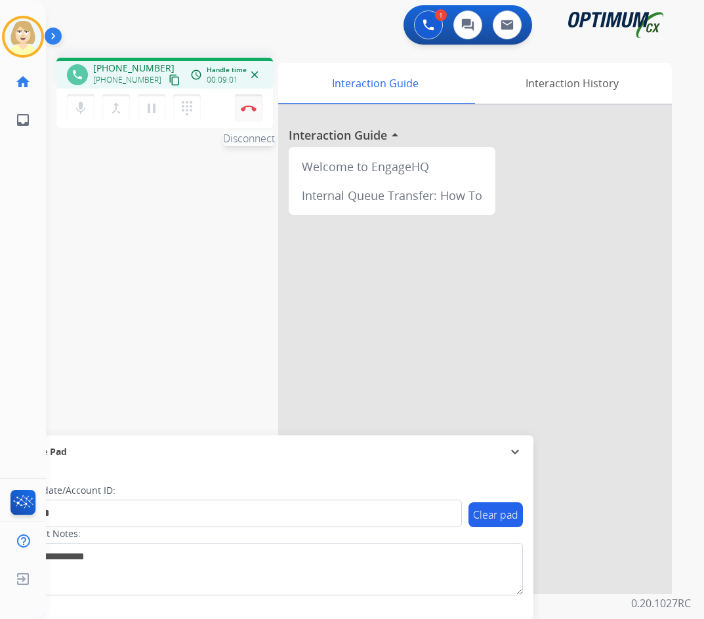
click at [246, 103] on button "Disconnect" at bounding box center [249, 108] width 28 height 28
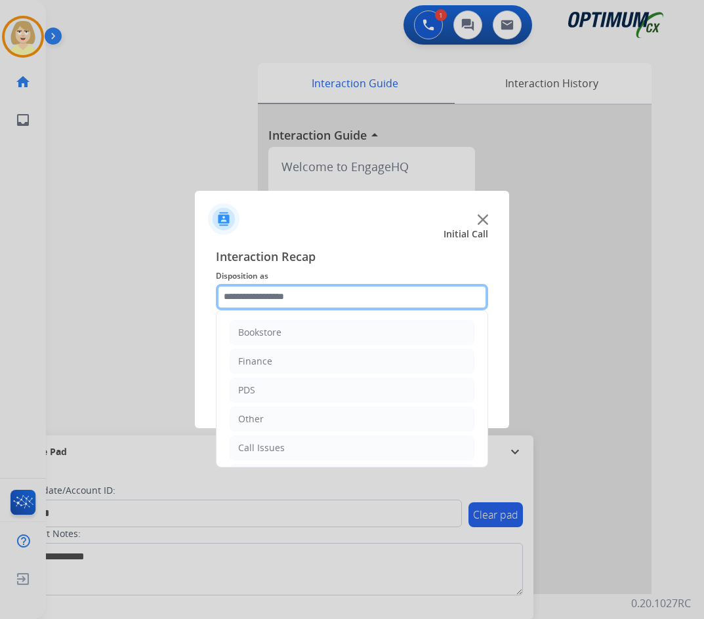
click at [274, 296] on input "text" at bounding box center [352, 297] width 272 height 26
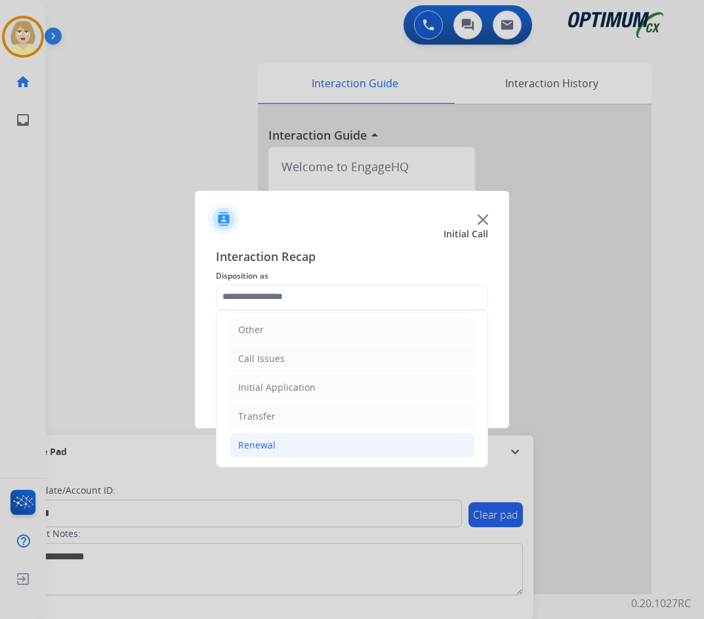
click at [268, 445] on div "Renewal" at bounding box center [256, 445] width 37 height 13
click at [269, 386] on div "Initial Application" at bounding box center [276, 387] width 77 height 13
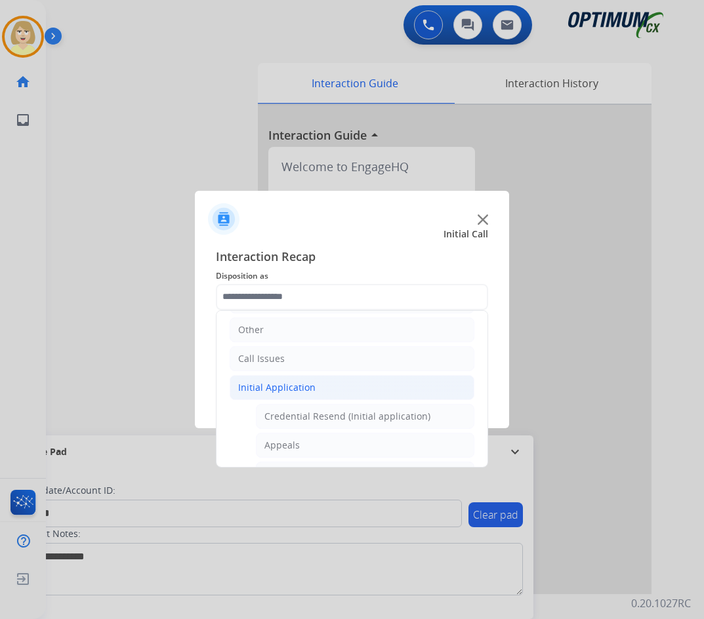
drag, startPoint x: 329, startPoint y: 418, endPoint x: 422, endPoint y: 412, distance: 93.3
click at [329, 418] on div "Credential Resend (Initial application)" at bounding box center [347, 416] width 166 height 13
type input "**********"
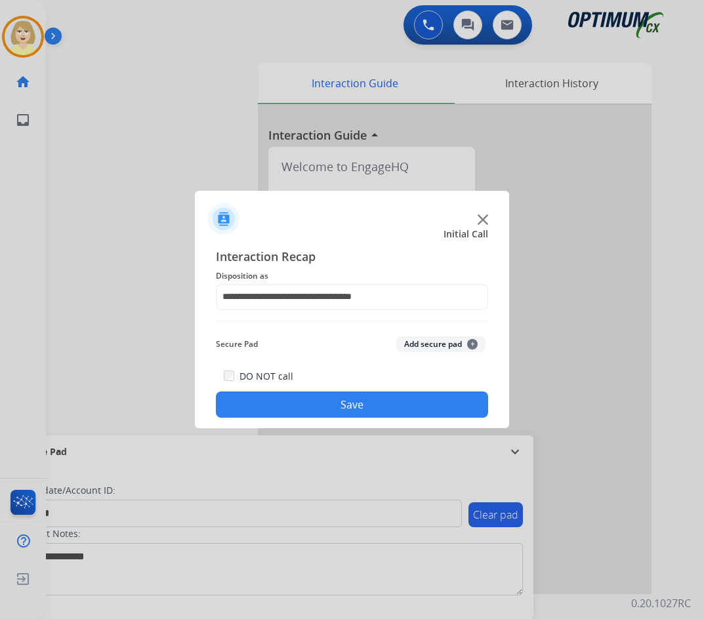
click at [437, 344] on button "Add secure pad +" at bounding box center [440, 344] width 89 height 16
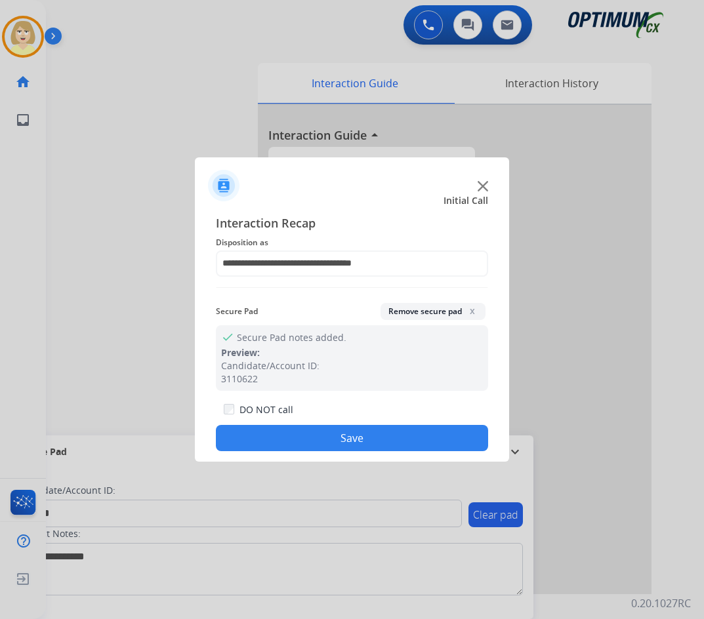
drag, startPoint x: 383, startPoint y: 430, endPoint x: 285, endPoint y: 382, distance: 109.7
click at [382, 430] on button "Save" at bounding box center [352, 438] width 272 height 26
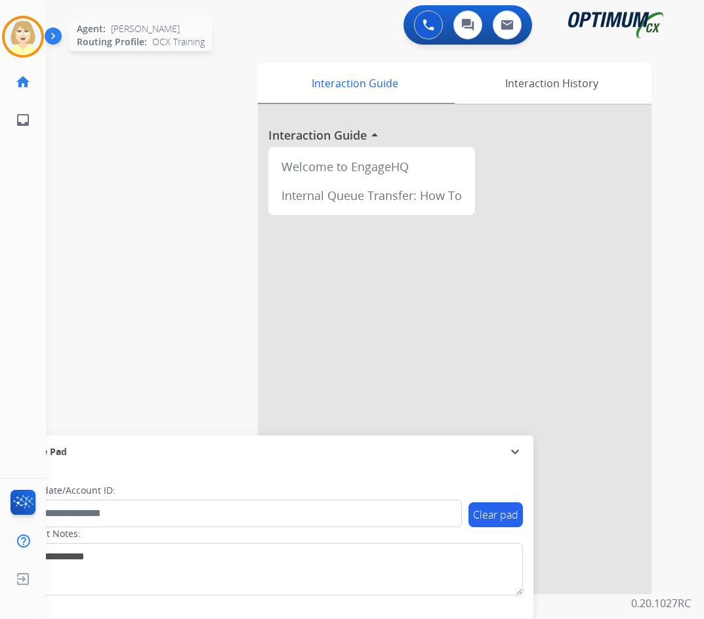
click at [26, 31] on img at bounding box center [23, 36] width 37 height 37
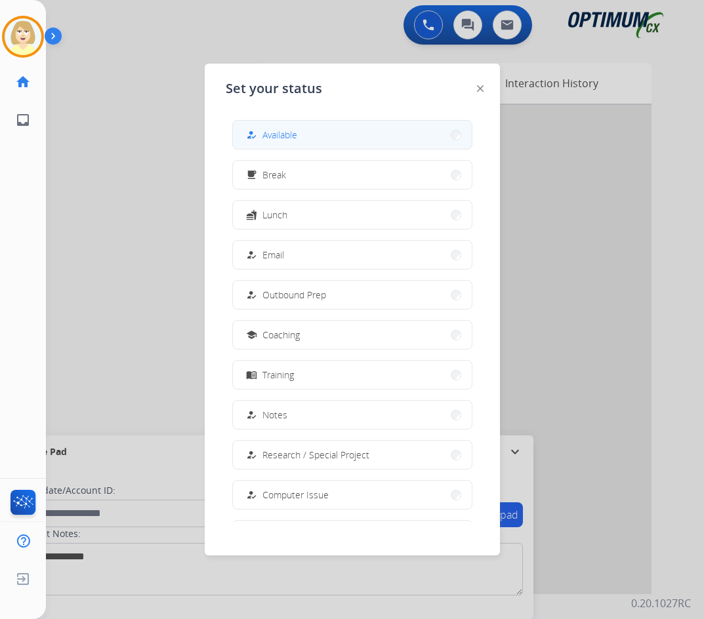
click at [277, 134] on span "Available" at bounding box center [279, 135] width 35 height 14
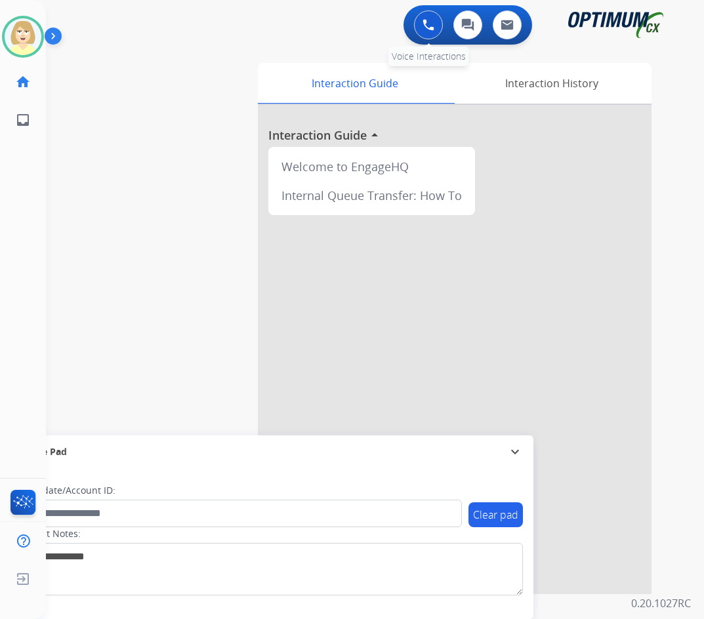
click at [417, 26] on button at bounding box center [428, 24] width 29 height 29
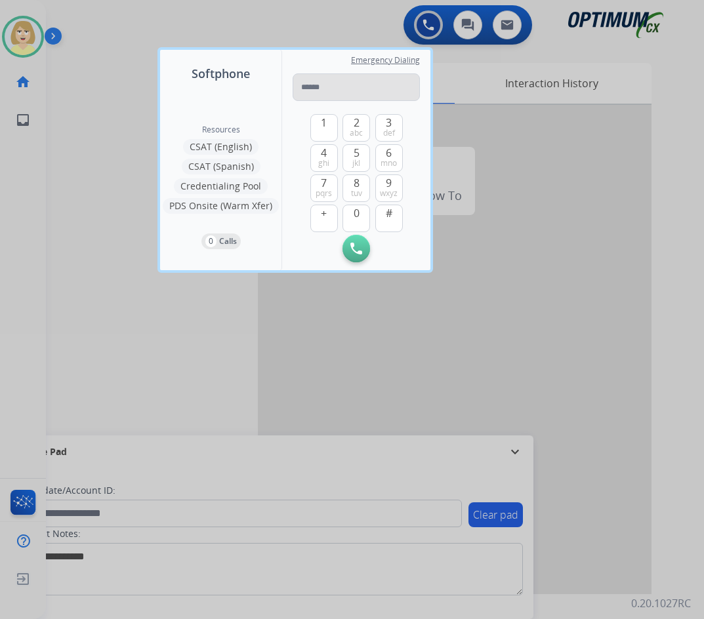
click at [319, 84] on input "tel" at bounding box center [355, 87] width 127 height 28
type input "**********"
click at [350, 241] on button "Initiate Call" at bounding box center [356, 249] width 28 height 28
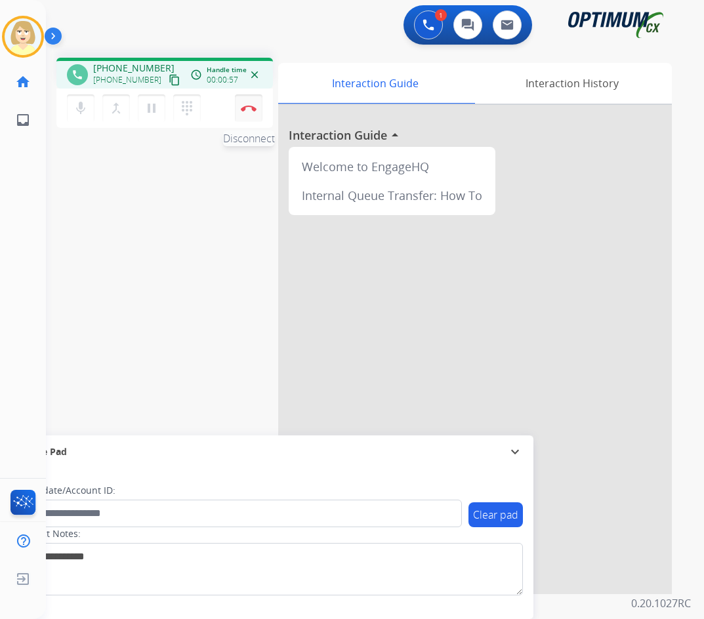
click at [247, 105] on img at bounding box center [249, 108] width 16 height 7
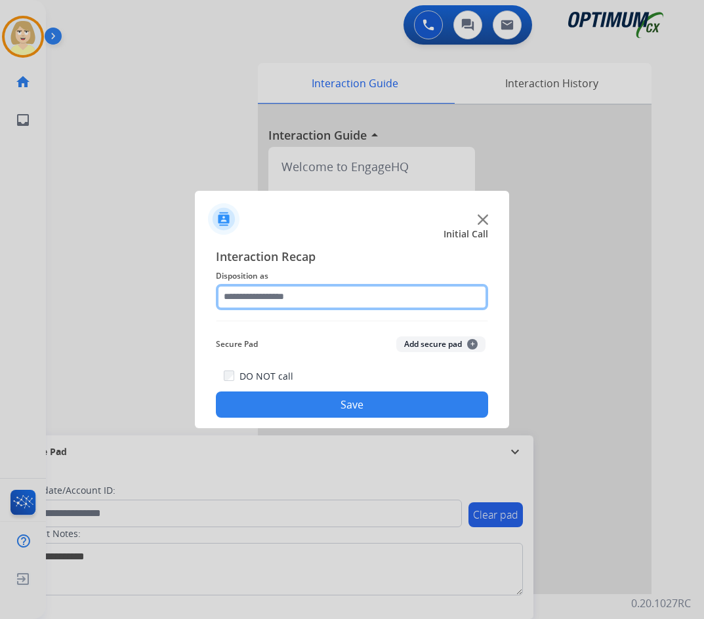
click at [285, 304] on input "text" at bounding box center [352, 297] width 272 height 26
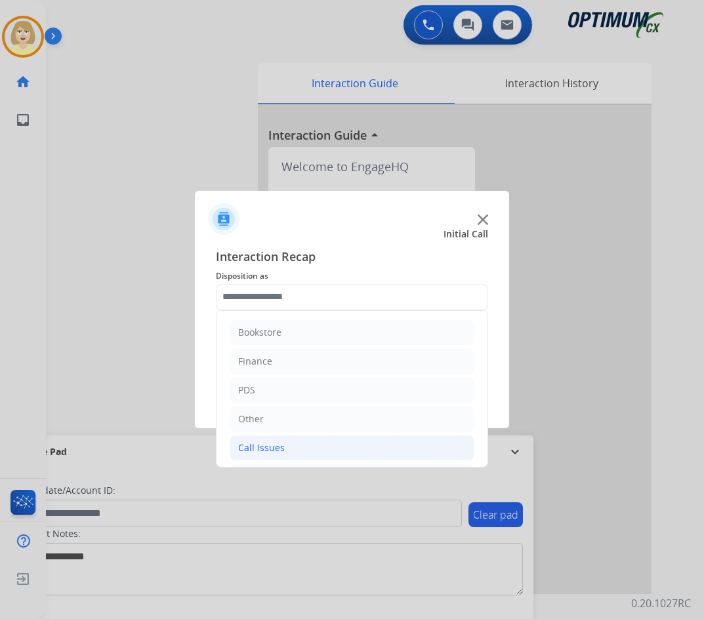
click at [277, 447] on div "Call Issues" at bounding box center [261, 447] width 47 height 13
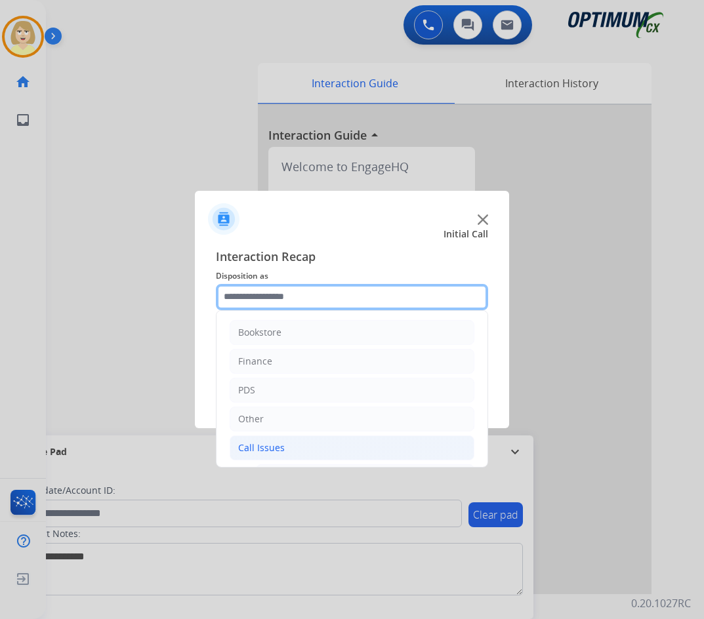
scroll to position [131, 0]
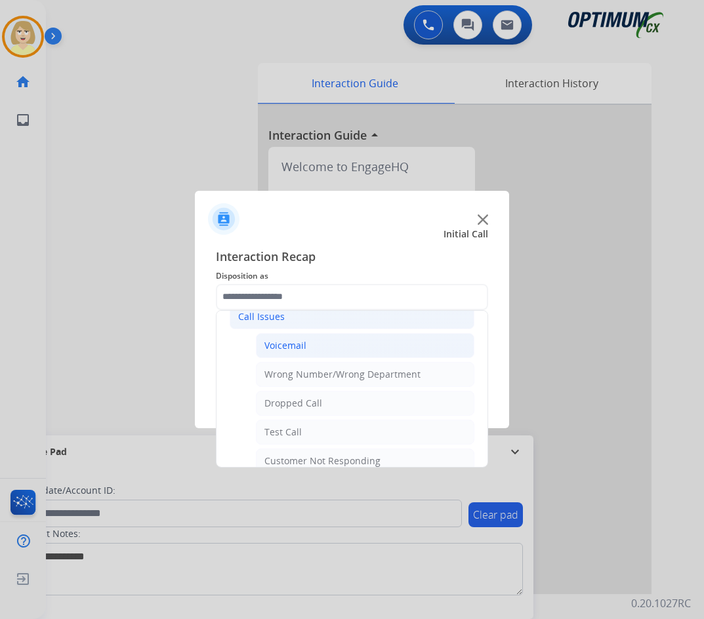
click at [279, 342] on div "Voicemail" at bounding box center [285, 345] width 42 height 13
type input "*********"
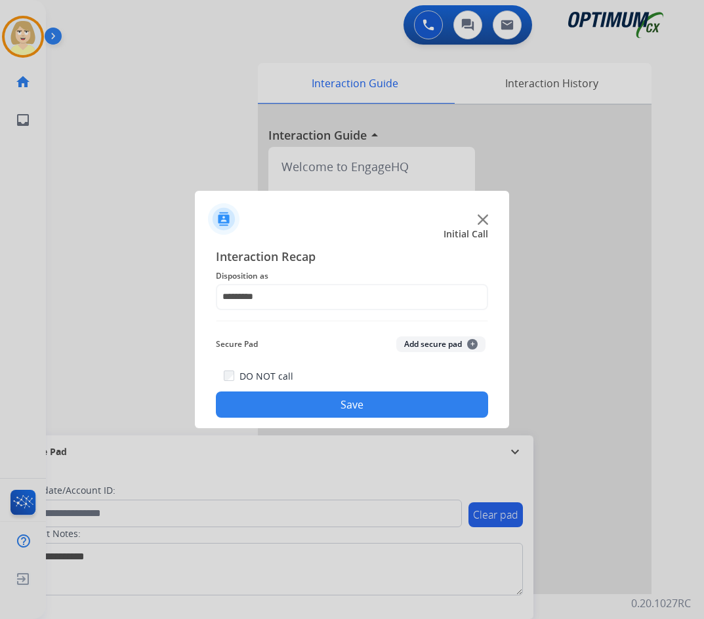
click at [431, 346] on button "Add secure pad +" at bounding box center [440, 344] width 89 height 16
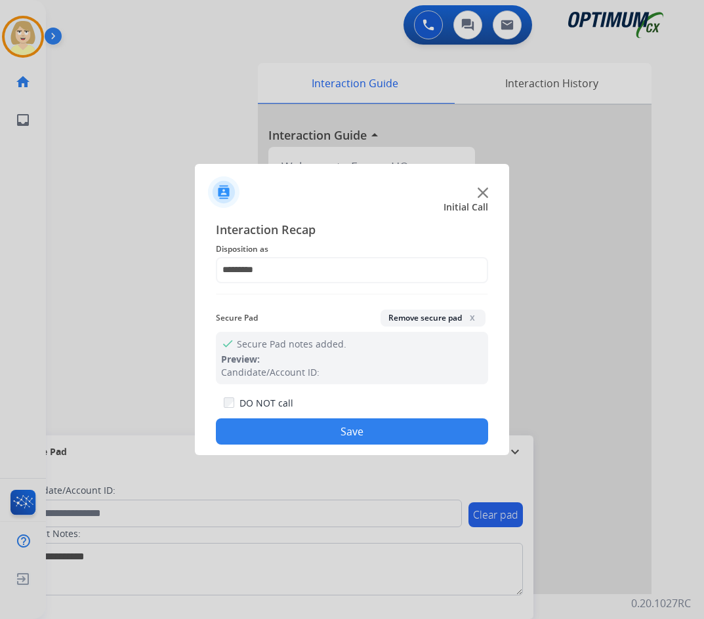
drag, startPoint x: 329, startPoint y: 435, endPoint x: 214, endPoint y: 247, distance: 221.4
click at [328, 433] on button "Save" at bounding box center [352, 431] width 272 height 26
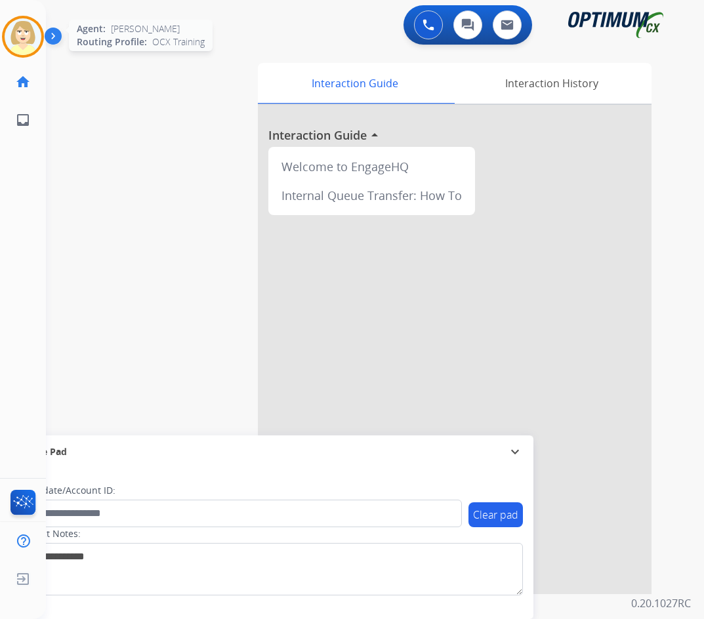
click at [24, 33] on img at bounding box center [23, 36] width 37 height 37
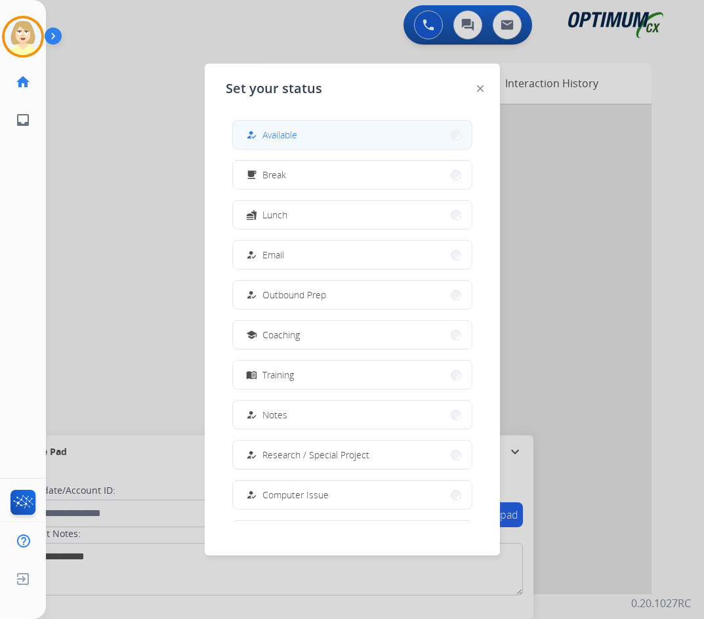
click at [267, 136] on span "Available" at bounding box center [279, 135] width 35 height 14
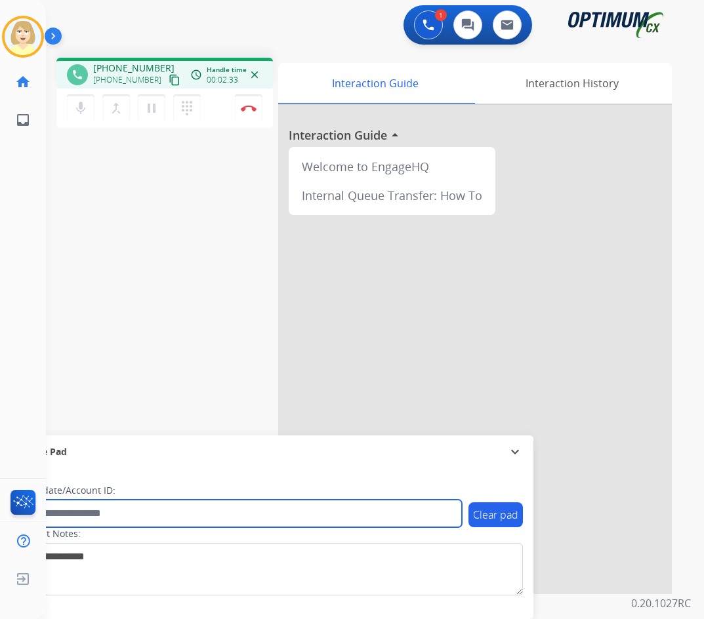
click at [90, 511] on input "text" at bounding box center [239, 514] width 445 height 28
paste input "*******"
type input "*******"
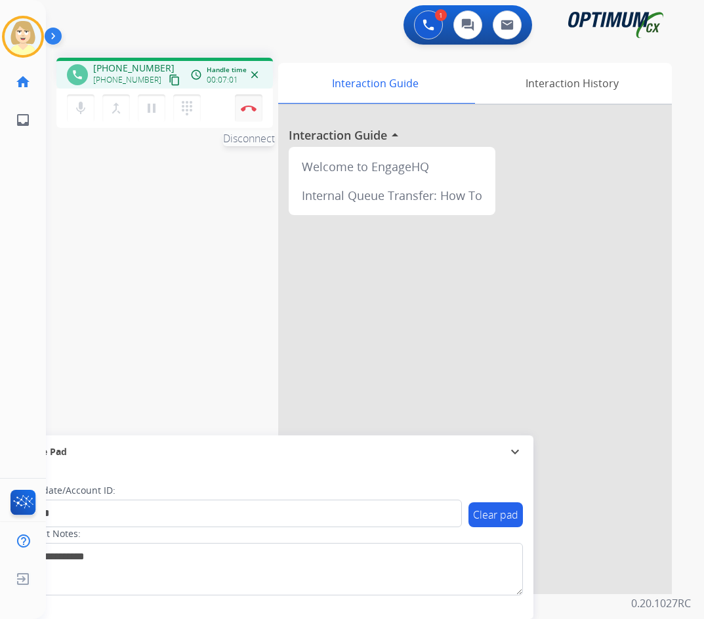
click at [247, 108] on img at bounding box center [249, 108] width 16 height 7
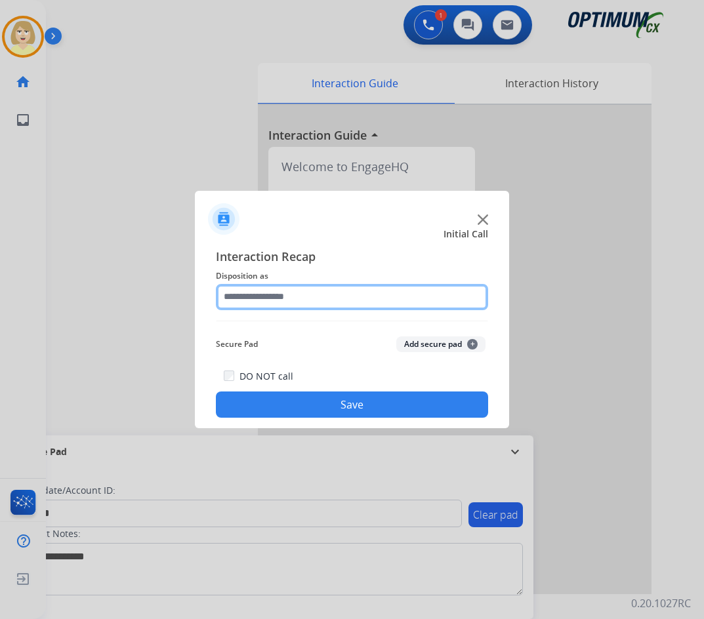
click at [264, 296] on input "text" at bounding box center [352, 297] width 272 height 26
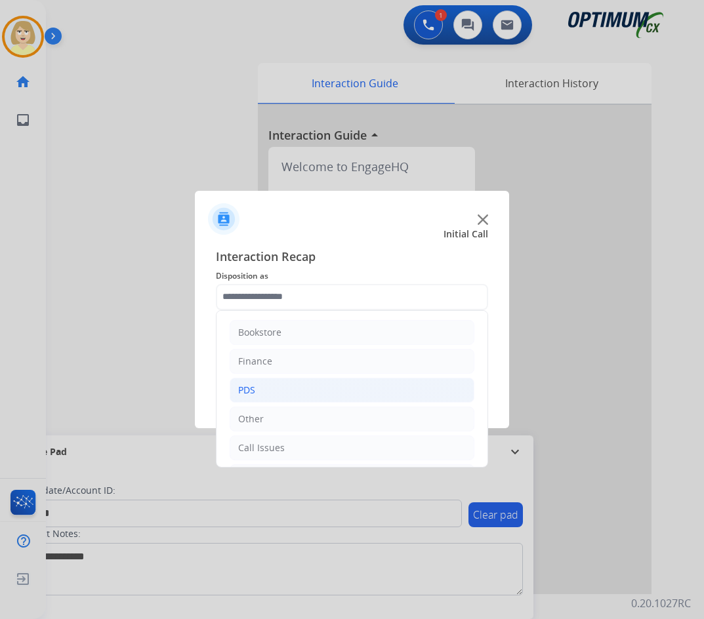
click at [254, 381] on li "PDS" at bounding box center [352, 390] width 245 height 25
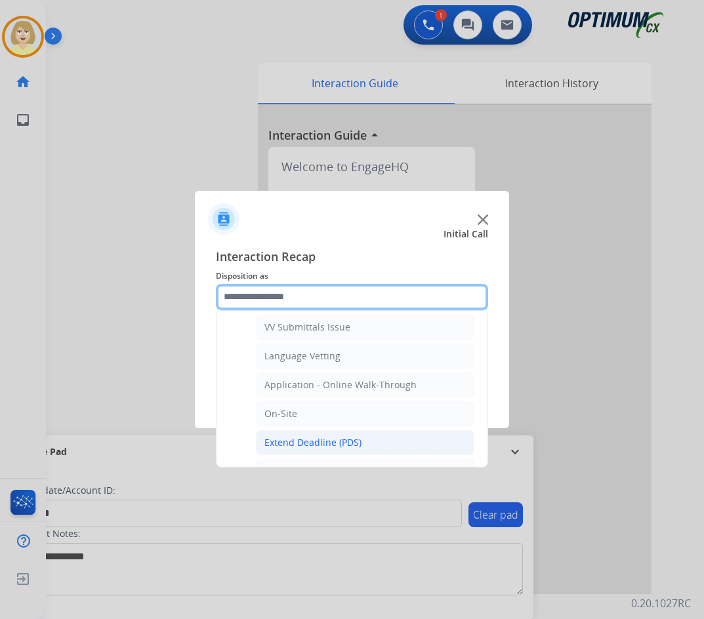
scroll to position [328, 0]
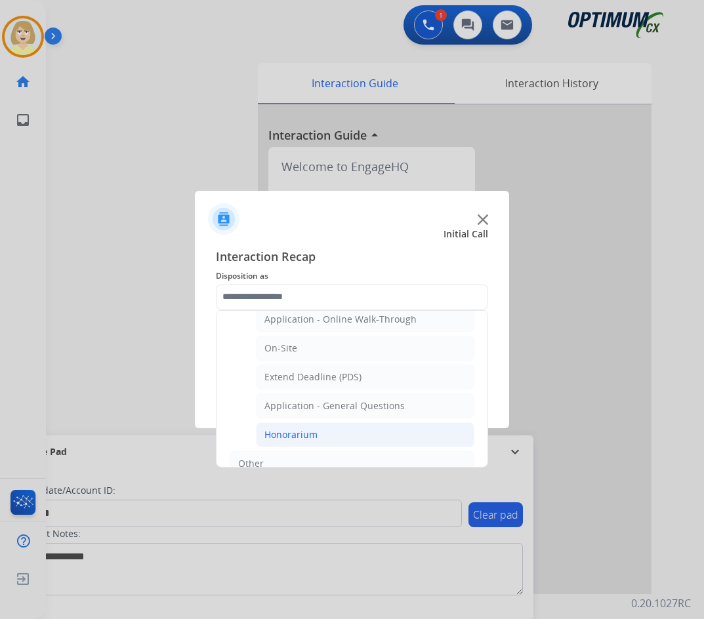
click at [283, 438] on div "Honorarium" at bounding box center [290, 434] width 53 height 13
type input "**********"
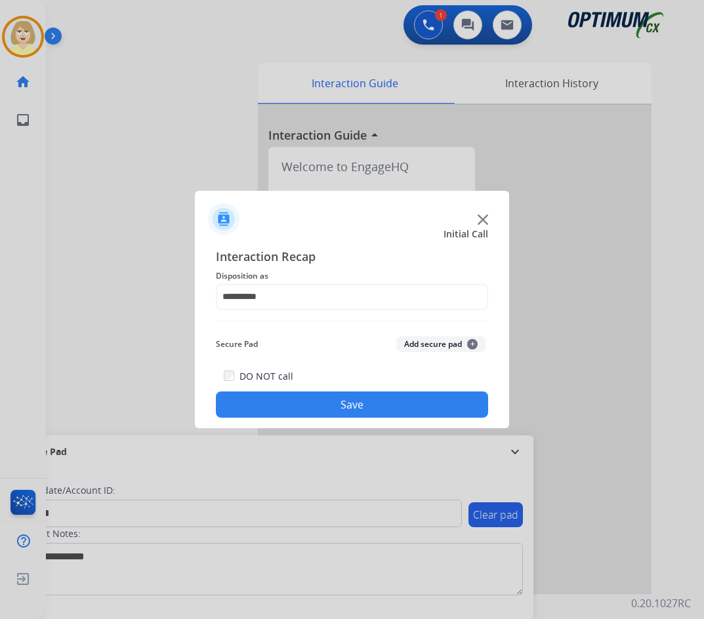
click at [429, 342] on button "Add secure pad +" at bounding box center [440, 344] width 89 height 16
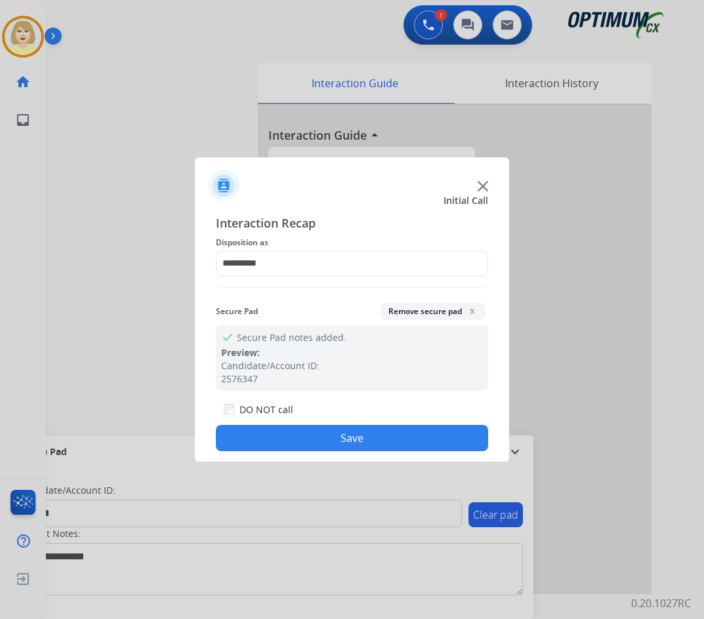
drag, startPoint x: 343, startPoint y: 437, endPoint x: 222, endPoint y: 321, distance: 167.9
click at [340, 432] on button "Save" at bounding box center [352, 438] width 272 height 26
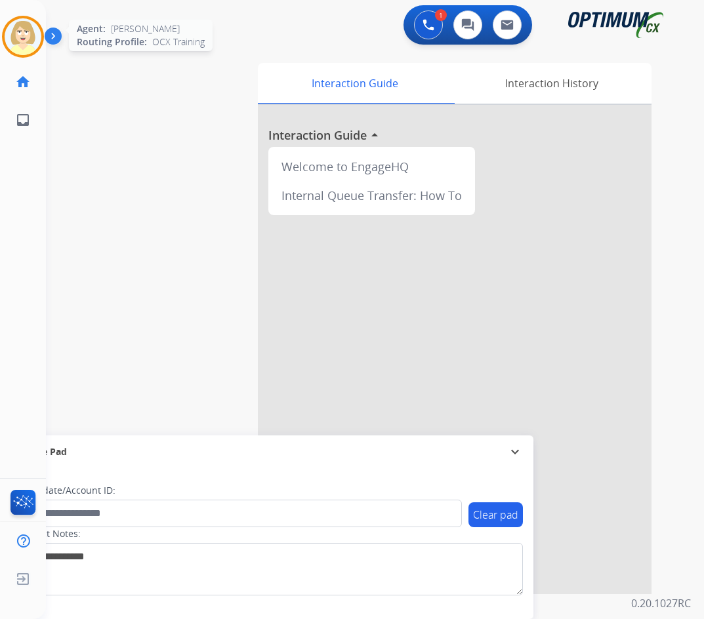
click at [16, 31] on img at bounding box center [23, 36] width 37 height 37
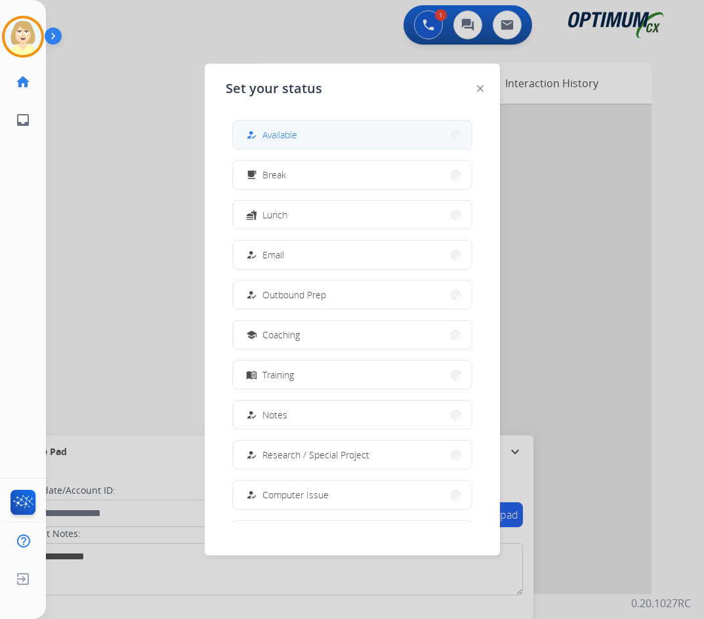
click at [282, 135] on span "Available" at bounding box center [279, 135] width 35 height 14
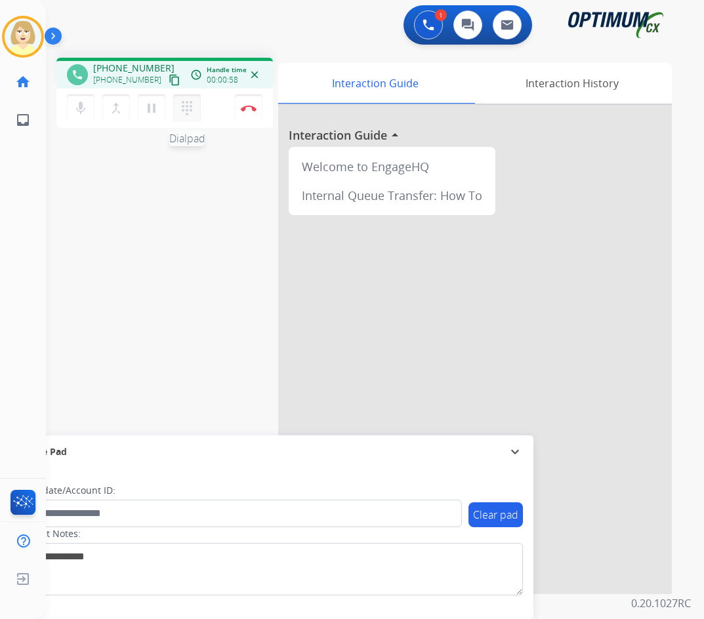
click at [186, 104] on mat-icon "dialpad" at bounding box center [187, 108] width 16 height 16
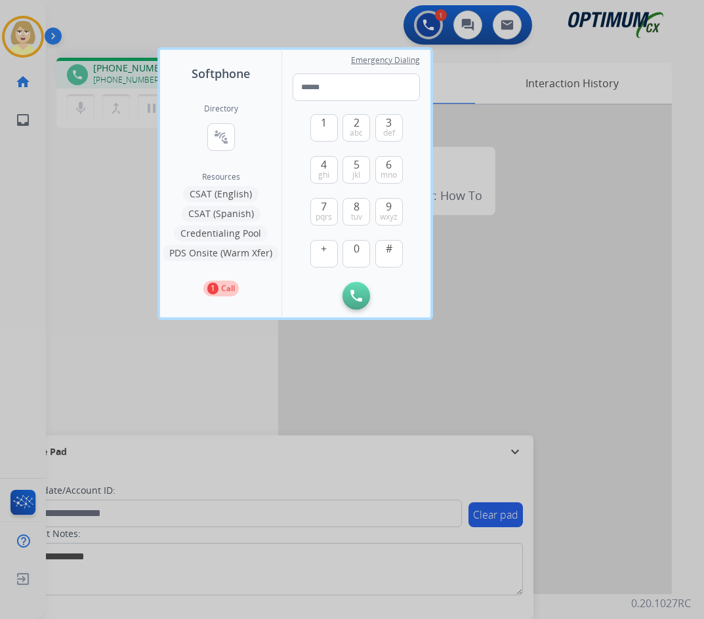
click at [203, 252] on button "PDS Onsite (Warm Xfer)" at bounding box center [221, 253] width 116 height 16
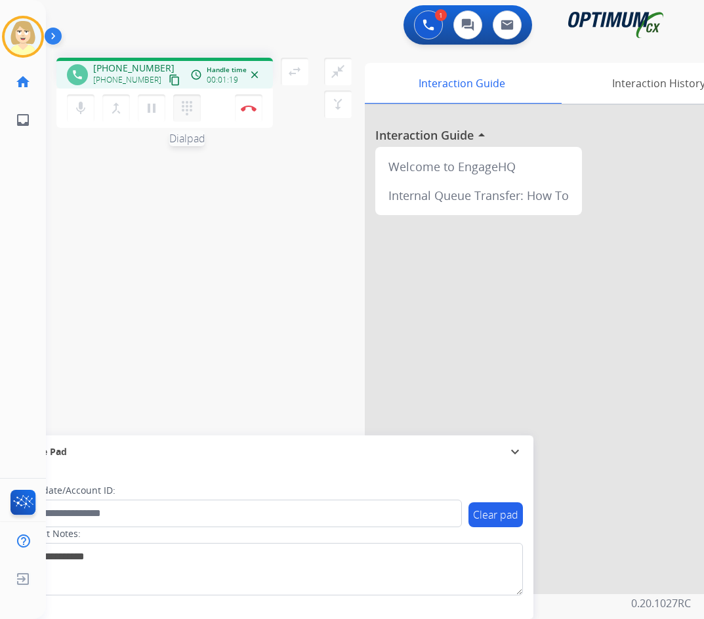
click at [184, 108] on mat-icon "dialpad" at bounding box center [187, 108] width 16 height 16
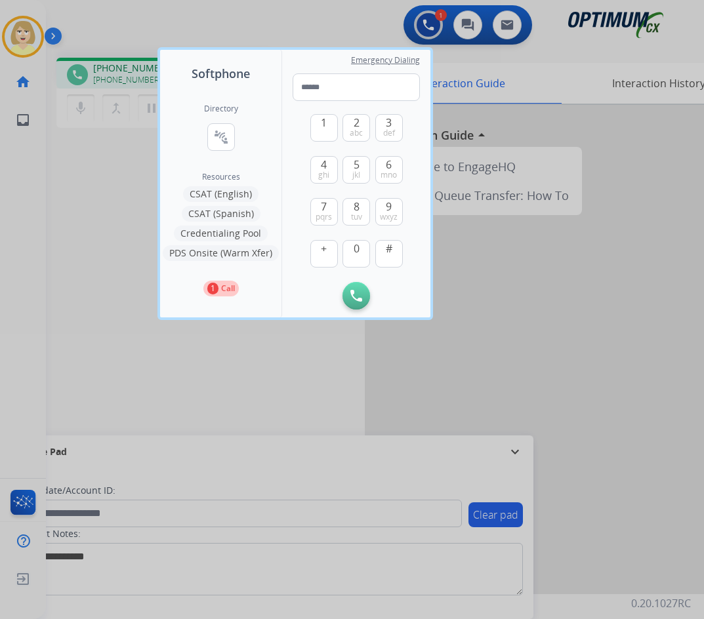
click at [185, 251] on button "PDS Onsite (Warm Xfer)" at bounding box center [221, 253] width 116 height 16
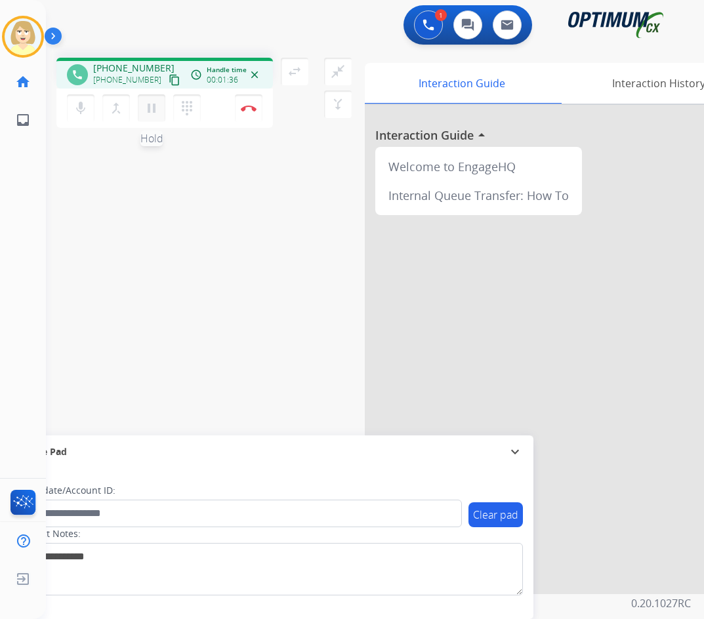
click at [151, 106] on mat-icon "pause" at bounding box center [152, 108] width 16 height 16
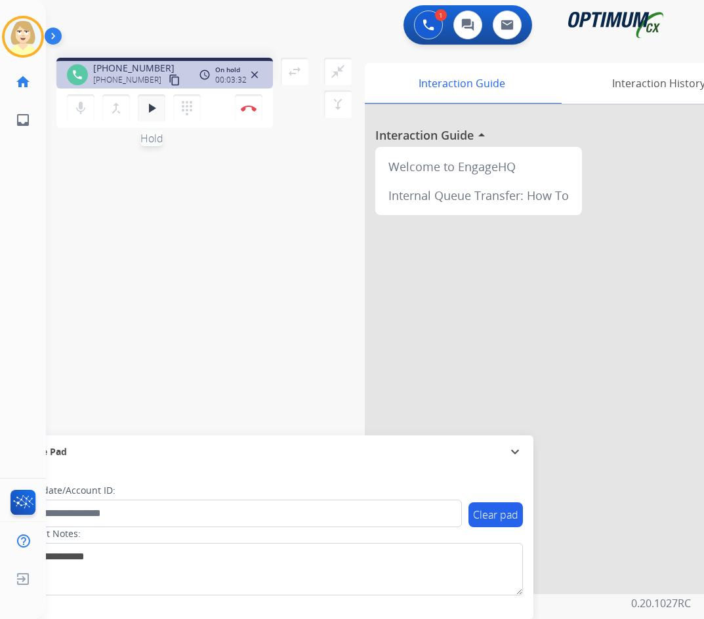
click at [151, 108] on mat-icon "play_arrow" at bounding box center [152, 108] width 16 height 16
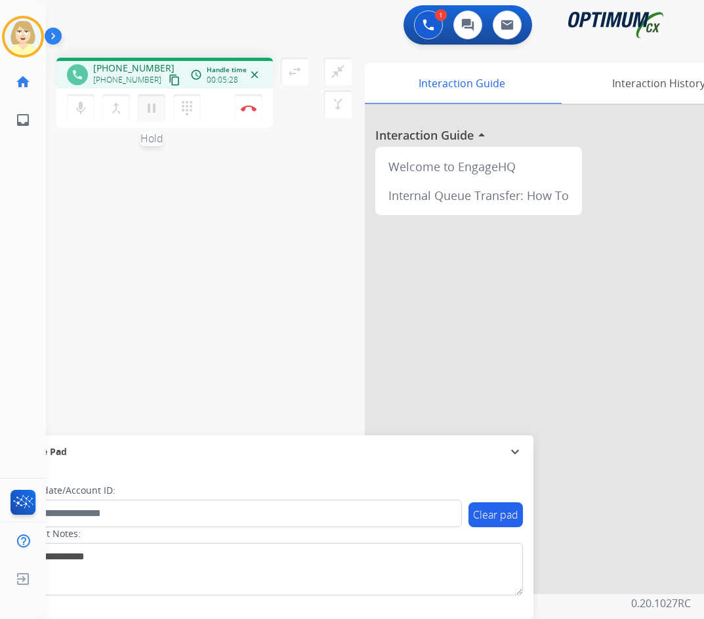
click at [150, 105] on mat-icon "pause" at bounding box center [152, 108] width 16 height 16
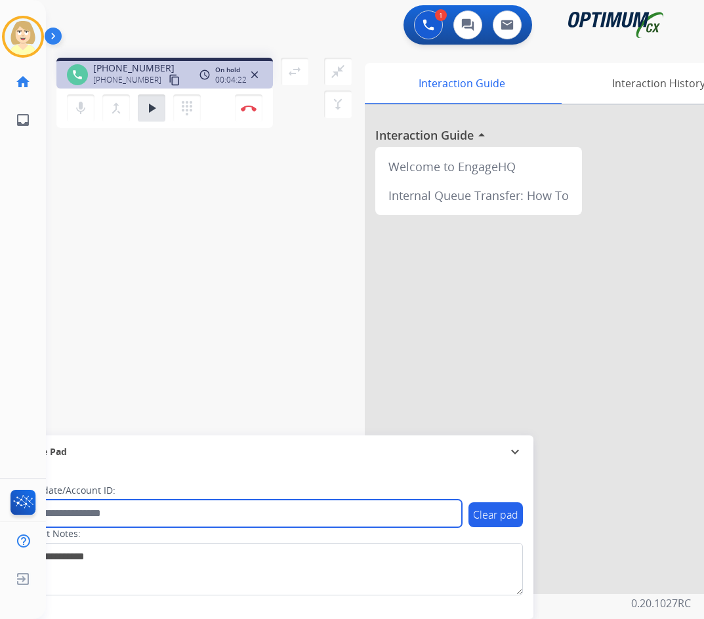
click at [71, 513] on input "text" at bounding box center [239, 514] width 445 height 28
paste input "*********"
type input "*********"
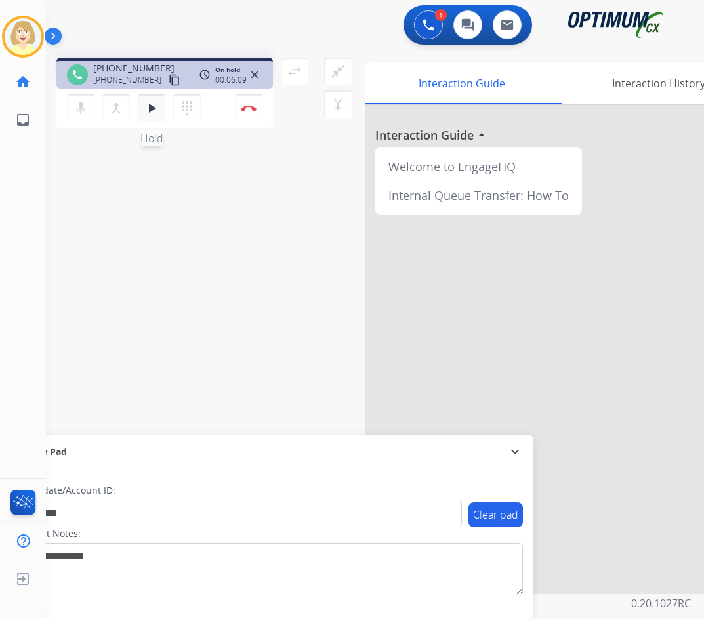
click at [153, 103] on mat-icon "play_arrow" at bounding box center [152, 108] width 16 height 16
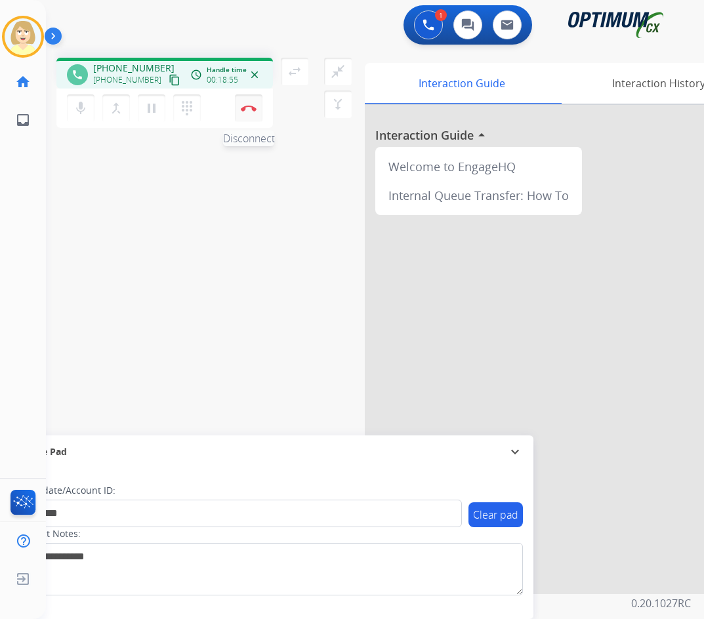
click at [246, 104] on button "Disconnect" at bounding box center [249, 108] width 28 height 28
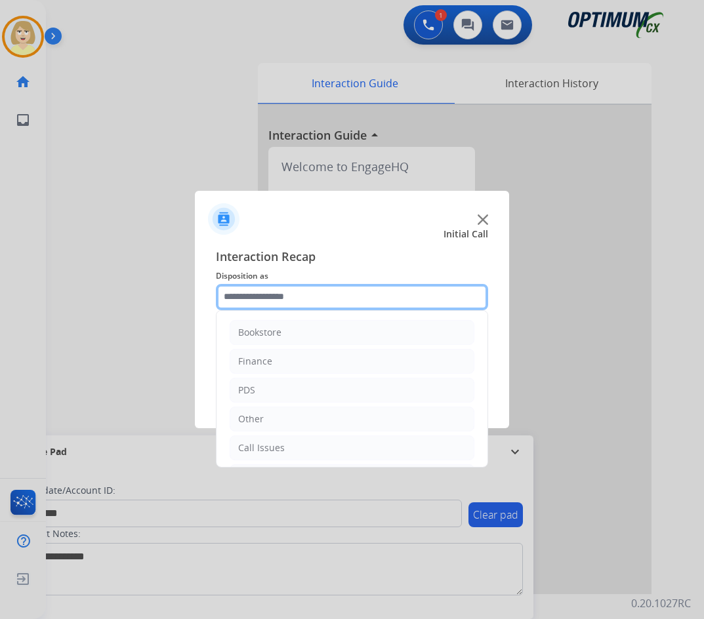
click at [257, 302] on input "text" at bounding box center [352, 297] width 272 height 26
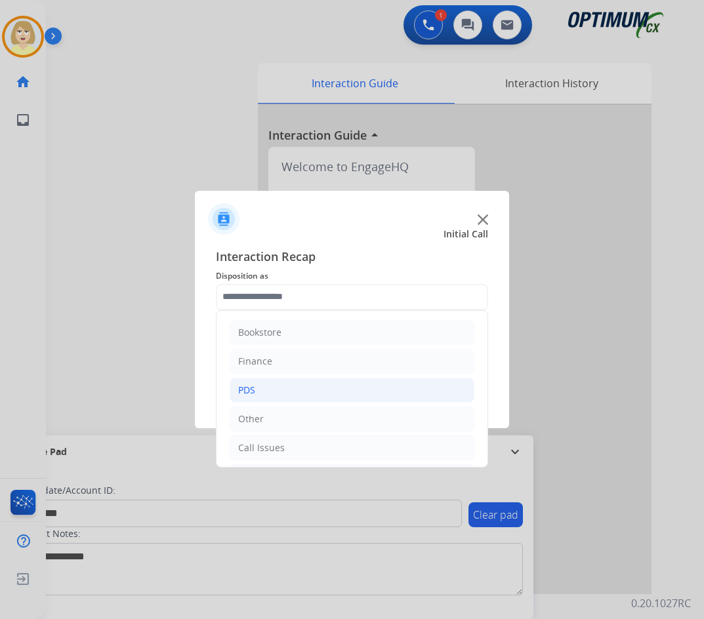
click at [239, 388] on div "PDS" at bounding box center [246, 390] width 17 height 13
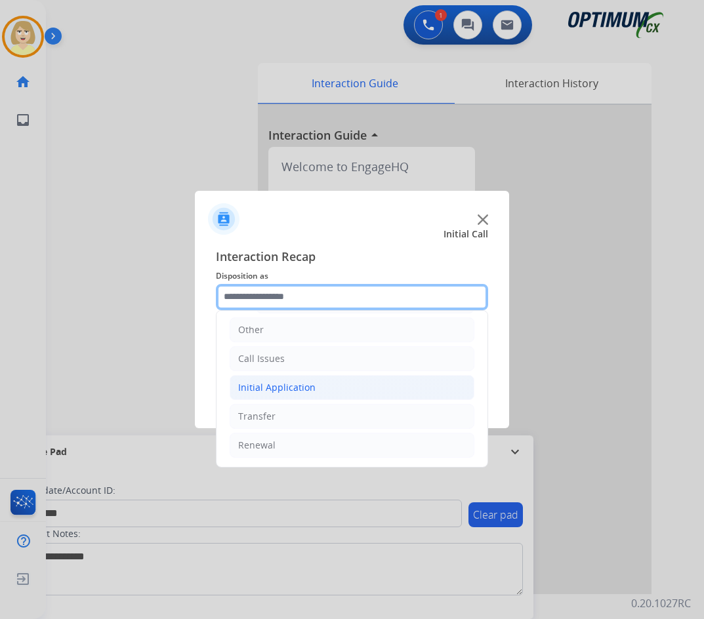
scroll to position [331, 0]
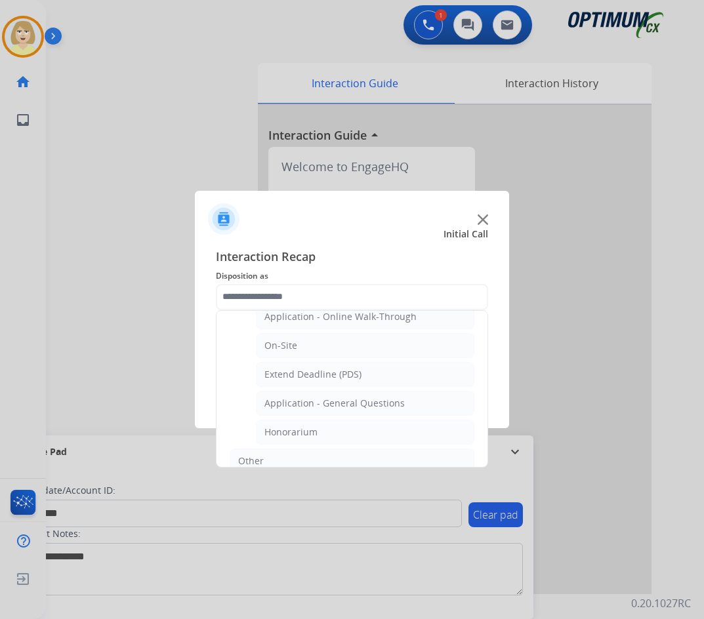
click at [284, 433] on div "Honorarium" at bounding box center [290, 432] width 53 height 13
type input "**********"
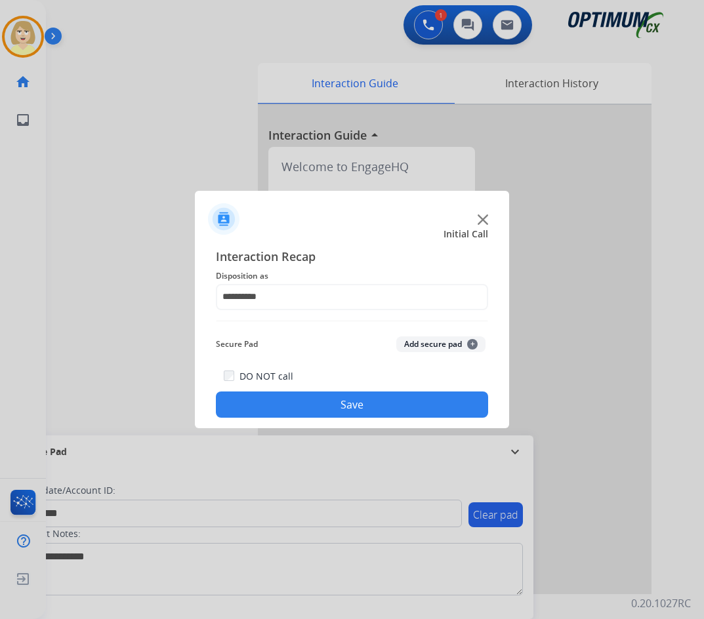
click at [417, 346] on button "Add secure pad +" at bounding box center [440, 344] width 89 height 16
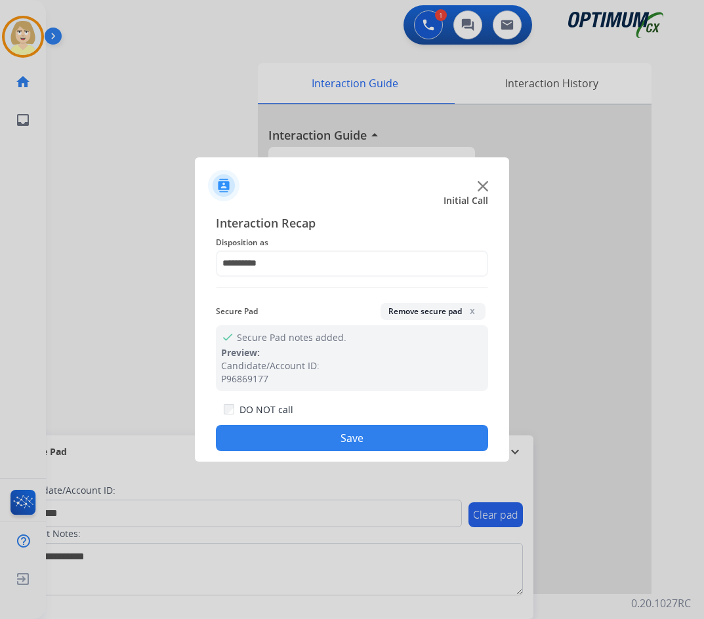
click at [278, 439] on button "Save" at bounding box center [352, 438] width 272 height 26
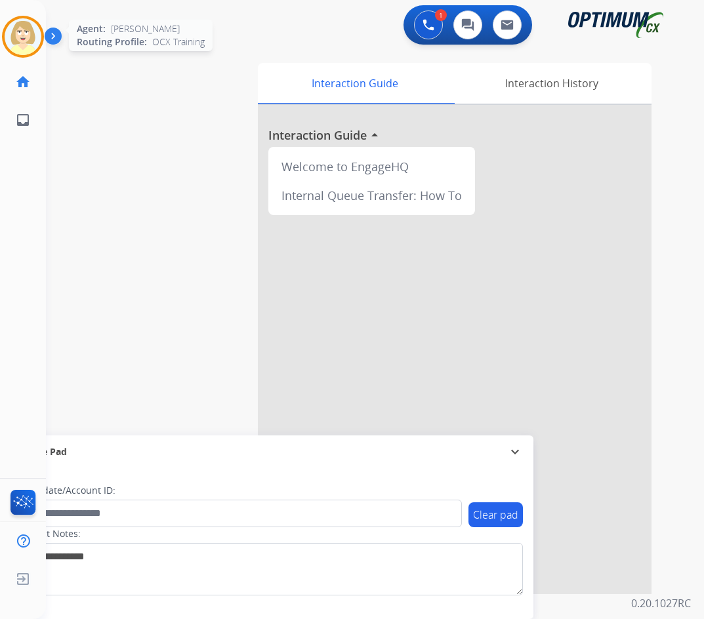
click at [26, 33] on img at bounding box center [23, 36] width 37 height 37
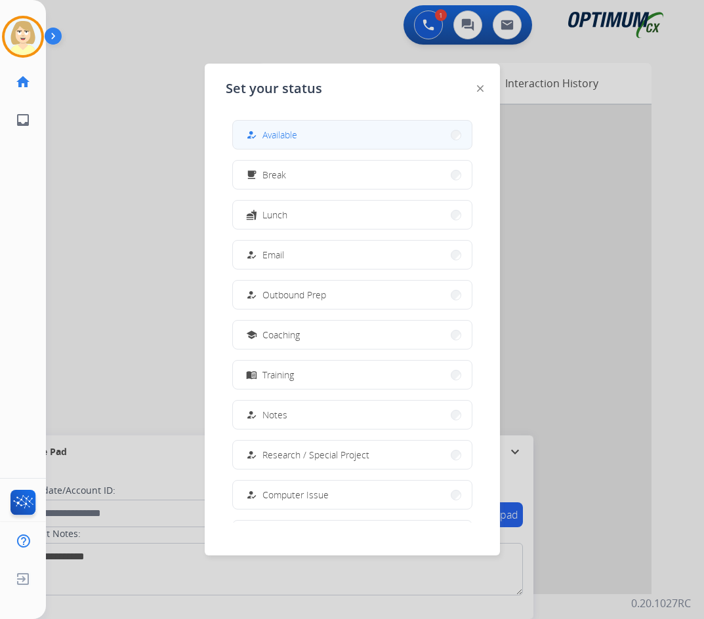
click at [260, 134] on div "how_to_reg" at bounding box center [252, 135] width 19 height 16
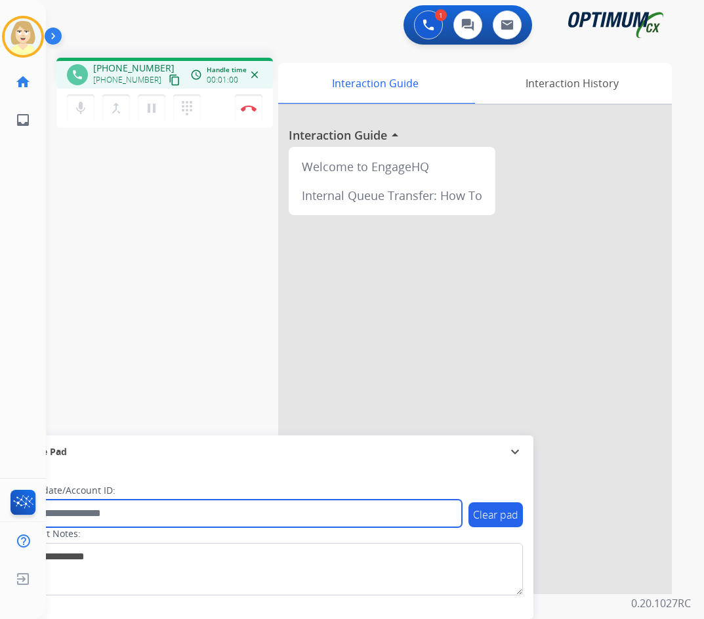
click at [77, 510] on input "text" at bounding box center [239, 514] width 445 height 28
paste input "*******"
type input "*******"
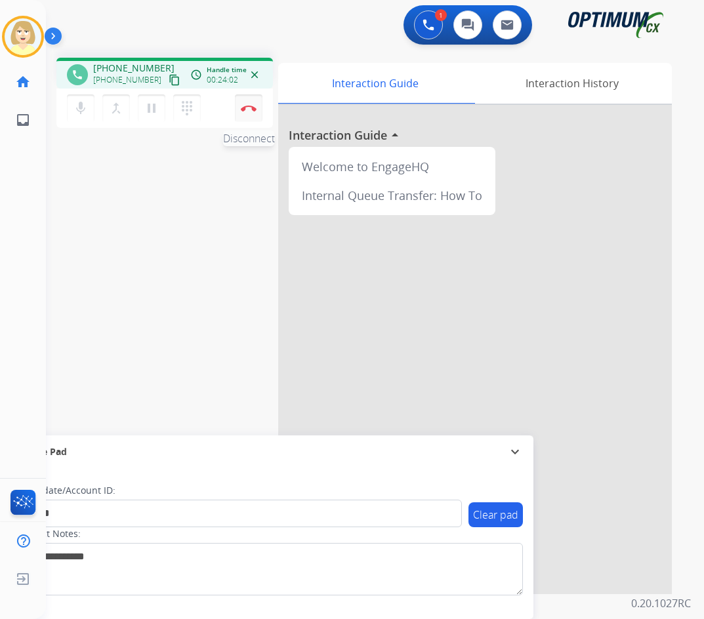
click at [245, 104] on button "Disconnect" at bounding box center [249, 108] width 28 height 28
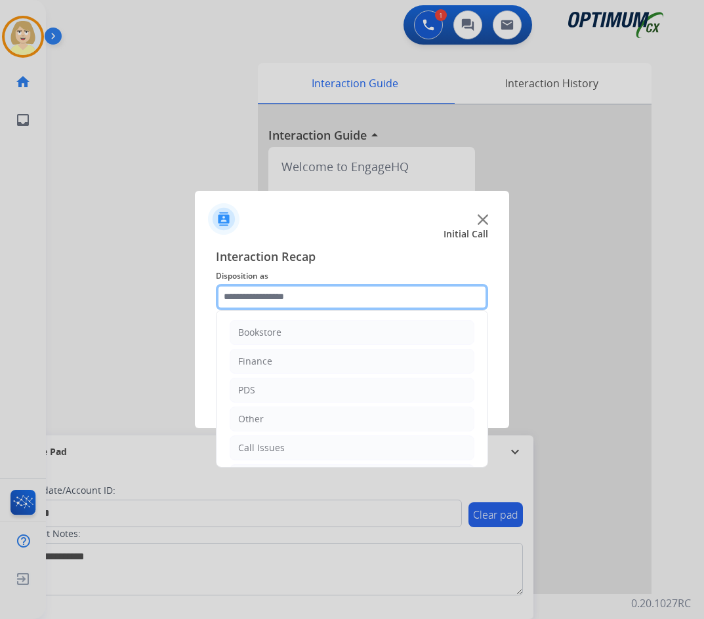
click at [268, 298] on input "text" at bounding box center [352, 297] width 272 height 26
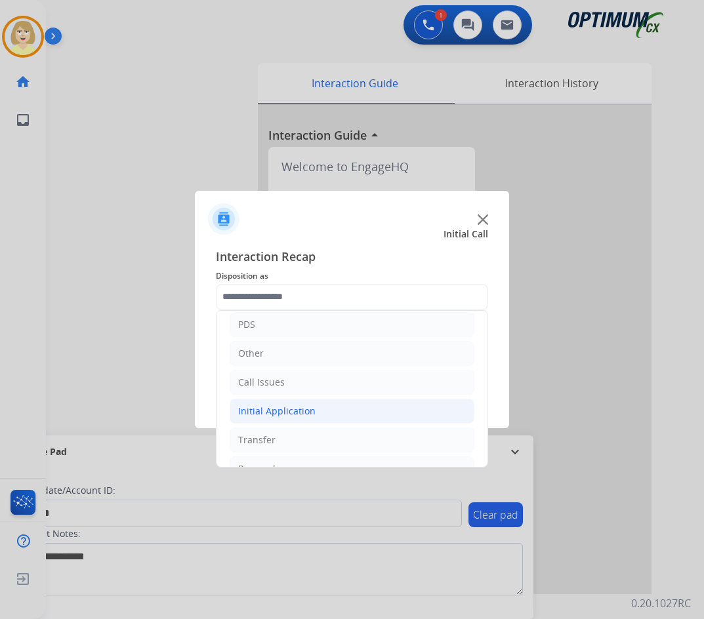
click at [278, 410] on div "Initial Application" at bounding box center [276, 411] width 77 height 13
drag, startPoint x: 319, startPoint y: 441, endPoint x: 321, endPoint y: 432, distance: 9.3
click at [319, 440] on div "Credential Resend (Initial application)" at bounding box center [347, 439] width 166 height 13
type input "**********"
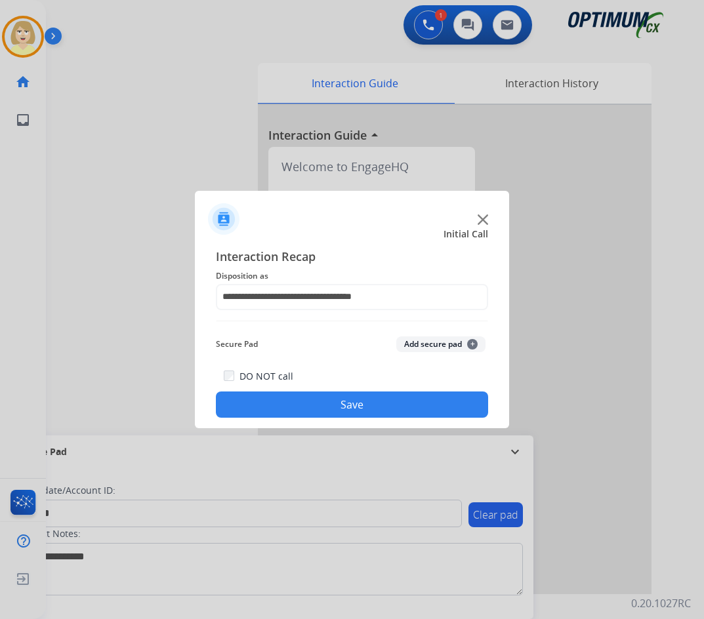
click at [432, 343] on button "Add secure pad +" at bounding box center [440, 344] width 89 height 16
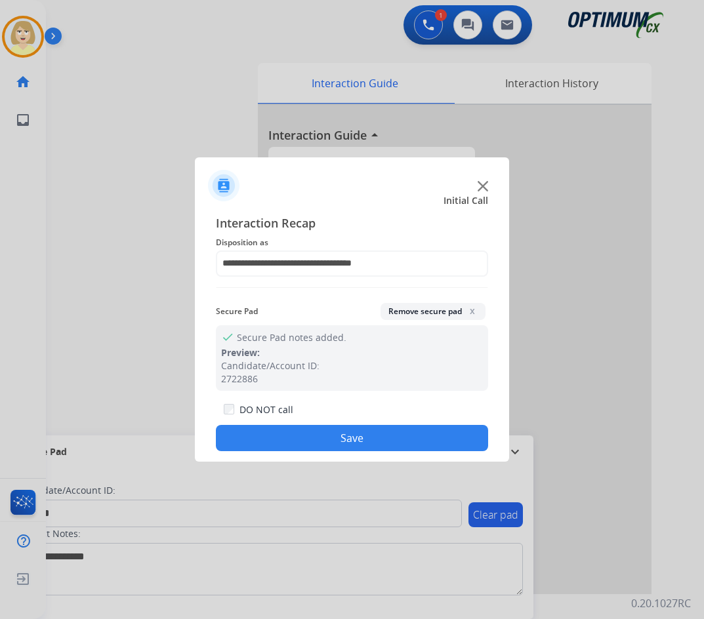
click at [331, 431] on button "Save" at bounding box center [352, 438] width 272 height 26
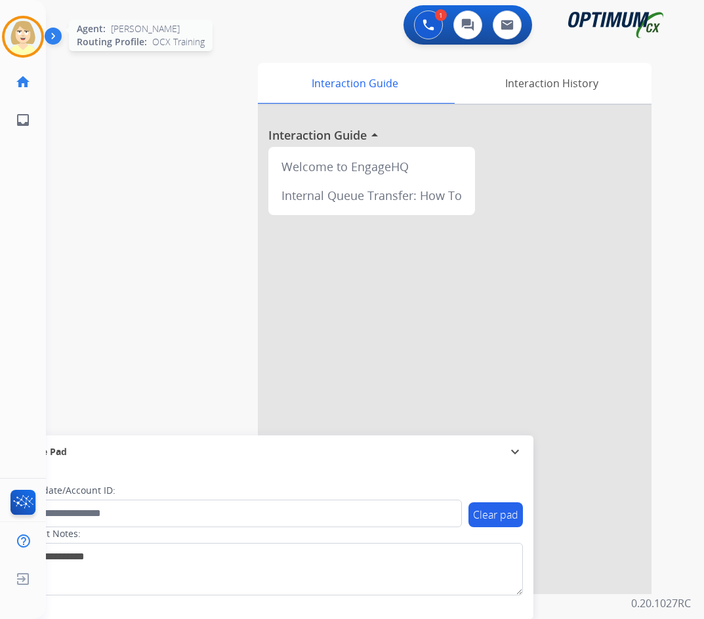
click at [24, 28] on img at bounding box center [23, 36] width 37 height 37
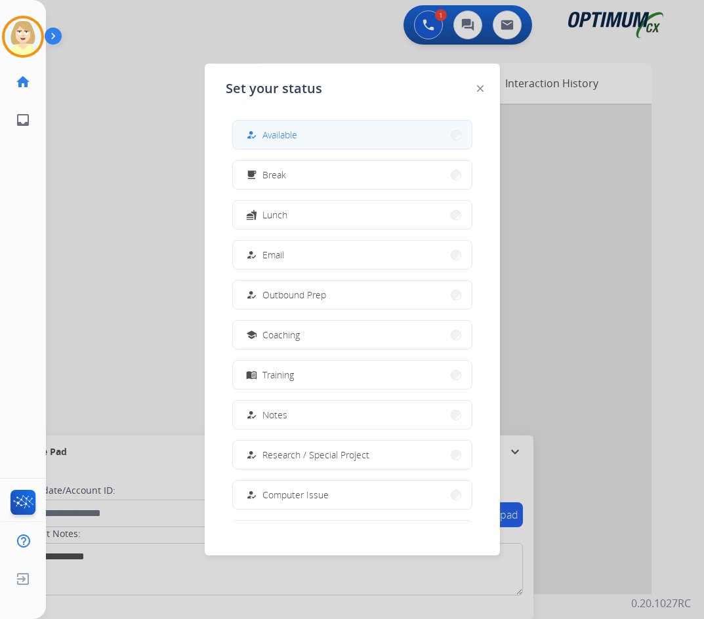
click at [281, 132] on span "Available" at bounding box center [279, 135] width 35 height 14
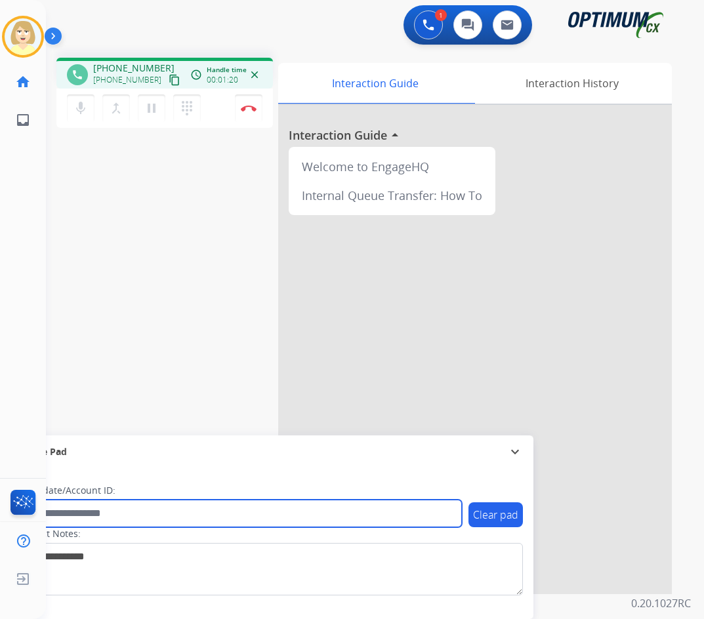
click at [88, 516] on input "text" at bounding box center [239, 514] width 445 height 28
paste input "*******"
type input "*******"
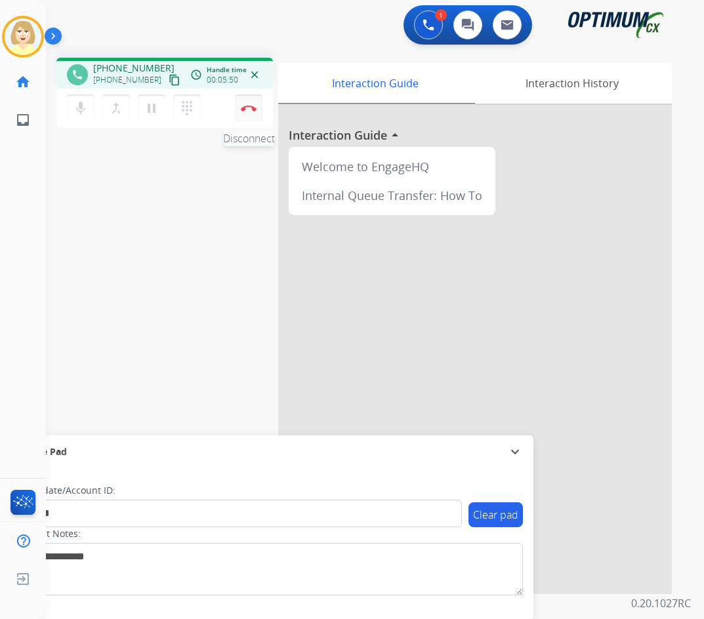
click at [247, 100] on button "Disconnect" at bounding box center [249, 108] width 28 height 28
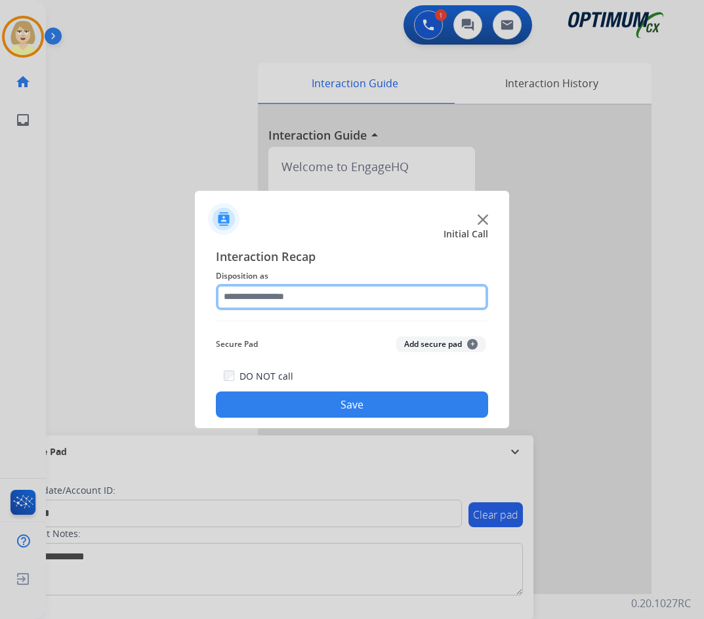
click at [249, 297] on input "text" at bounding box center [352, 297] width 272 height 26
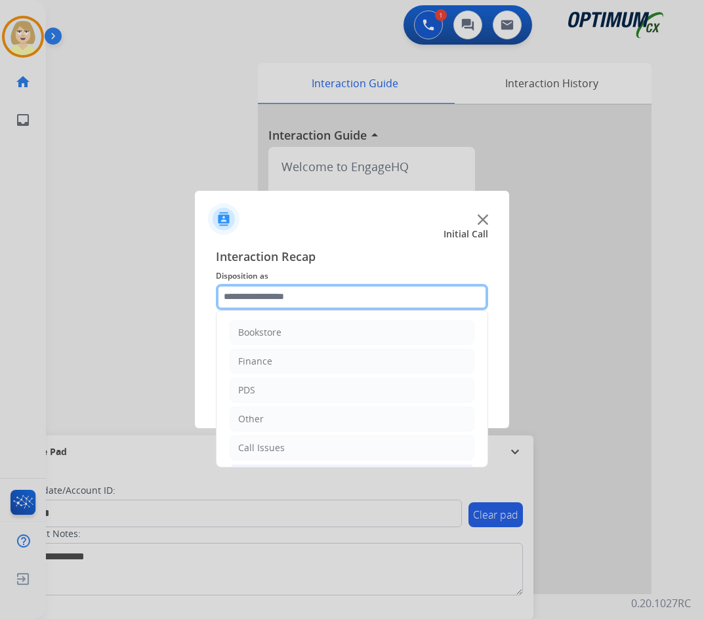
scroll to position [89, 0]
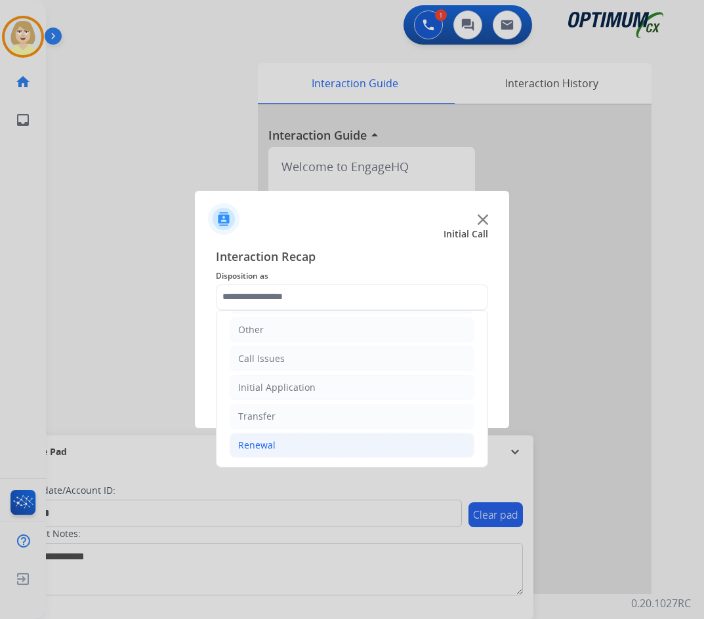
click at [262, 445] on div "Renewal" at bounding box center [256, 445] width 37 height 13
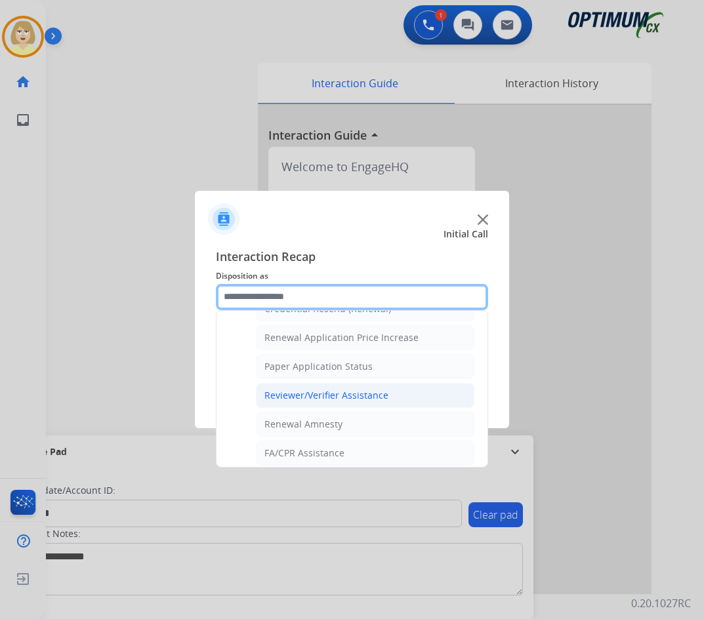
scroll to position [375, 0]
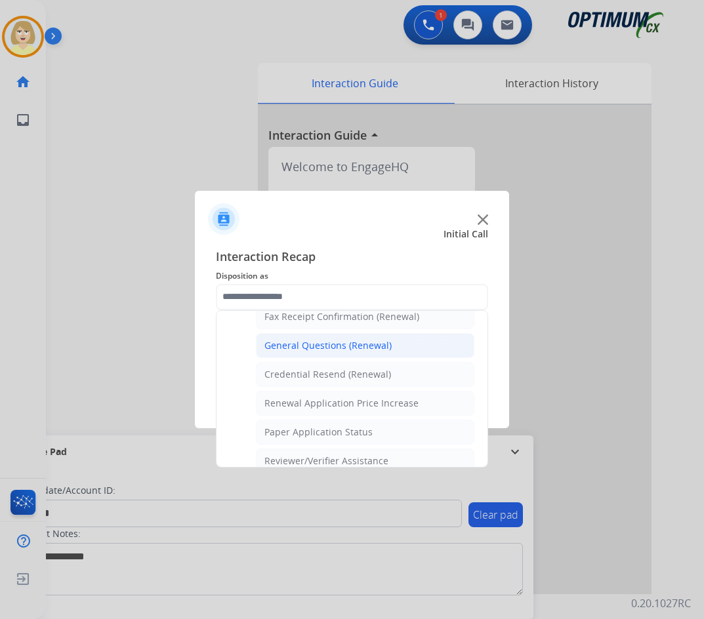
click at [300, 343] on div "General Questions (Renewal)" at bounding box center [327, 345] width 127 height 13
type input "**********"
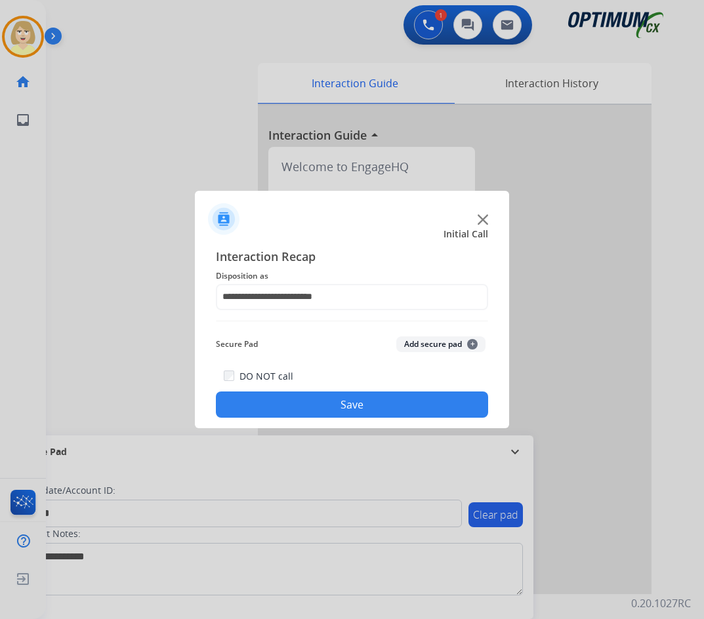
click at [416, 344] on button "Add secure pad +" at bounding box center [440, 344] width 89 height 16
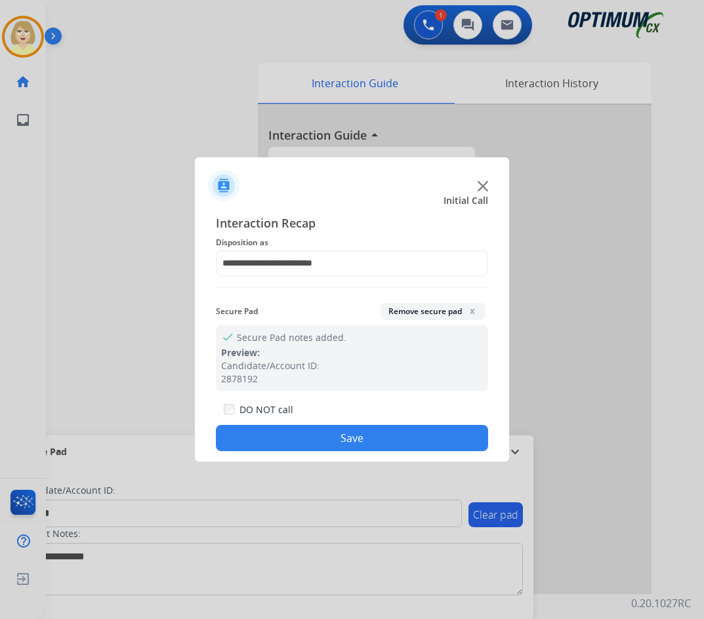
click at [307, 441] on button "Save" at bounding box center [352, 438] width 272 height 26
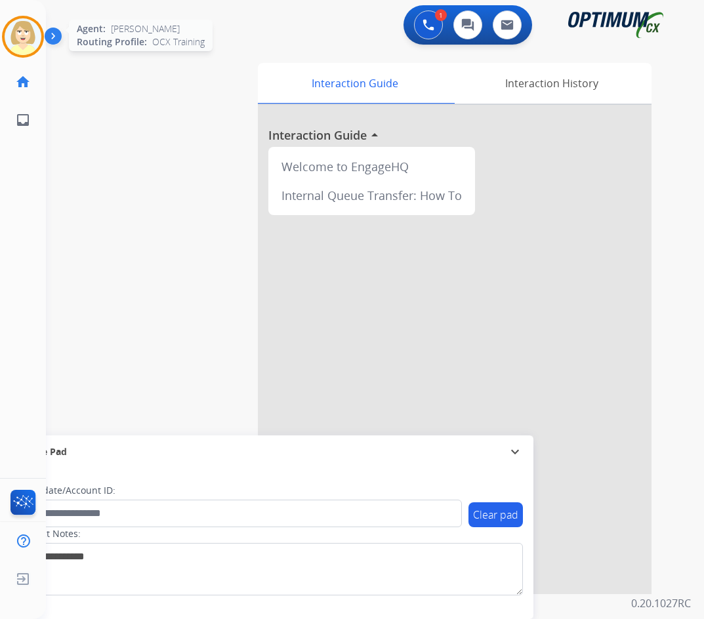
click at [24, 37] on img at bounding box center [23, 36] width 37 height 37
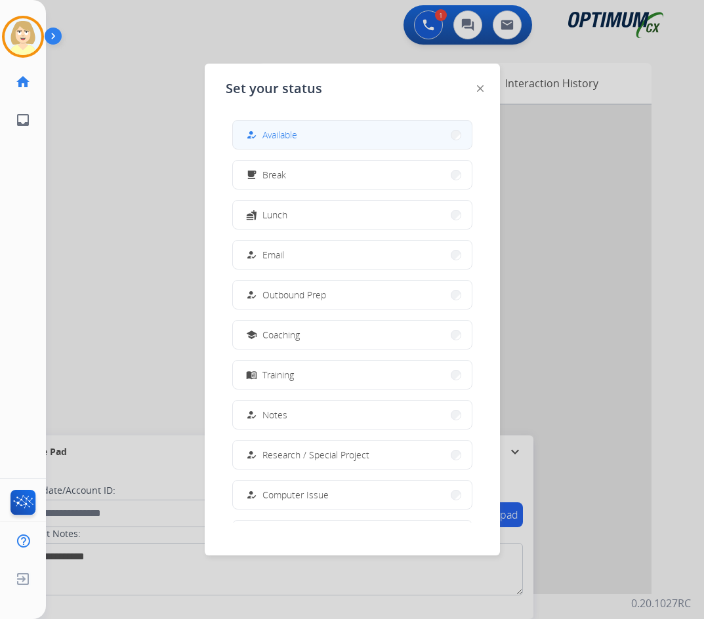
click at [272, 130] on span "Available" at bounding box center [279, 135] width 35 height 14
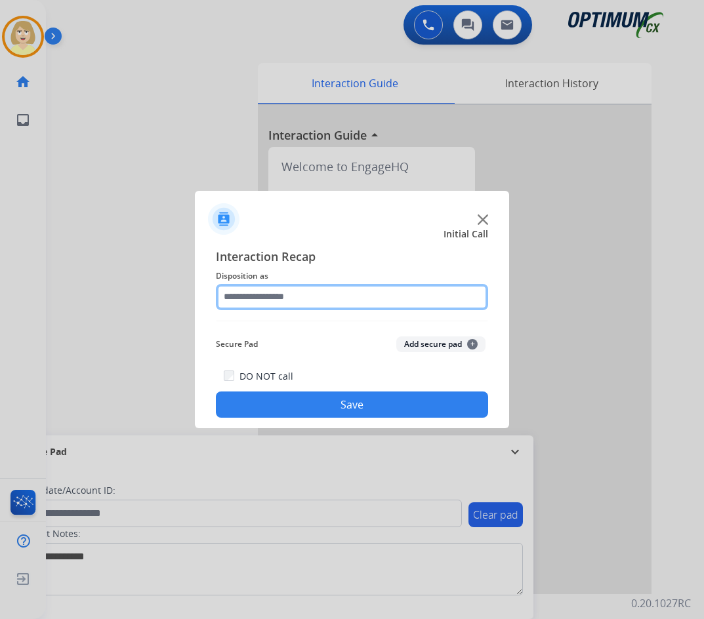
click at [251, 297] on input "text" at bounding box center [352, 297] width 272 height 26
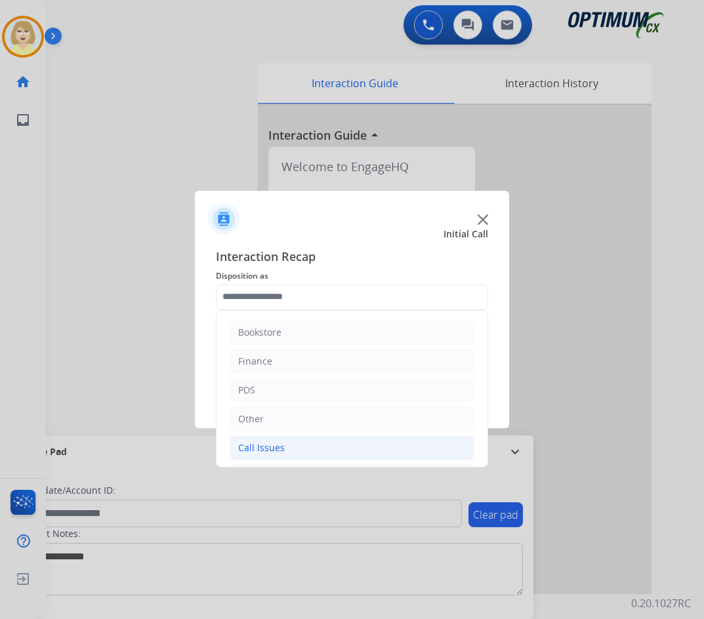
click at [262, 449] on div "Call Issues" at bounding box center [261, 447] width 47 height 13
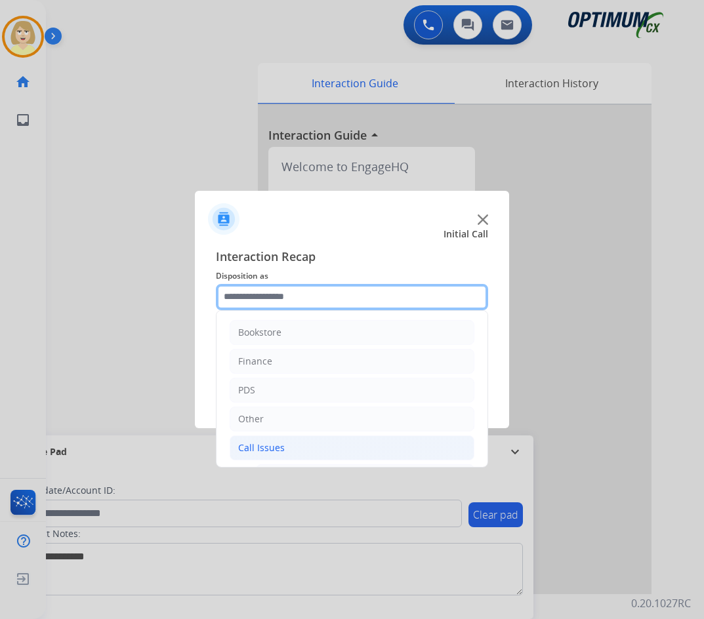
scroll to position [131, 0]
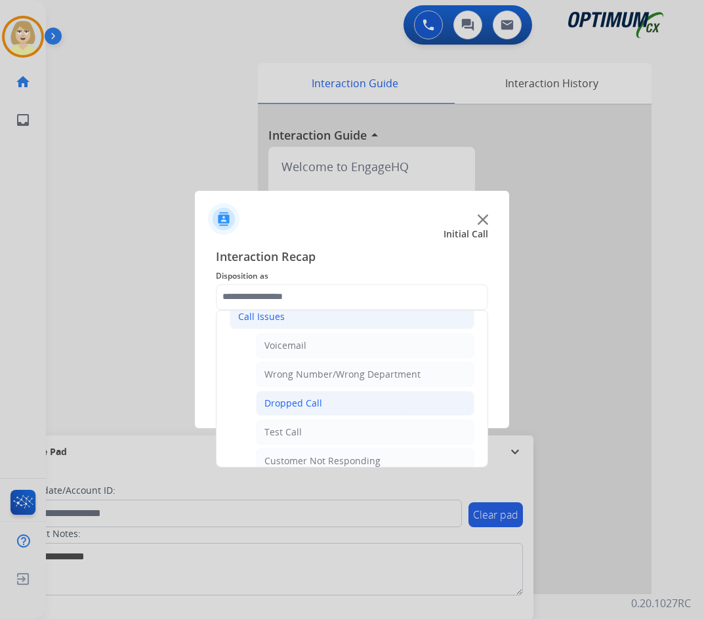
click at [288, 405] on div "Dropped Call" at bounding box center [293, 403] width 58 height 13
type input "**********"
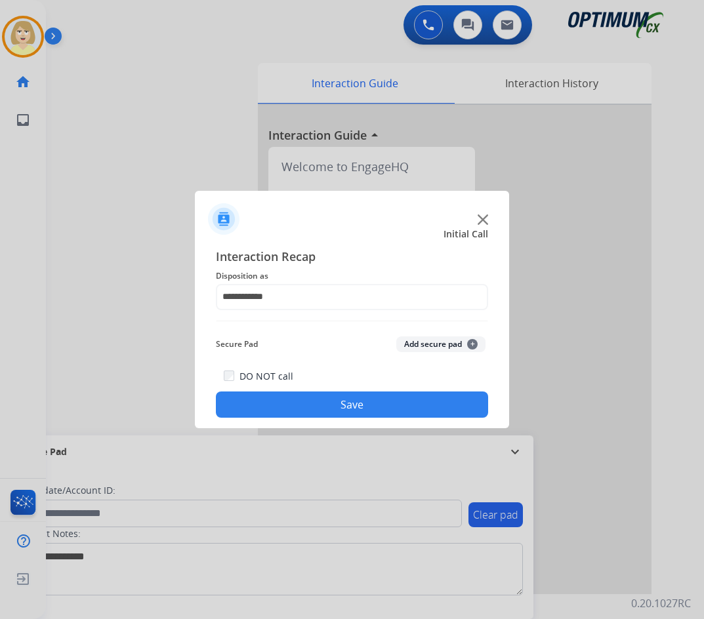
click at [400, 343] on button "Add secure pad +" at bounding box center [440, 344] width 89 height 16
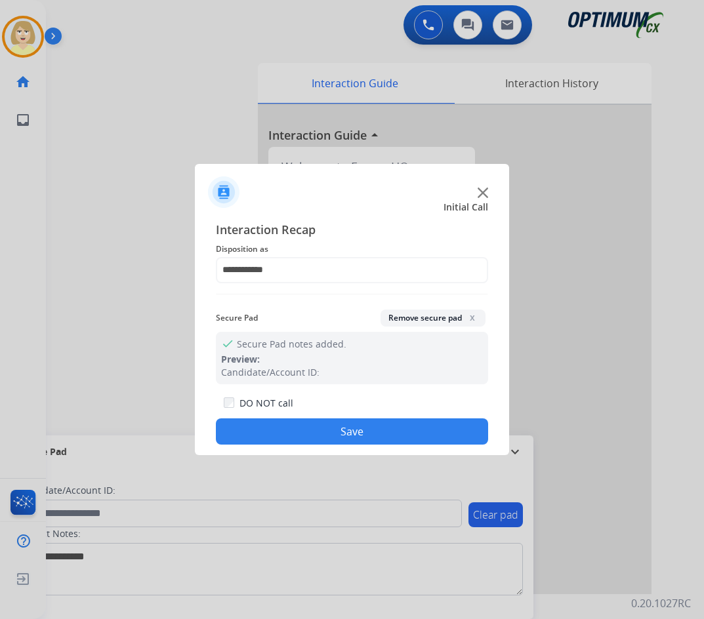
click at [295, 421] on button "Save" at bounding box center [352, 431] width 272 height 26
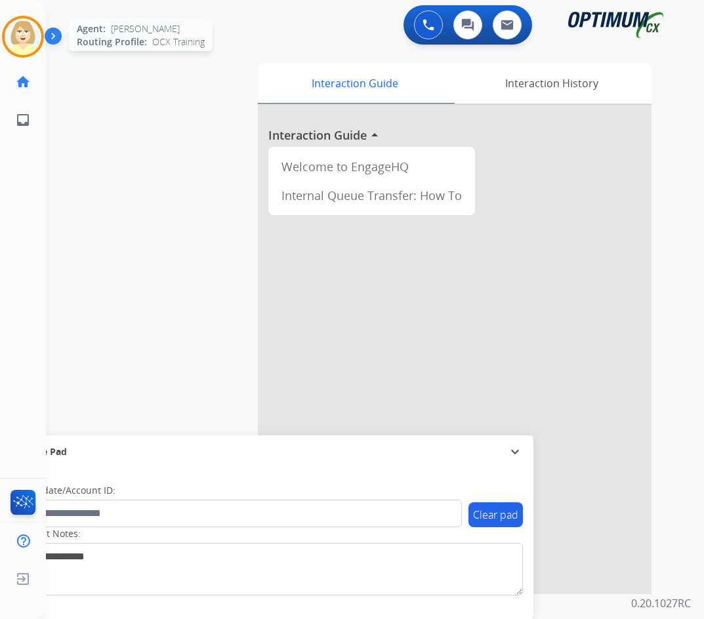
click at [19, 28] on img at bounding box center [23, 36] width 37 height 37
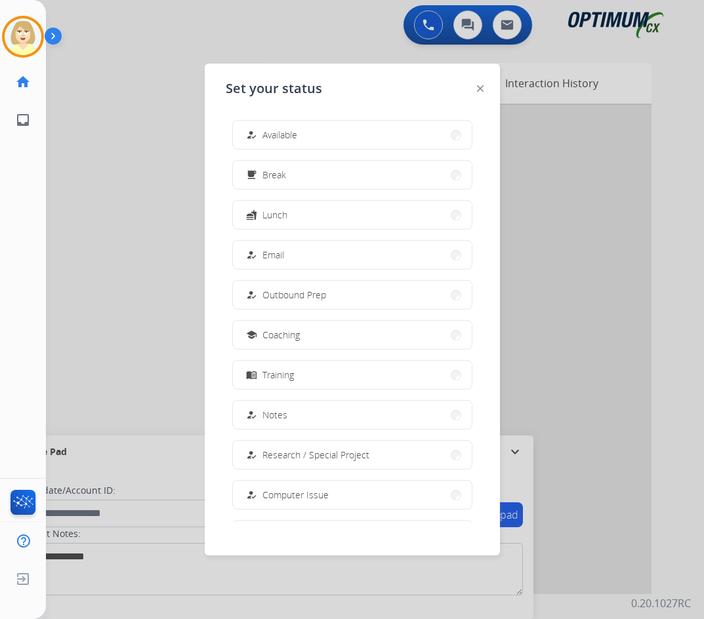
click at [272, 134] on span "Available" at bounding box center [279, 135] width 35 height 14
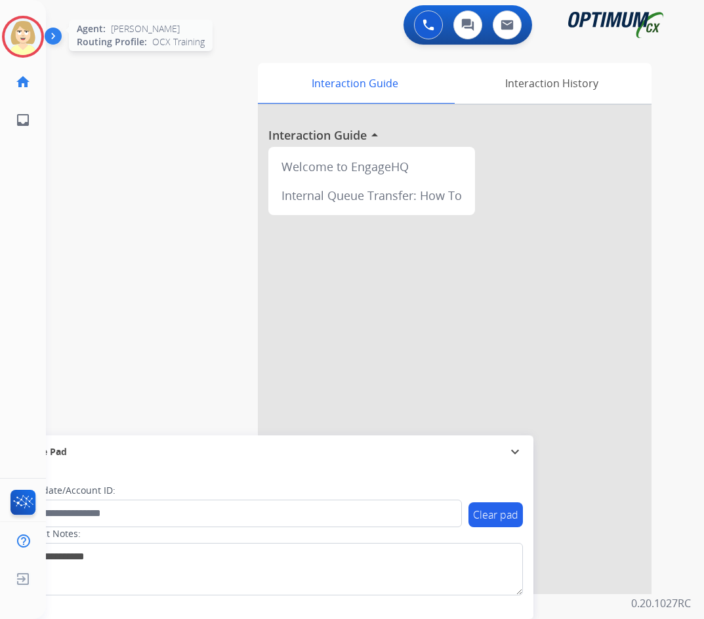
click at [14, 28] on img at bounding box center [23, 36] width 37 height 37
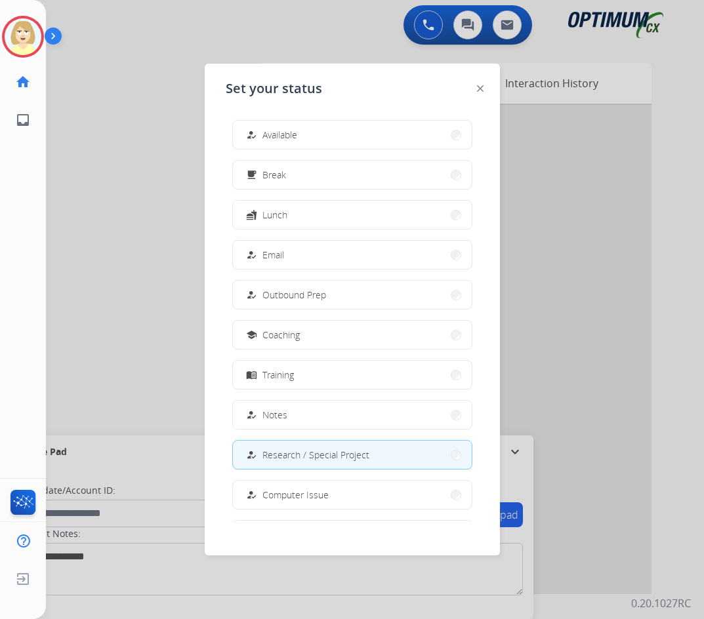
scroll to position [124, 0]
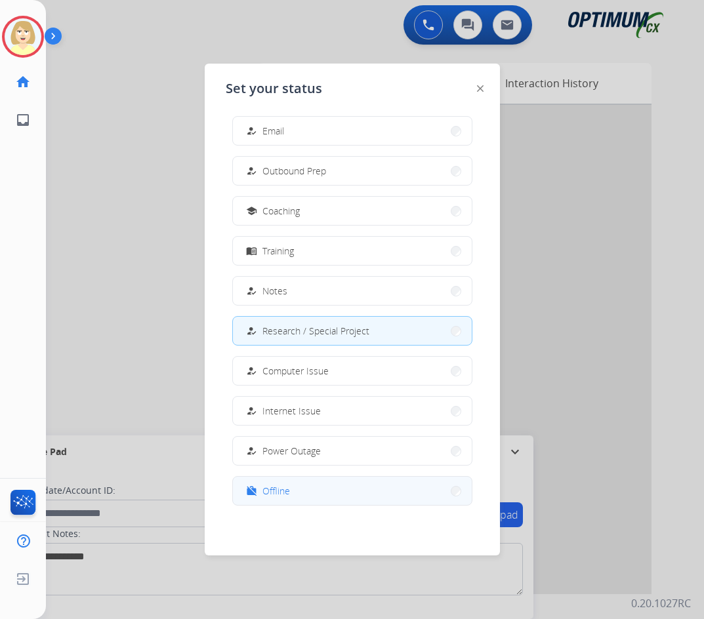
click at [279, 491] on span "Offline" at bounding box center [276, 491] width 28 height 14
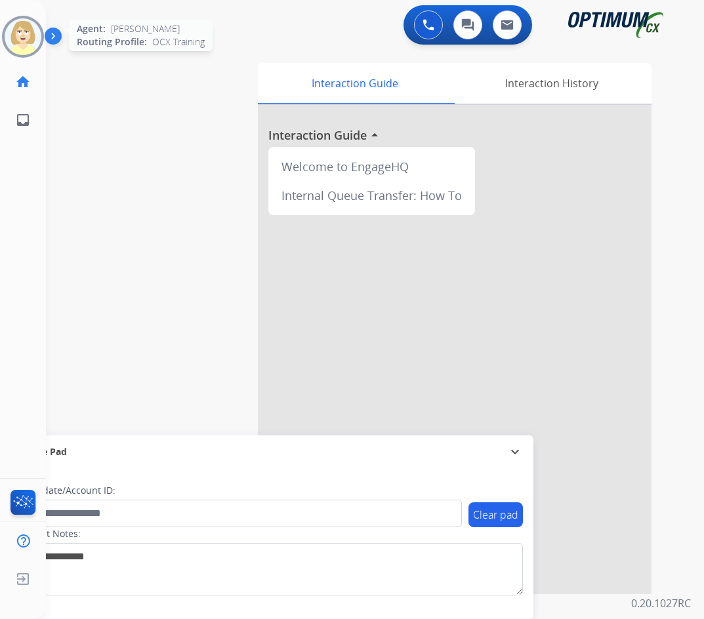
click at [12, 31] on img at bounding box center [23, 36] width 37 height 37
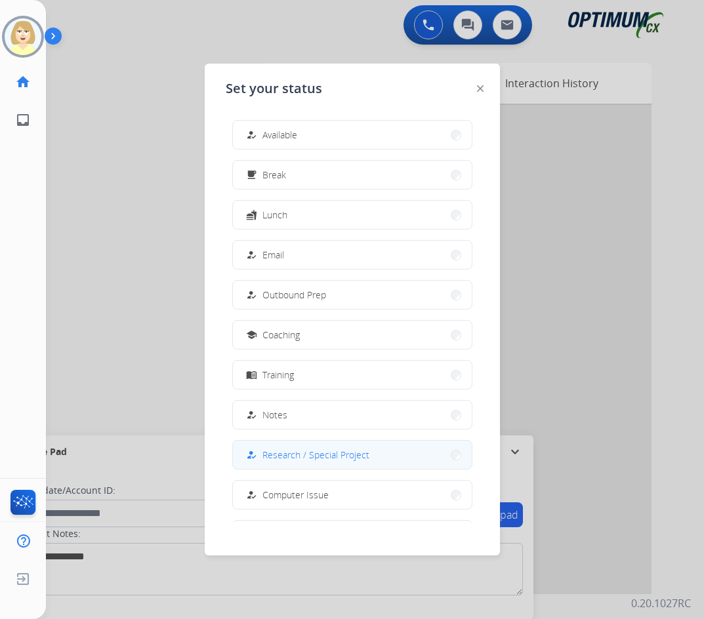
click at [284, 456] on span "Research / Special Project" at bounding box center [315, 455] width 107 height 14
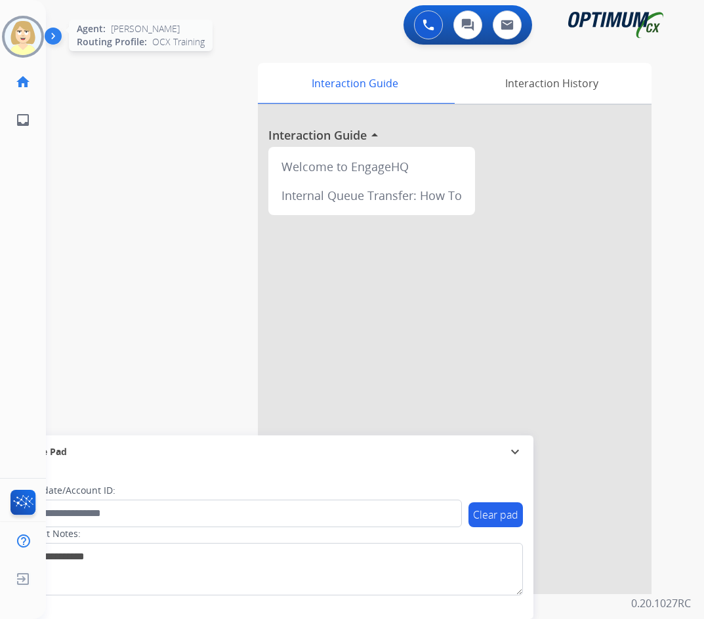
click at [19, 37] on img at bounding box center [23, 36] width 37 height 37
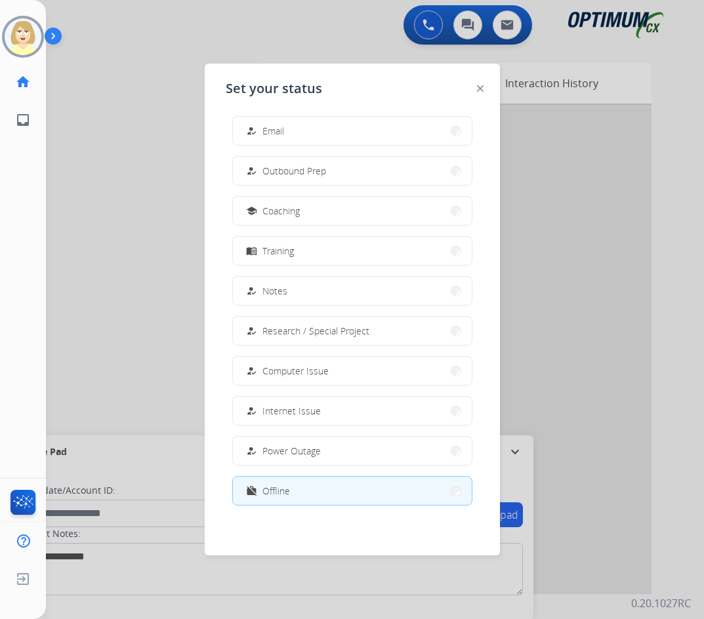
drag, startPoint x: 275, startPoint y: 487, endPoint x: 143, endPoint y: 537, distance: 141.2
click at [273, 487] on span "Offline" at bounding box center [276, 491] width 28 height 14
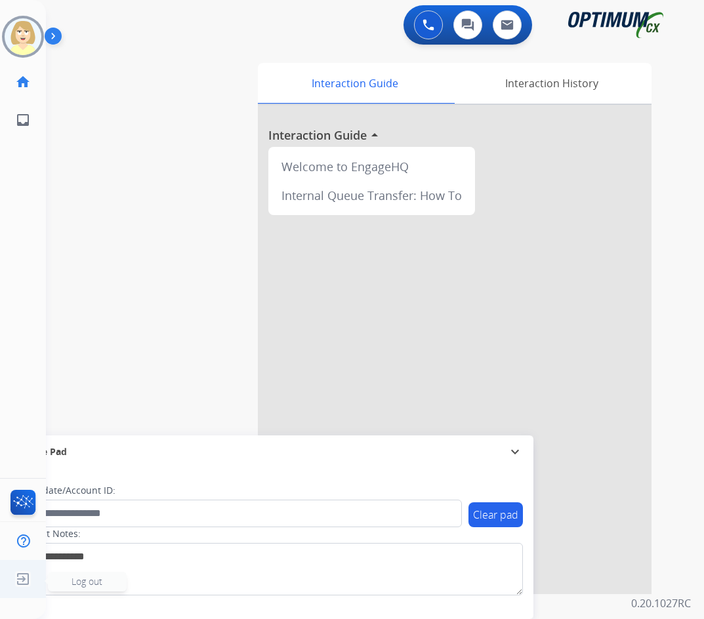
click at [88, 580] on span "Log out" at bounding box center [86, 581] width 31 height 12
